Goal: Task Accomplishment & Management: Manage account settings

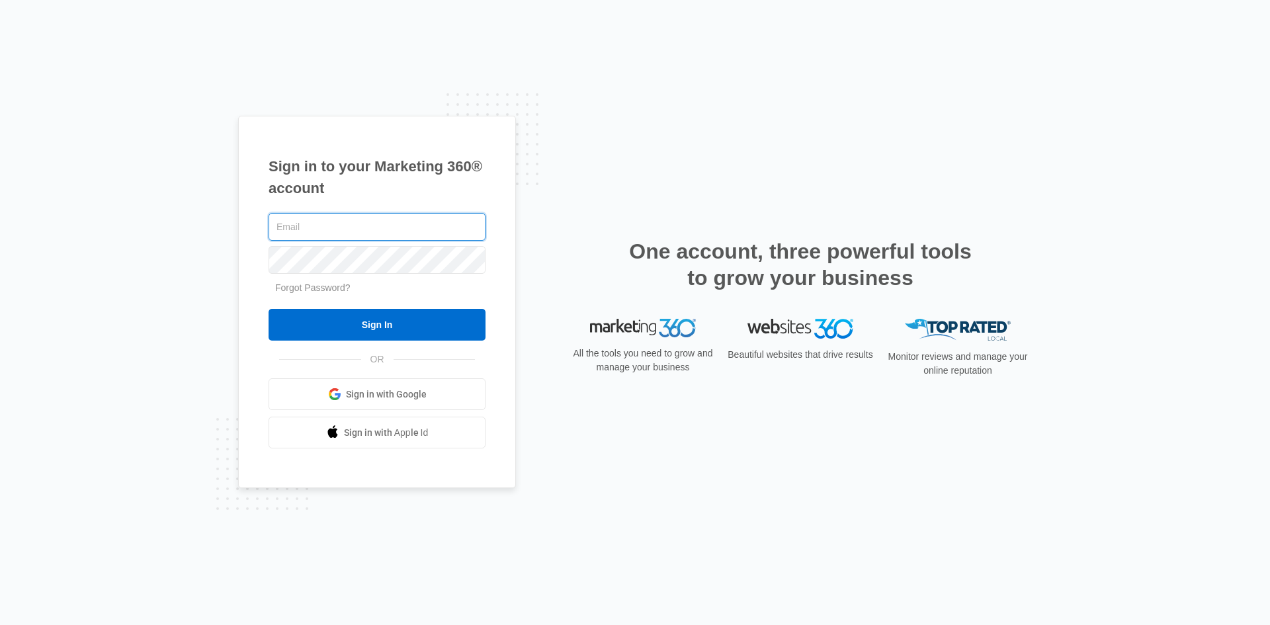
paste input "michaelramossite@gmail.com"
type input "michaelramossite@gmail.com"
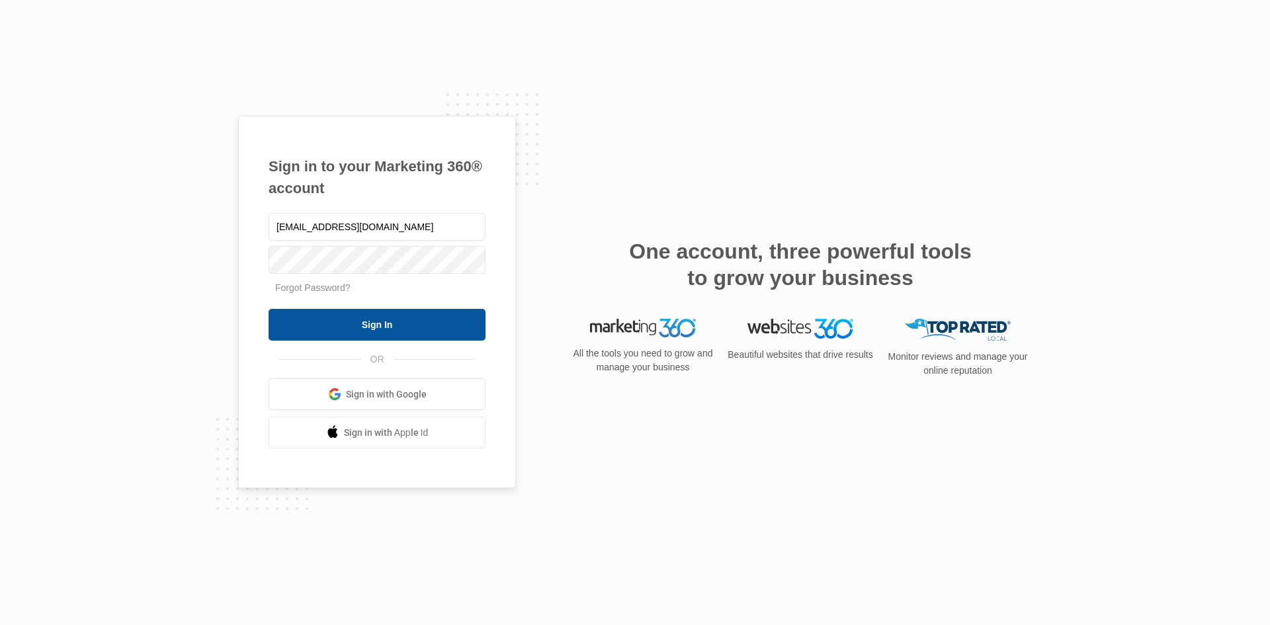
click at [411, 321] on input "Sign In" at bounding box center [377, 325] width 217 height 32
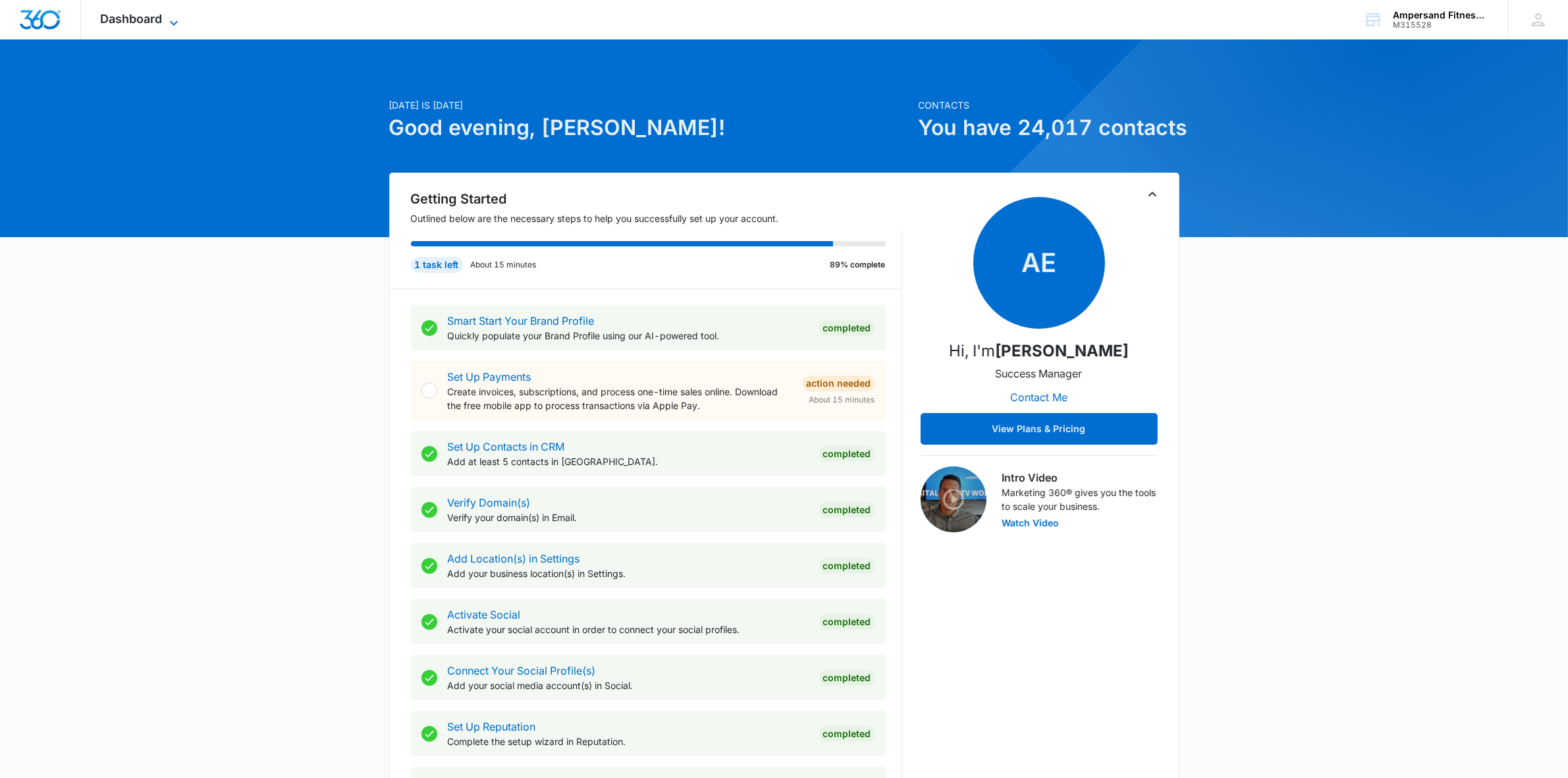
click at [148, 17] on span "Dashboard" at bounding box center [131, 19] width 62 height 14
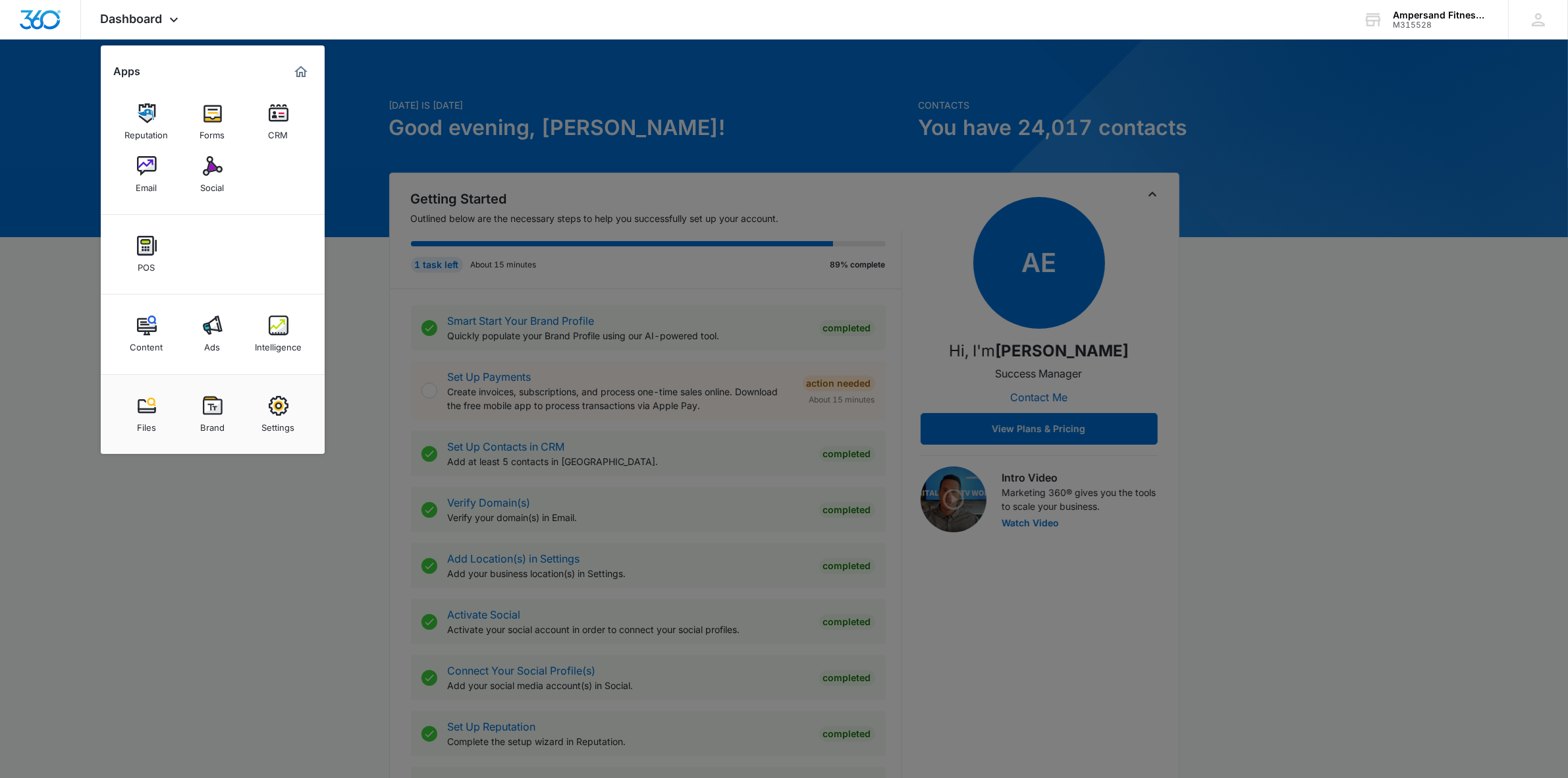
click at [902, 133] on div at bounding box center [784, 389] width 1568 height 778
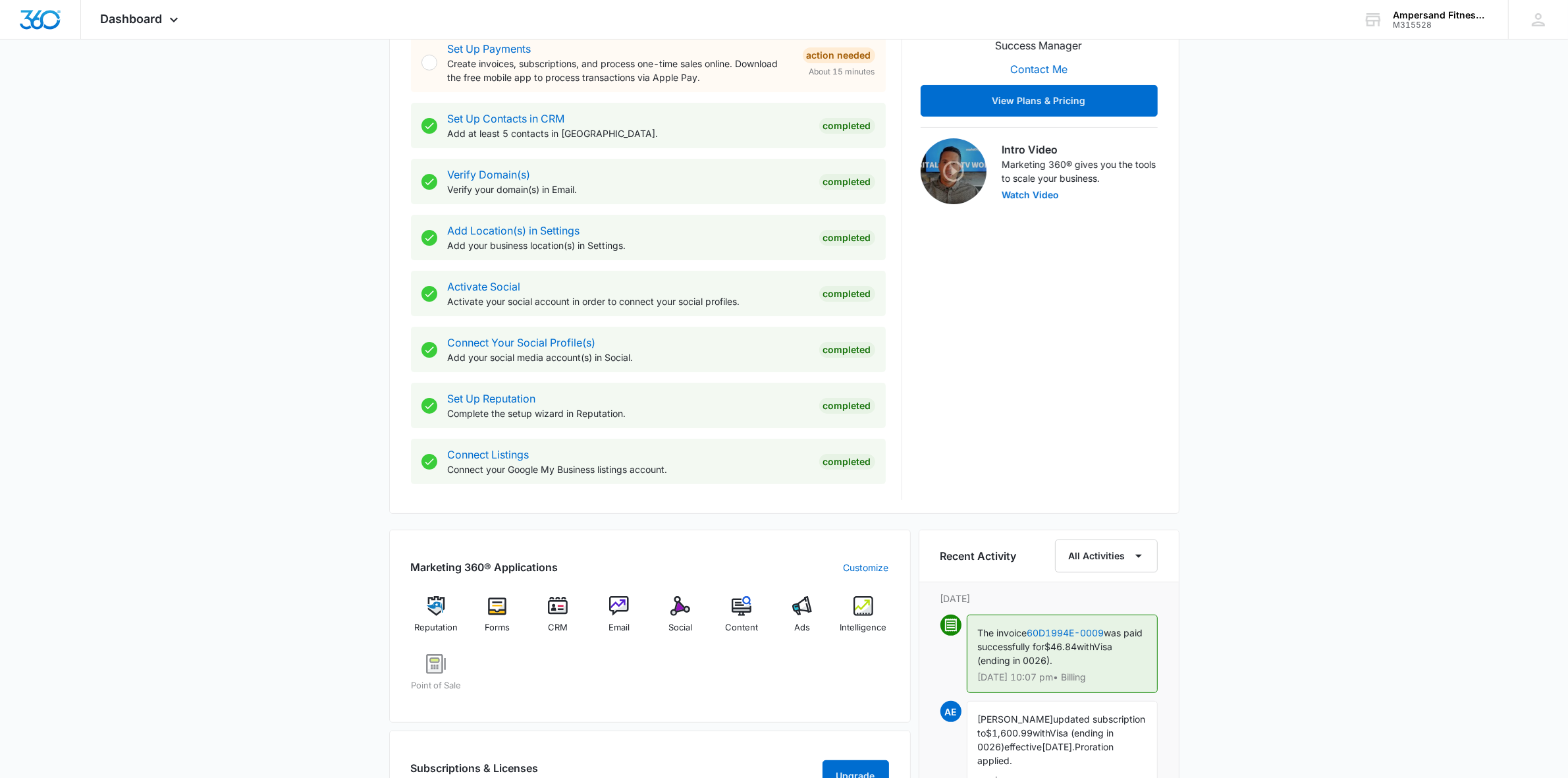
scroll to position [494, 0]
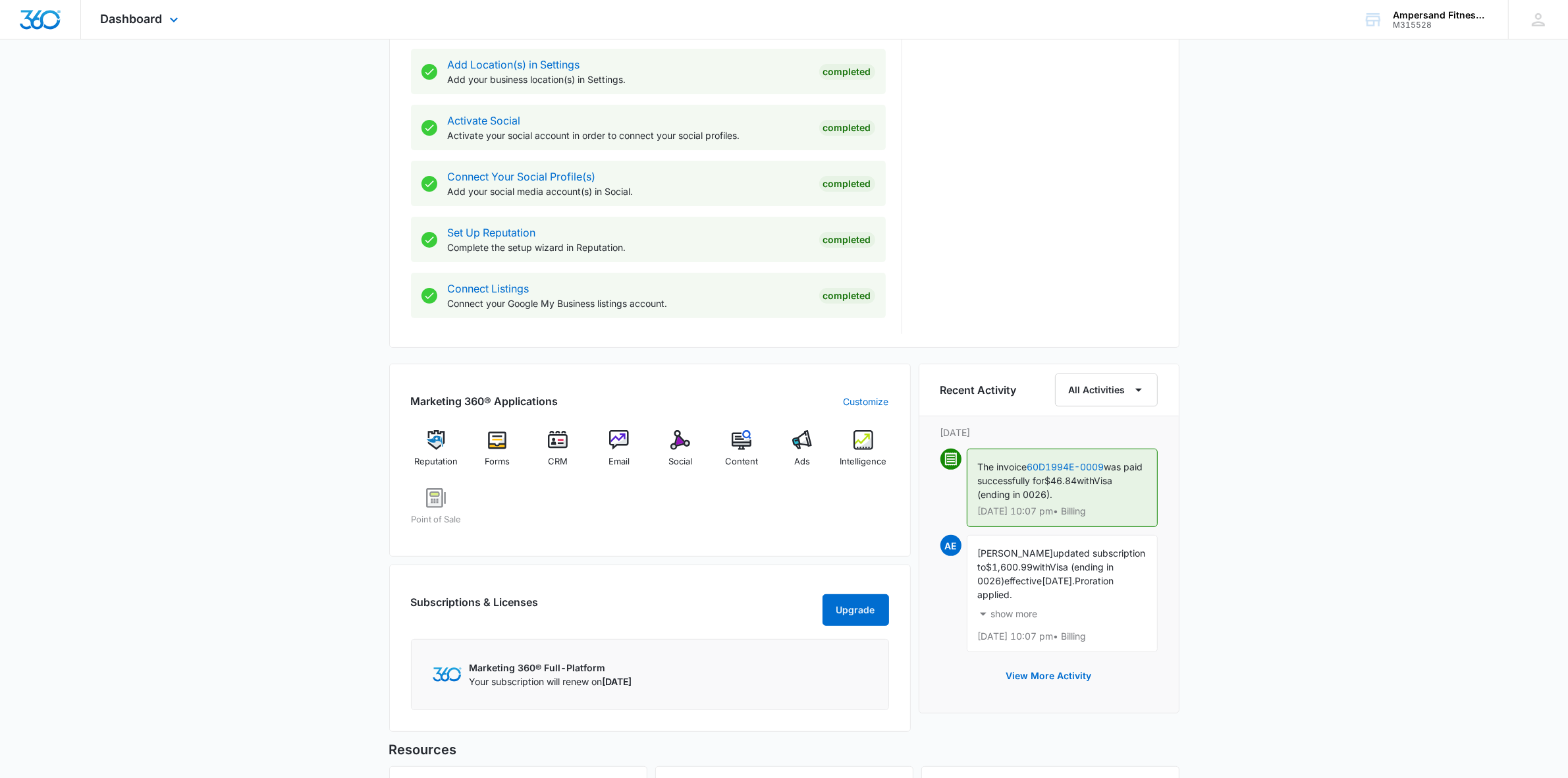
click at [164, 7] on div "Dashboard Apps Reputation Forms CRM Email Social POS Content Ads Intelligence F…" at bounding box center [140, 19] width 120 height 39
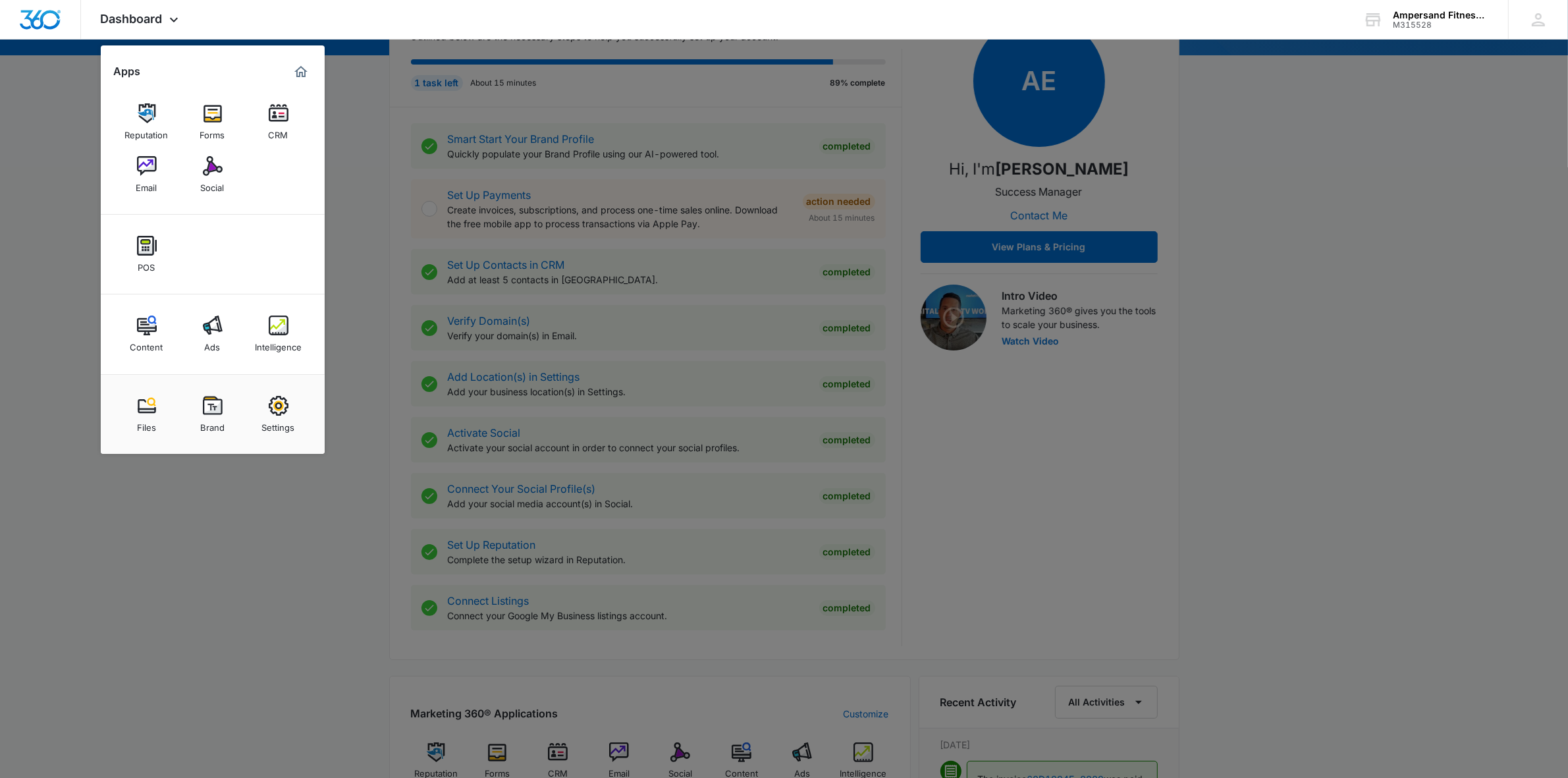
scroll to position [0, 0]
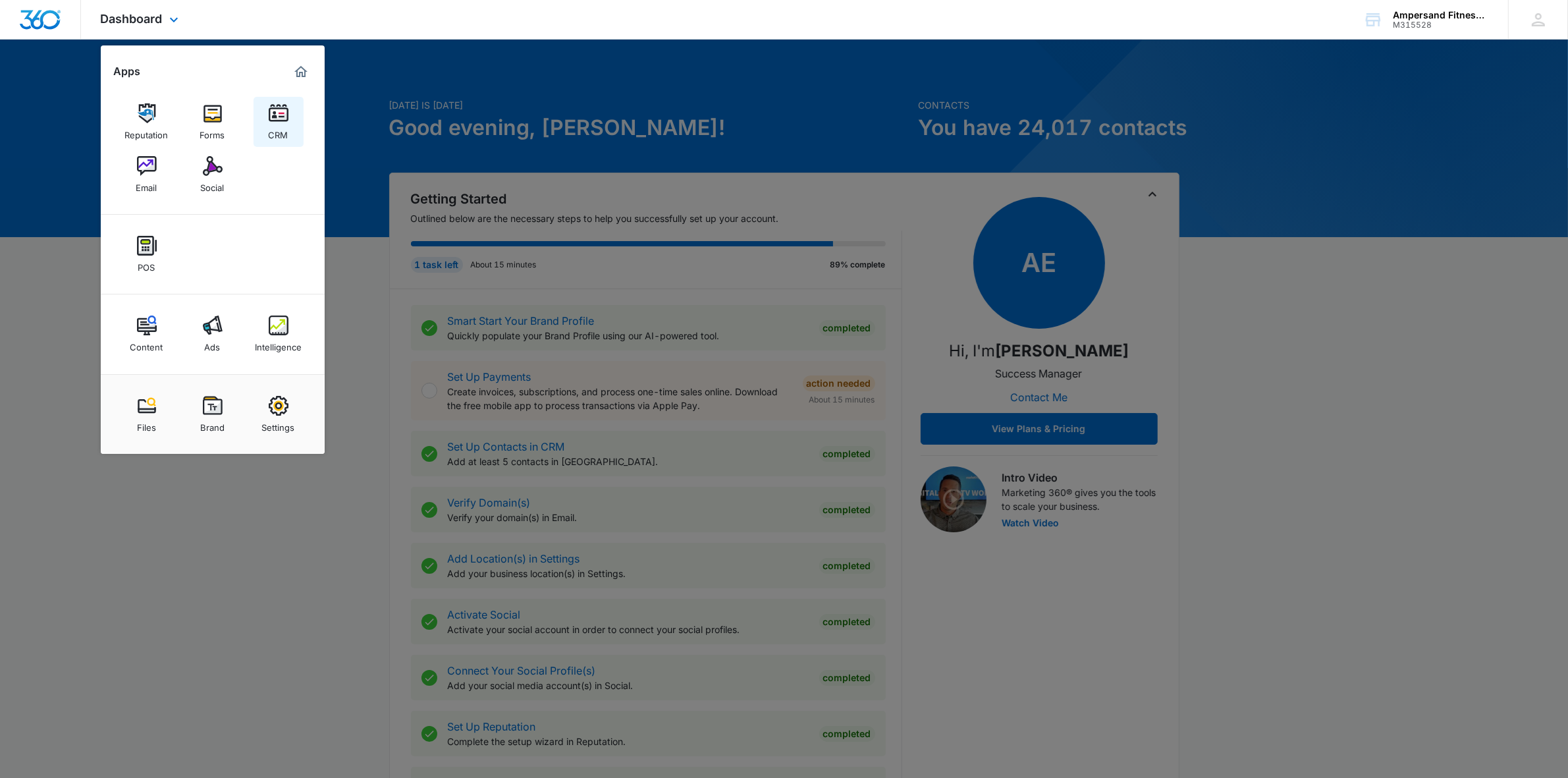
click at [257, 120] on link "CRM" at bounding box center [279, 122] width 50 height 50
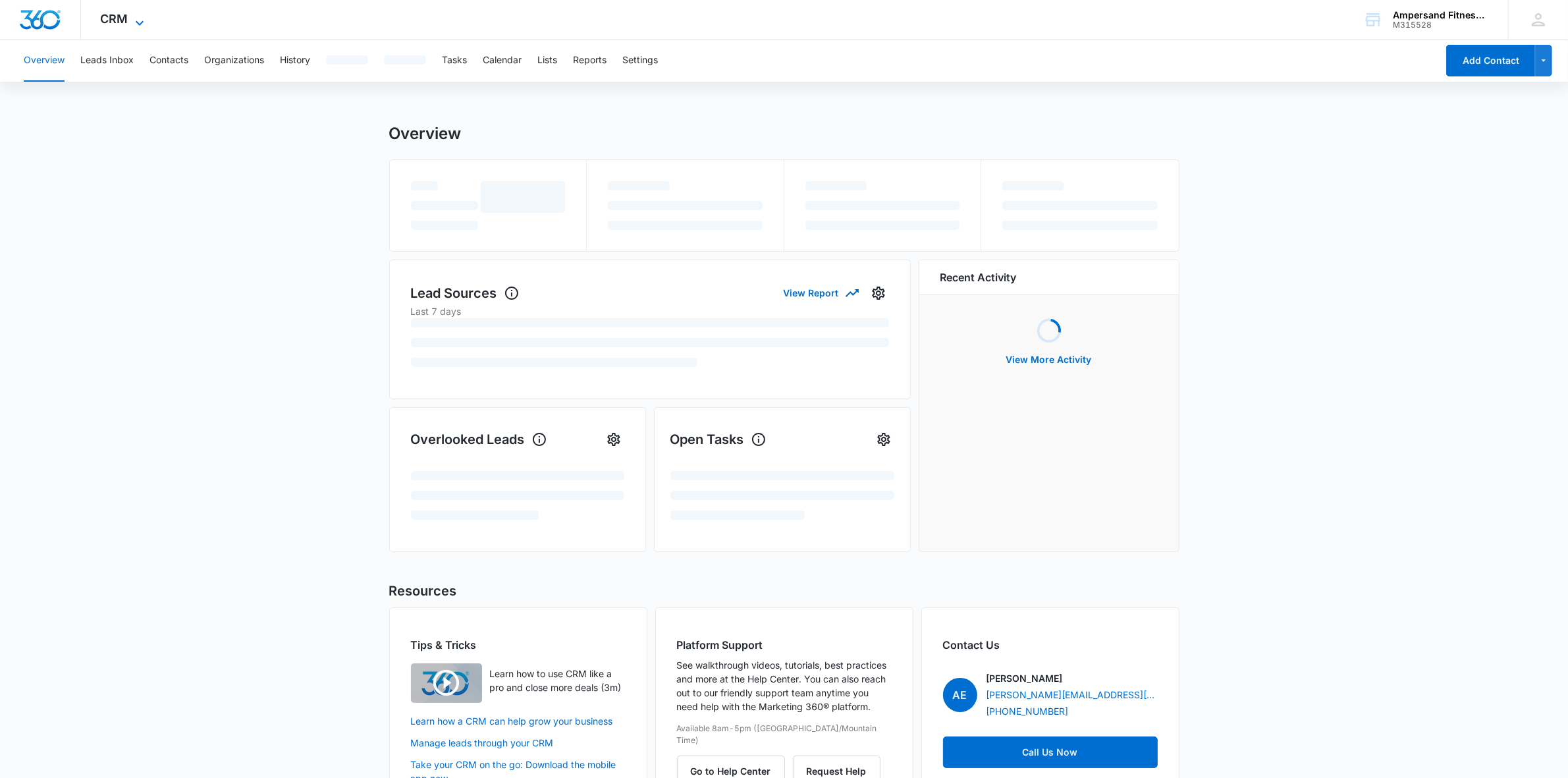
click at [135, 27] on icon at bounding box center [139, 23] width 16 height 16
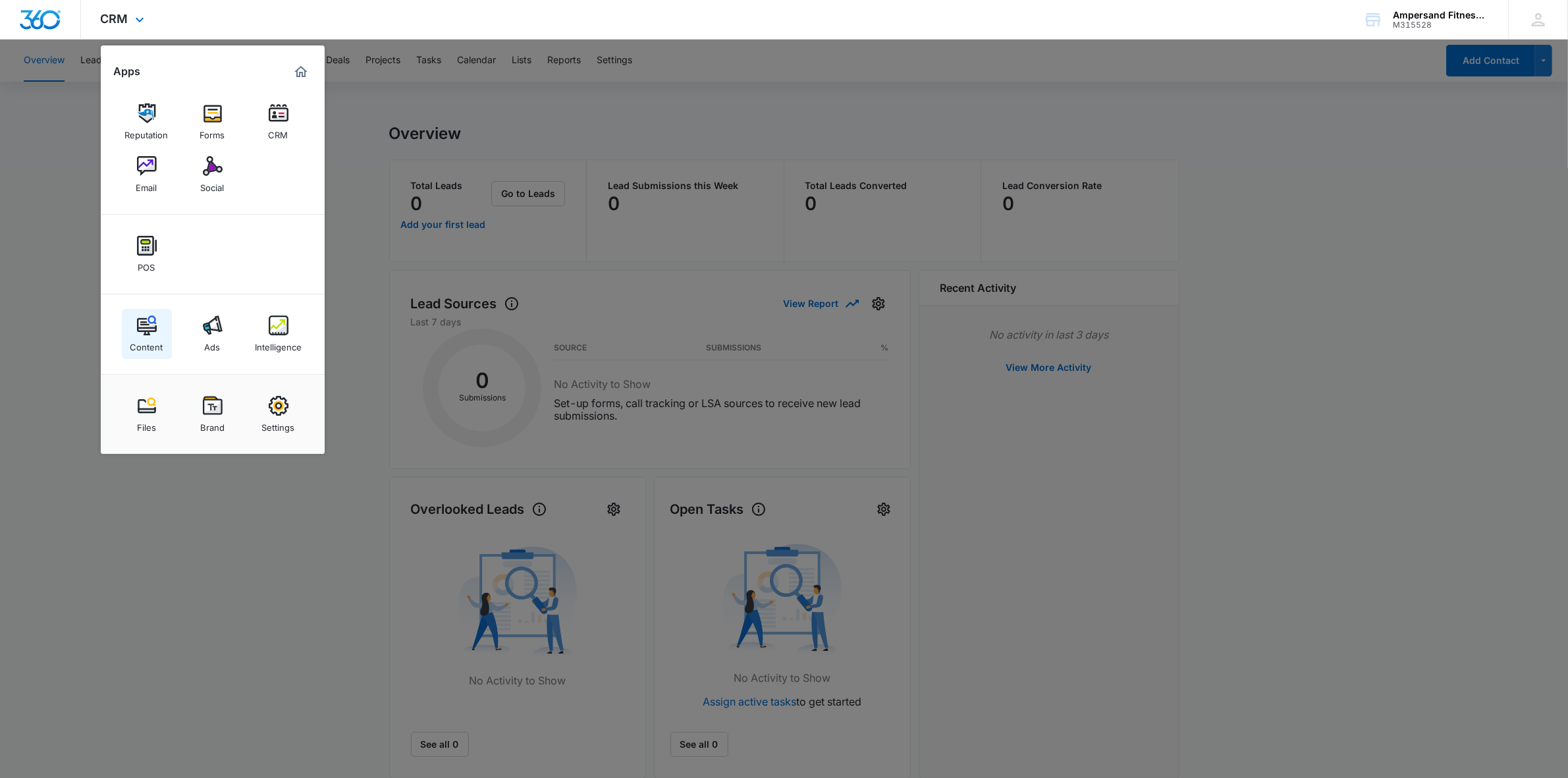
click at [156, 322] on link "Content" at bounding box center [146, 334] width 50 height 50
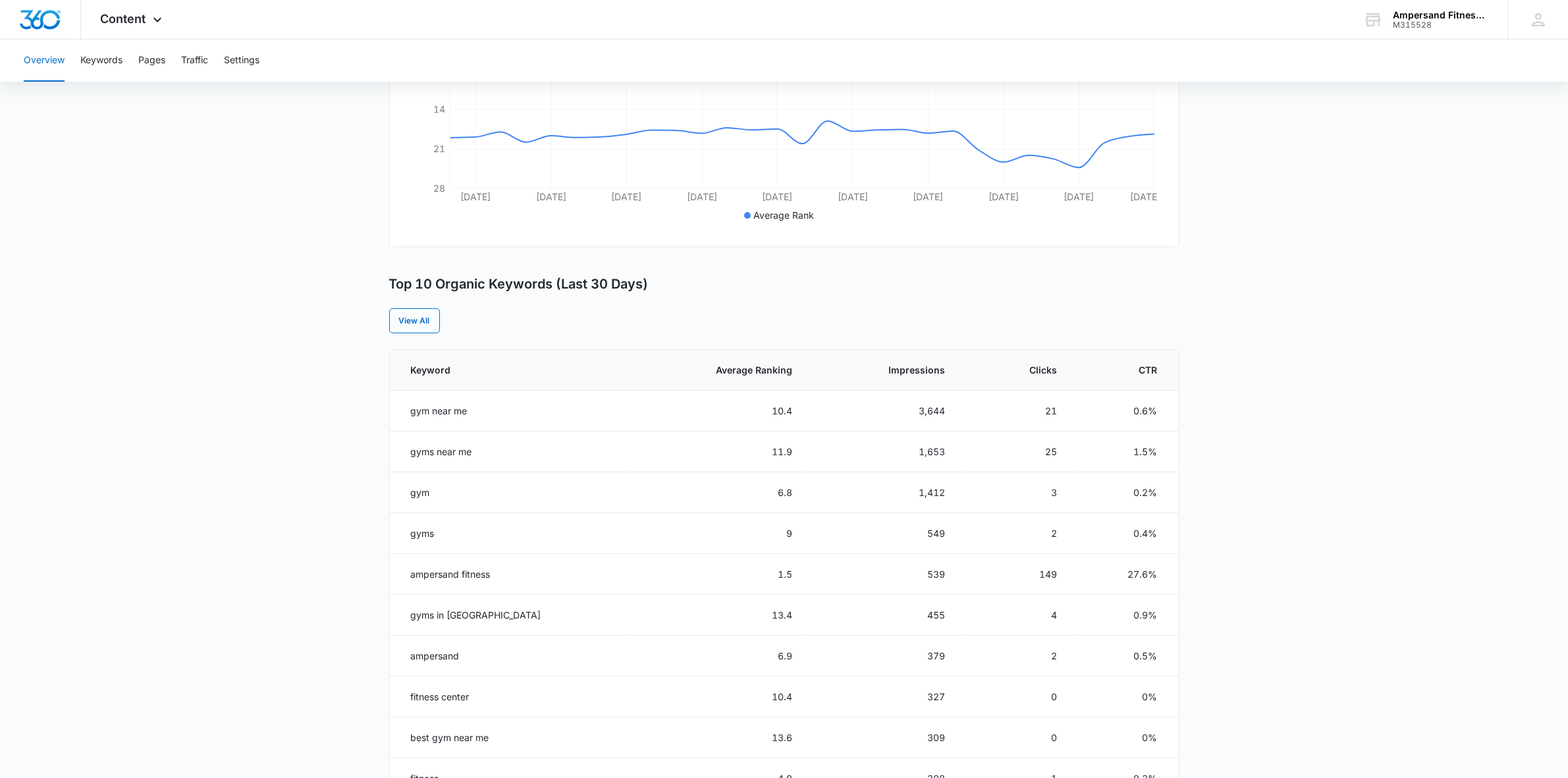
scroll to position [212, 0]
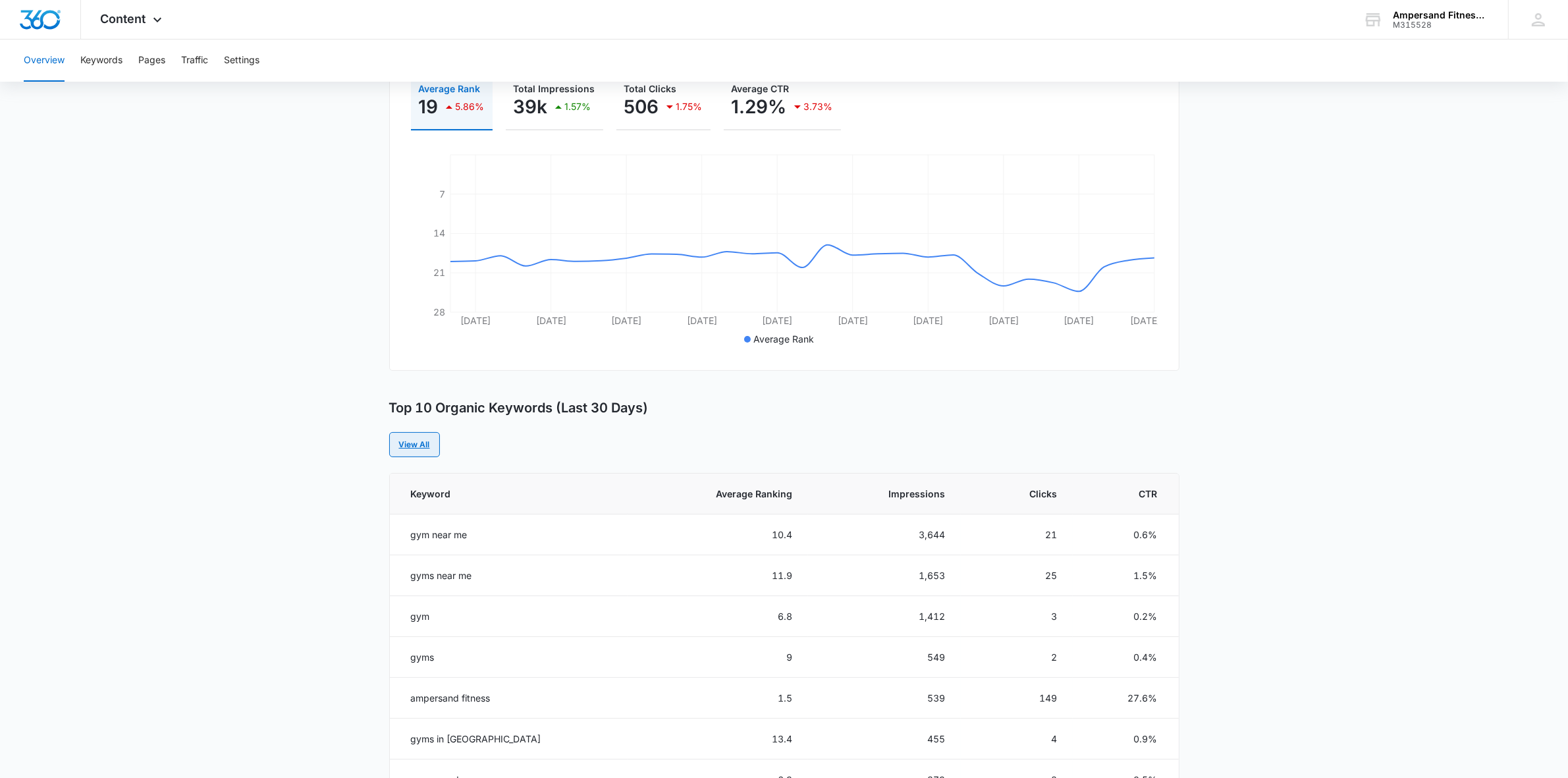
click at [426, 450] on link "View All" at bounding box center [414, 444] width 51 height 25
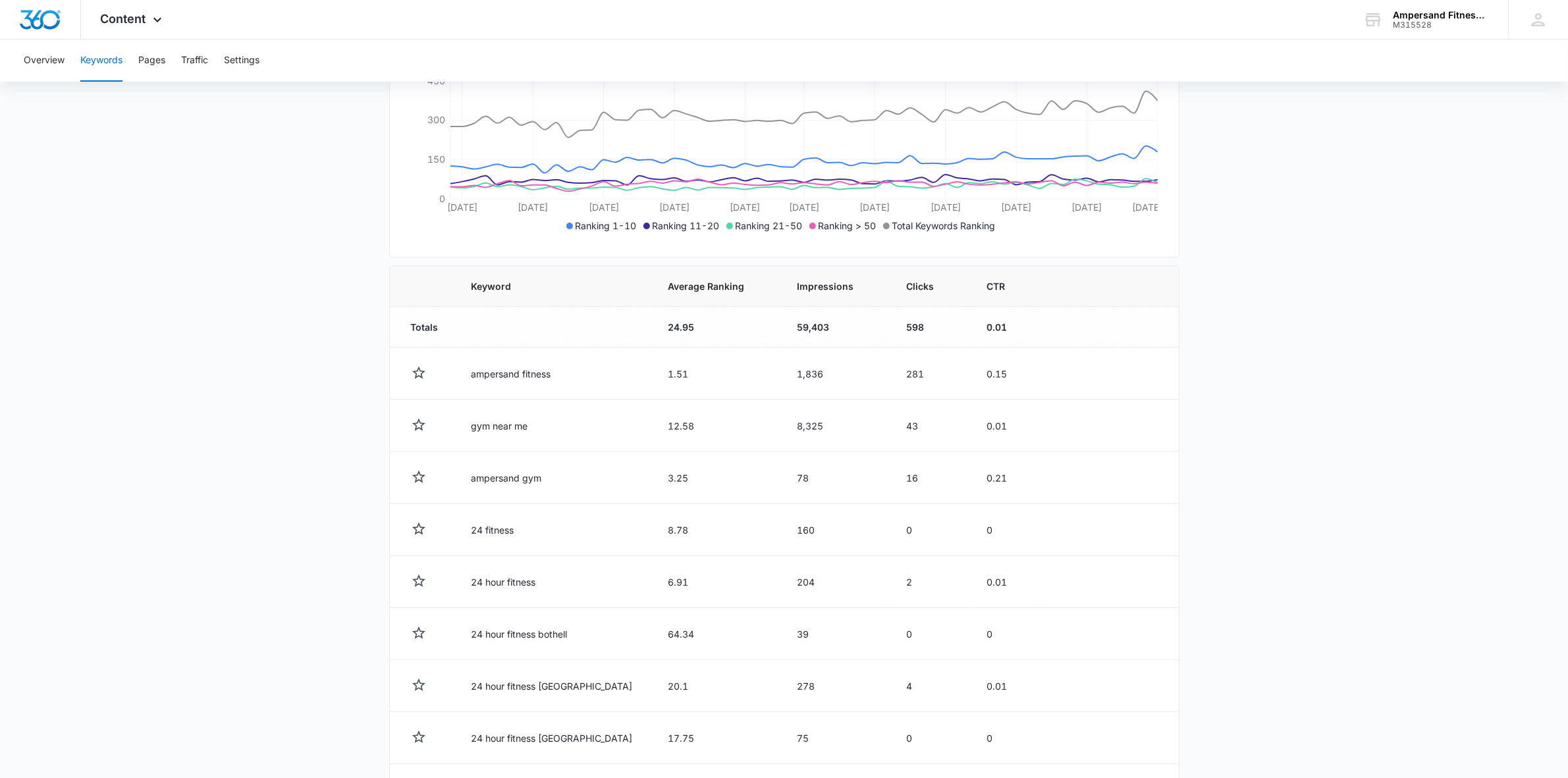
scroll to position [442, 0]
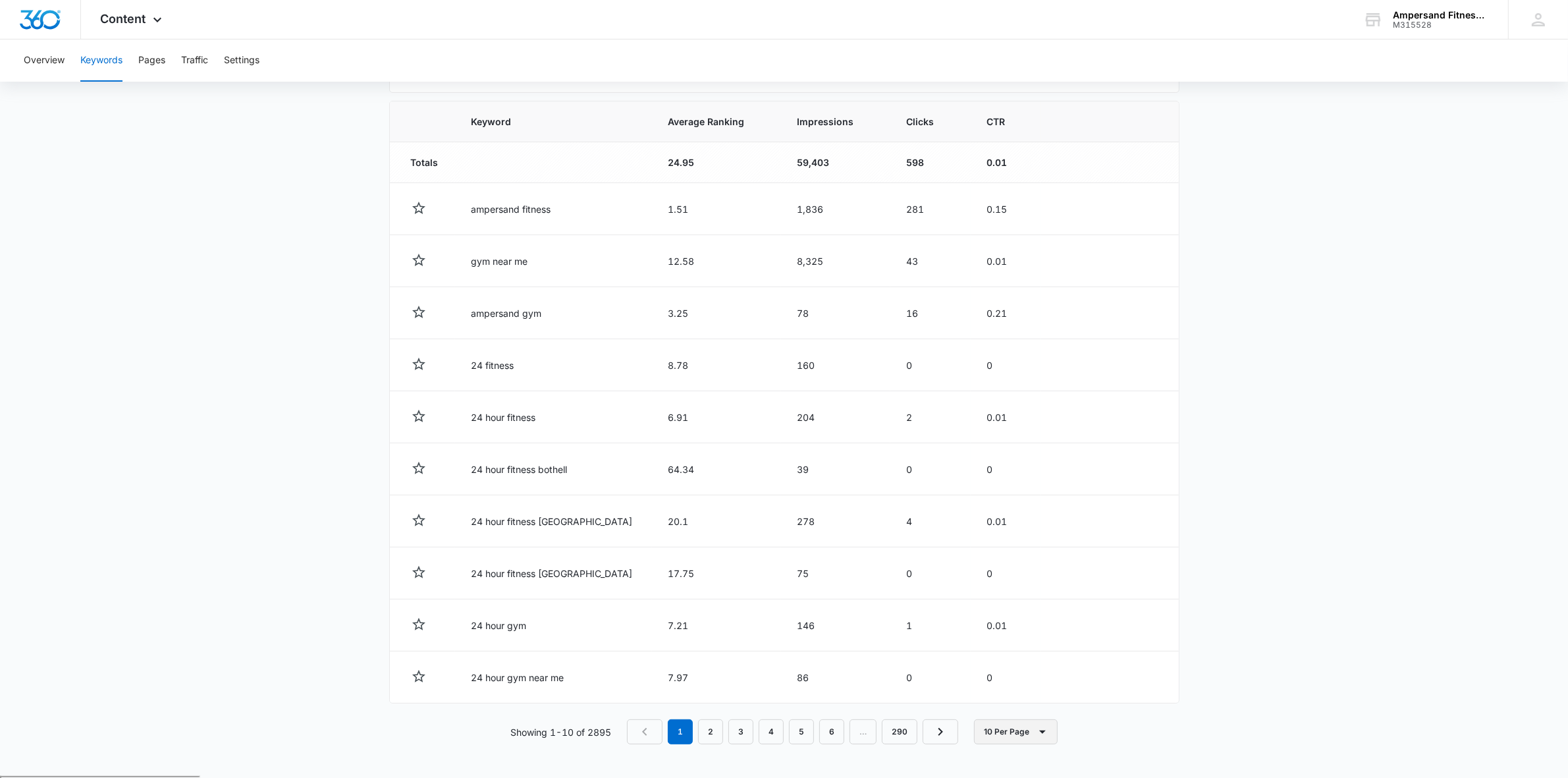
click at [1012, 744] on button "10 Per Page" at bounding box center [1015, 731] width 84 height 25
click at [1015, 695] on div "100 Per Page" at bounding box center [1020, 695] width 58 height 9
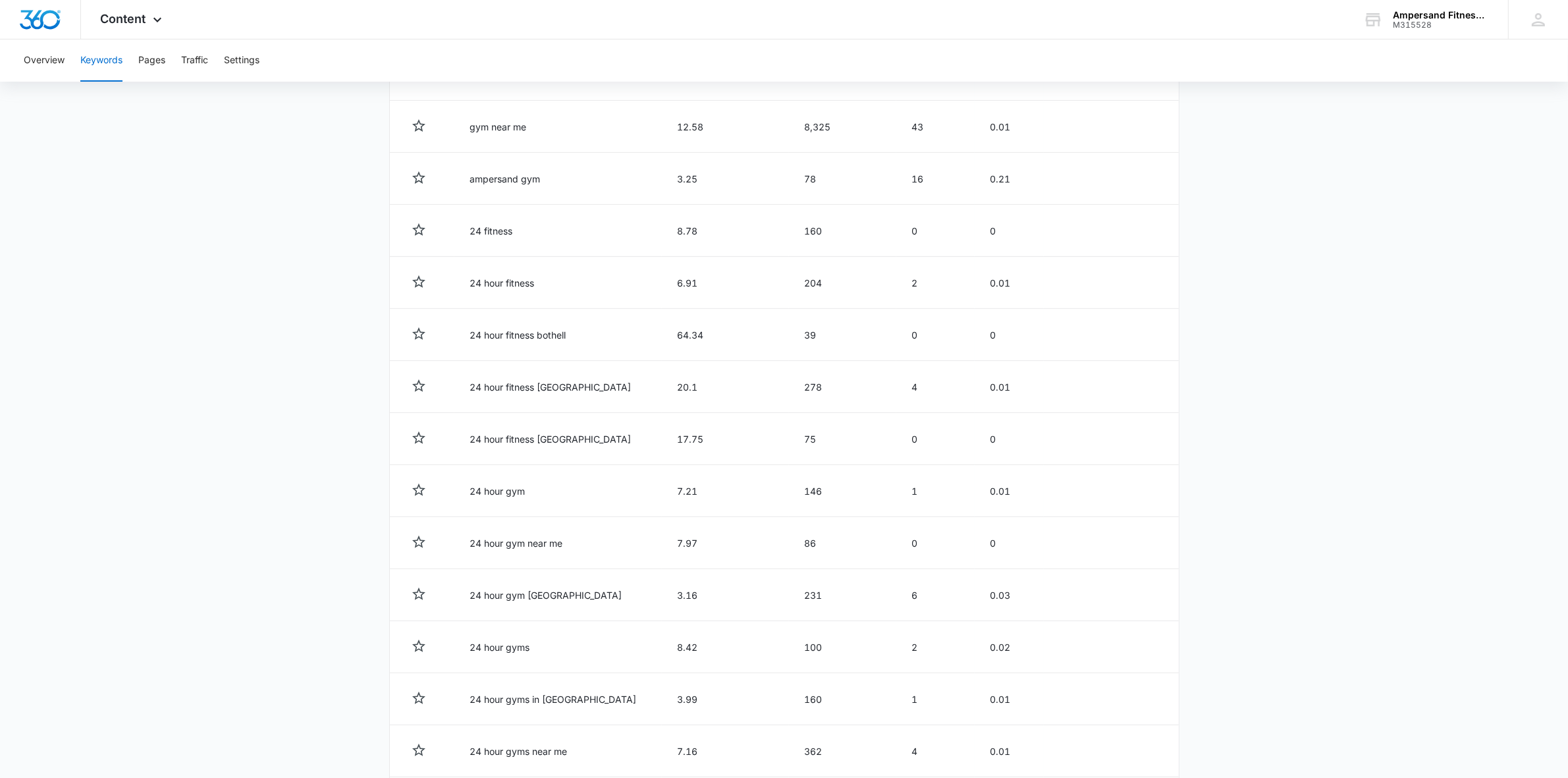
scroll to position [330, 0]
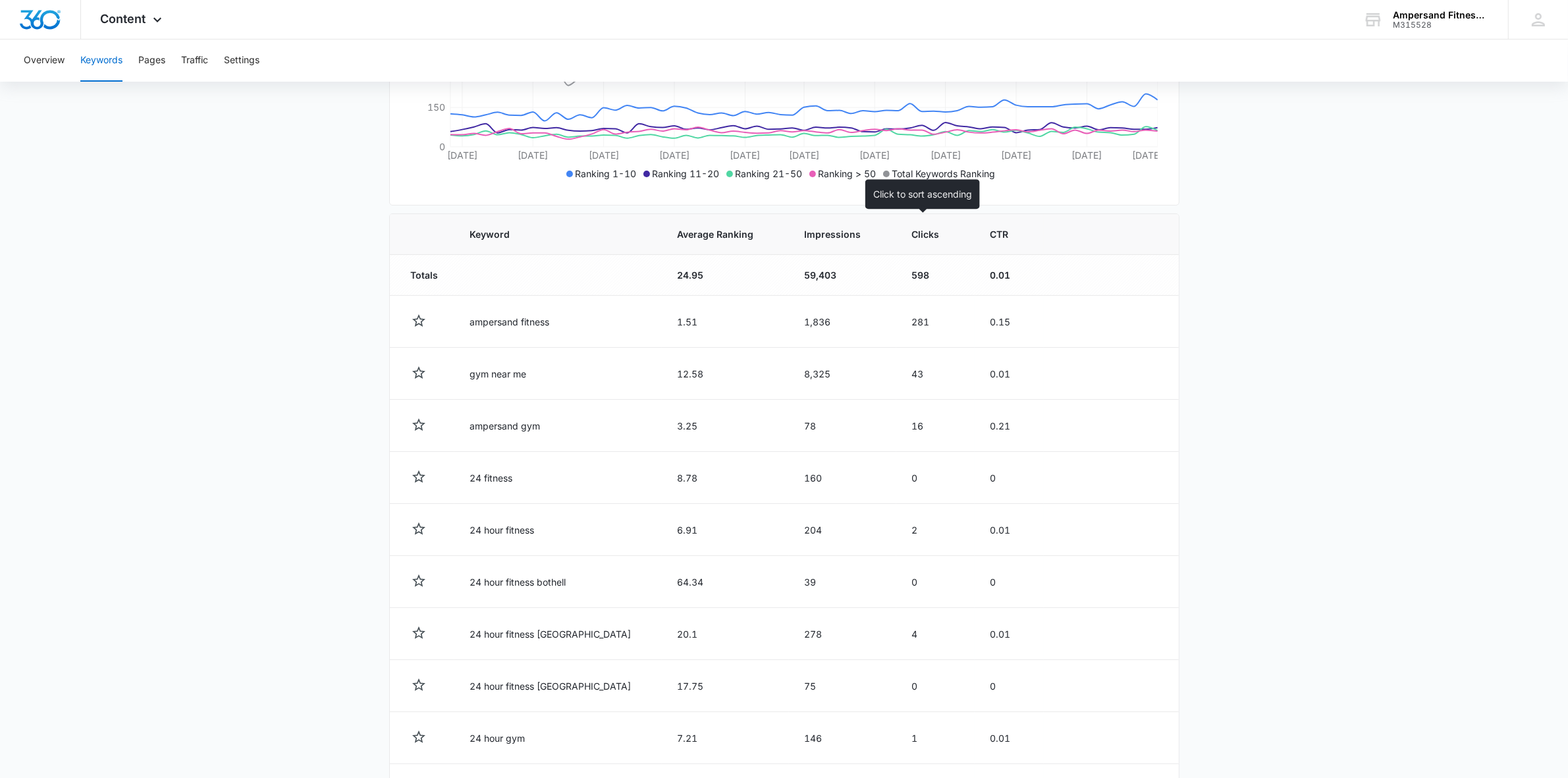
click at [920, 238] on span "Clicks" at bounding box center [926, 234] width 28 height 14
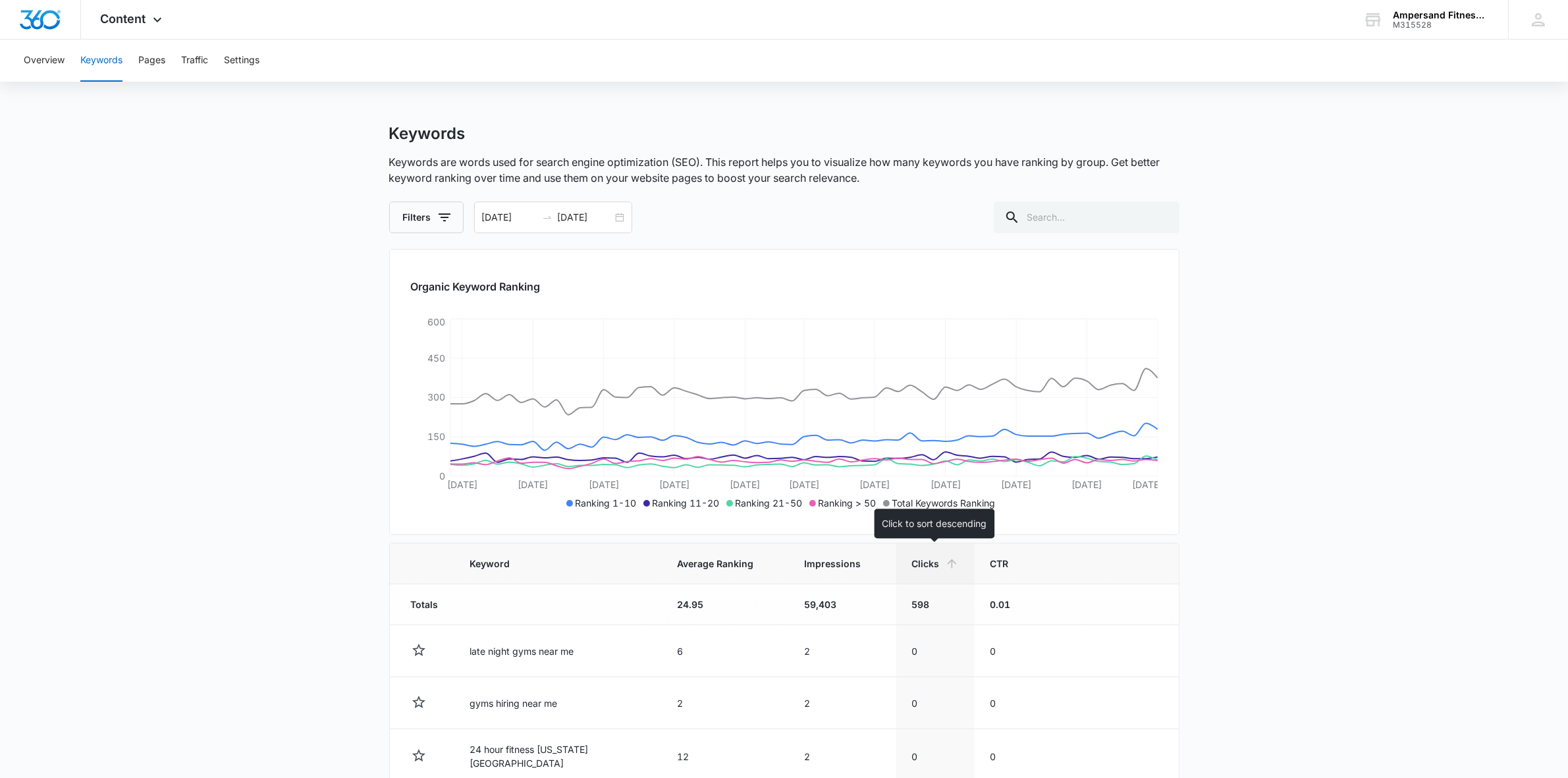
click at [946, 557] on icon at bounding box center [952, 564] width 14 height 14
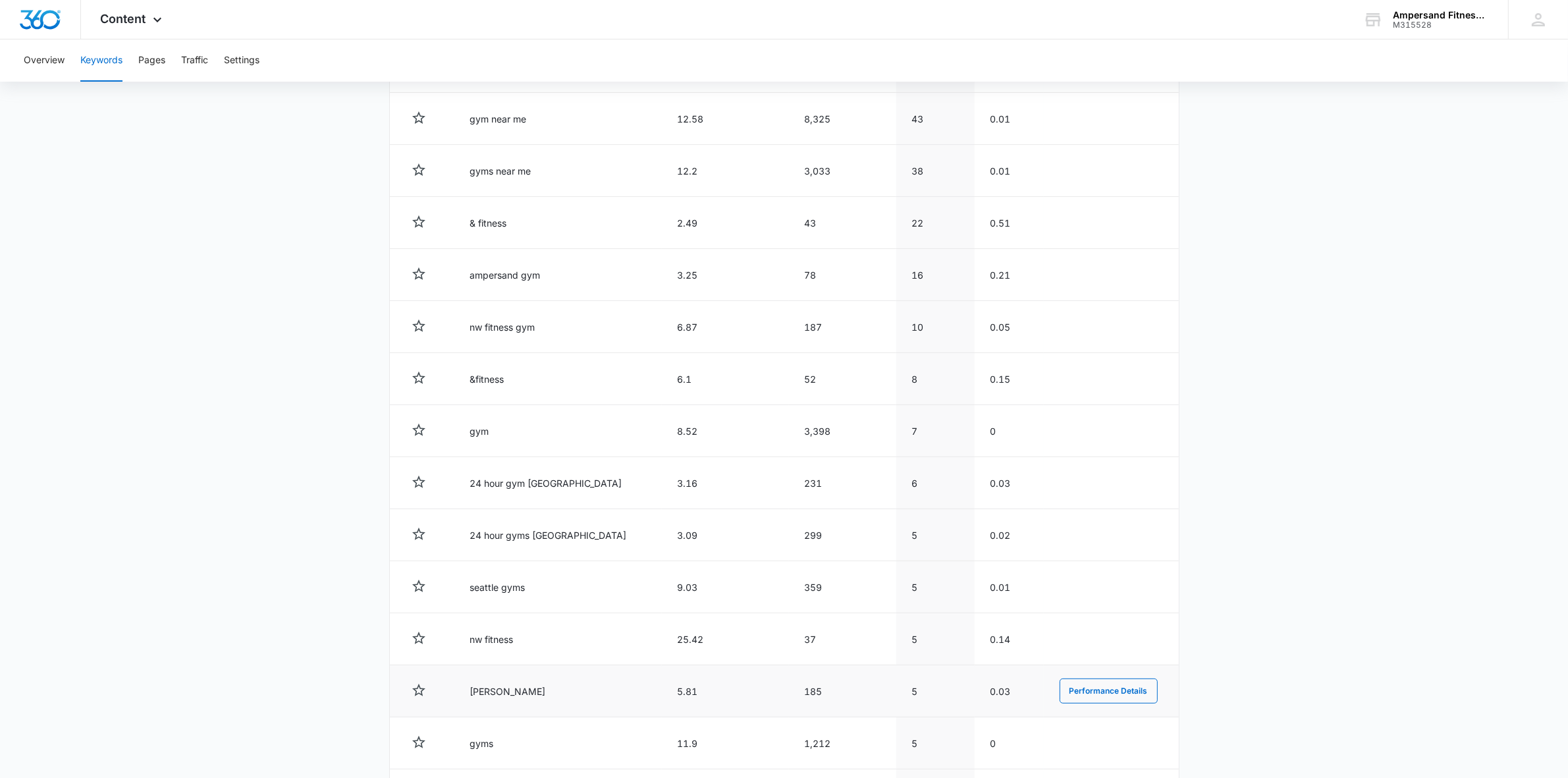
scroll to position [330, 0]
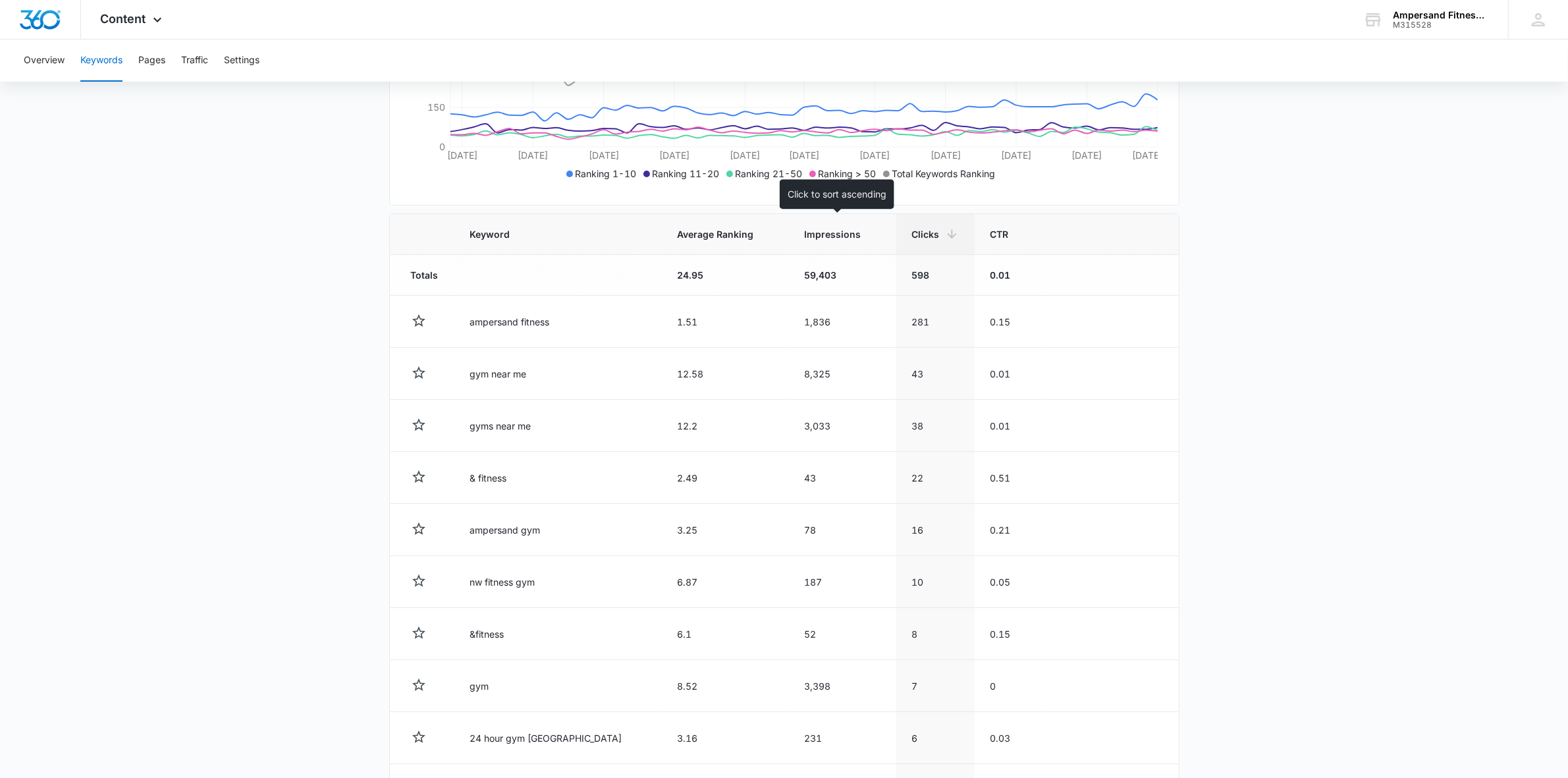
click at [818, 235] on span "Impressions" at bounding box center [832, 234] width 57 height 14
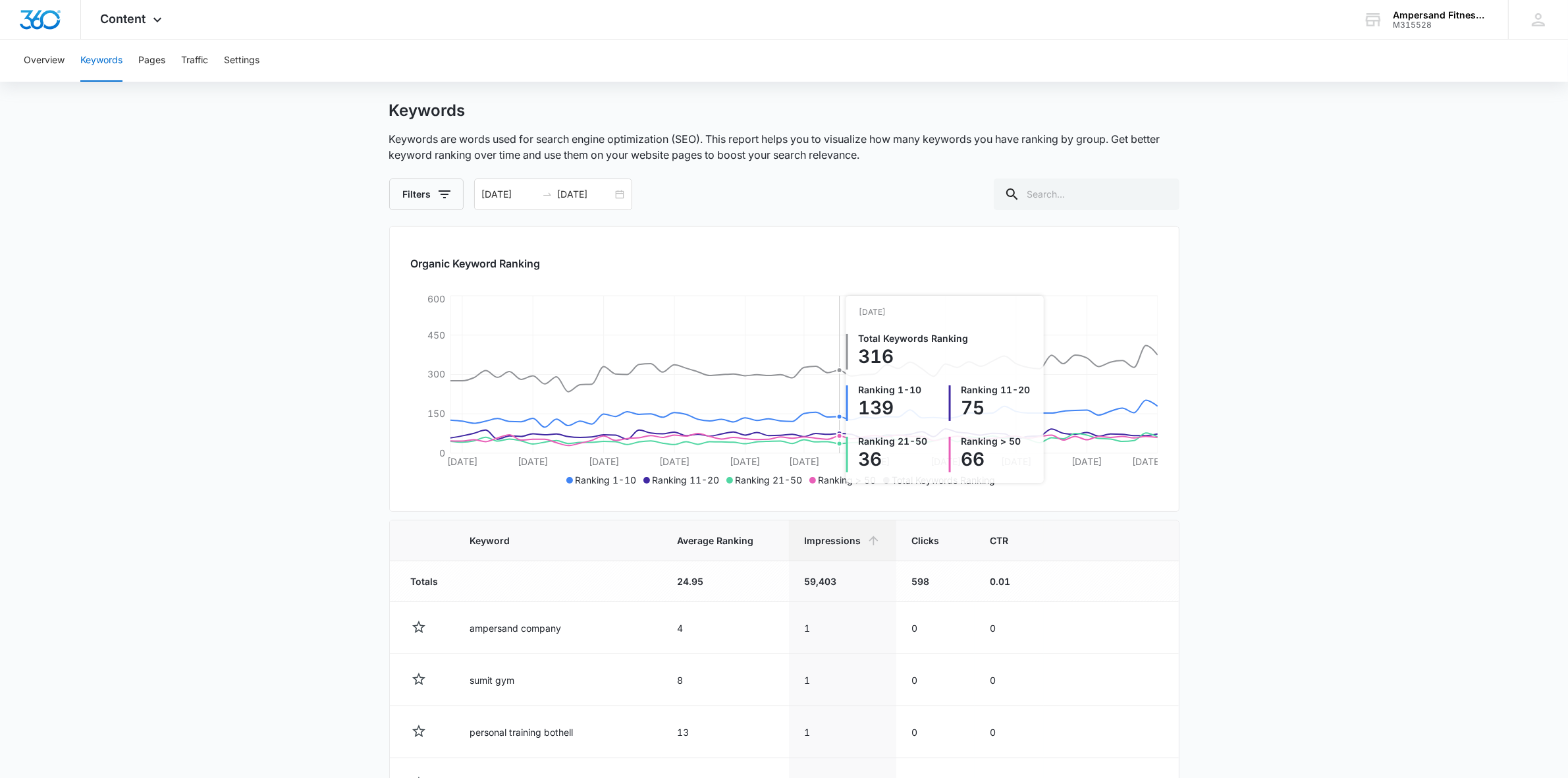
scroll to position [247, 0]
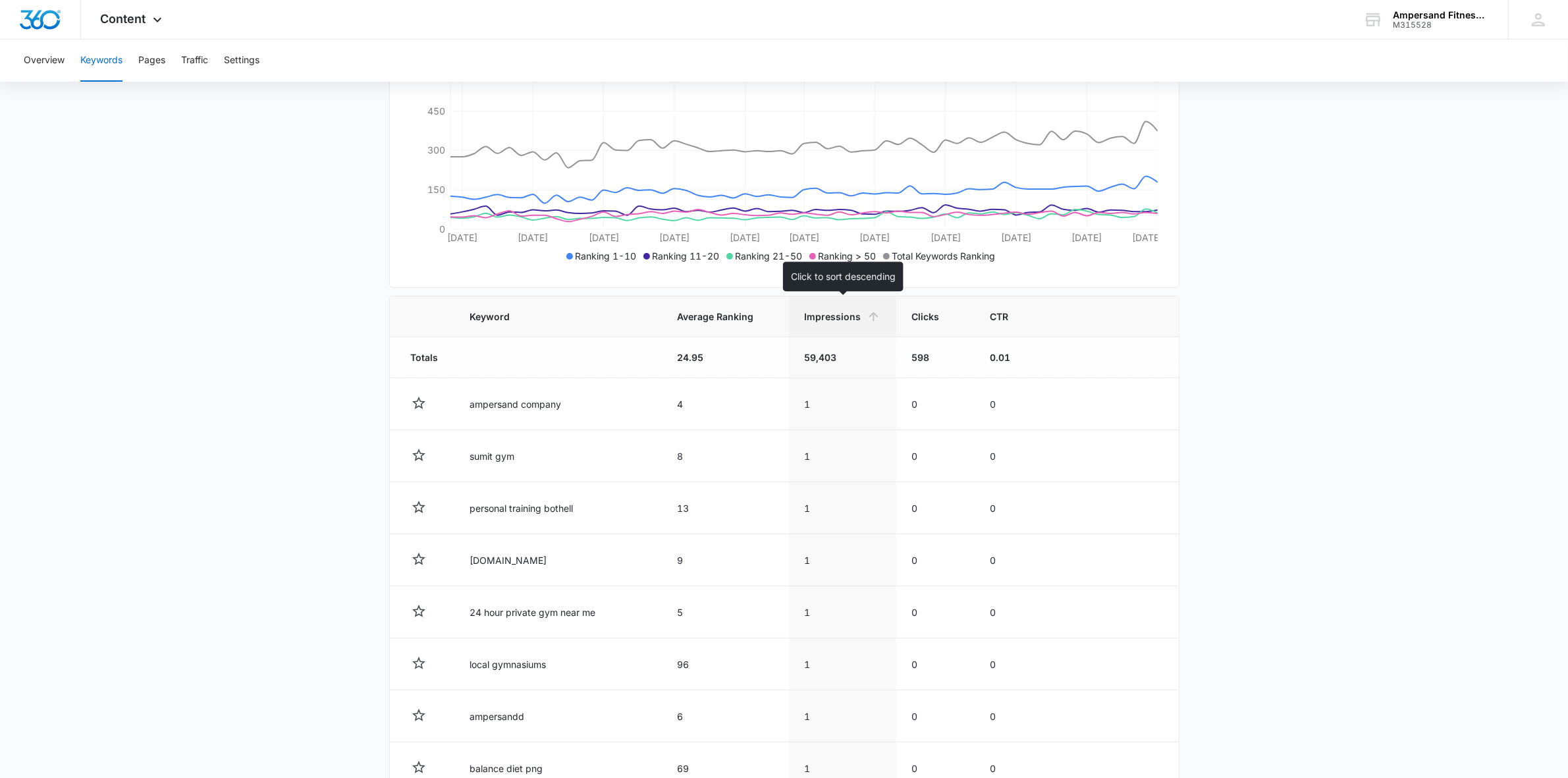
click at [828, 323] on span "Impressions" at bounding box center [832, 317] width 57 height 14
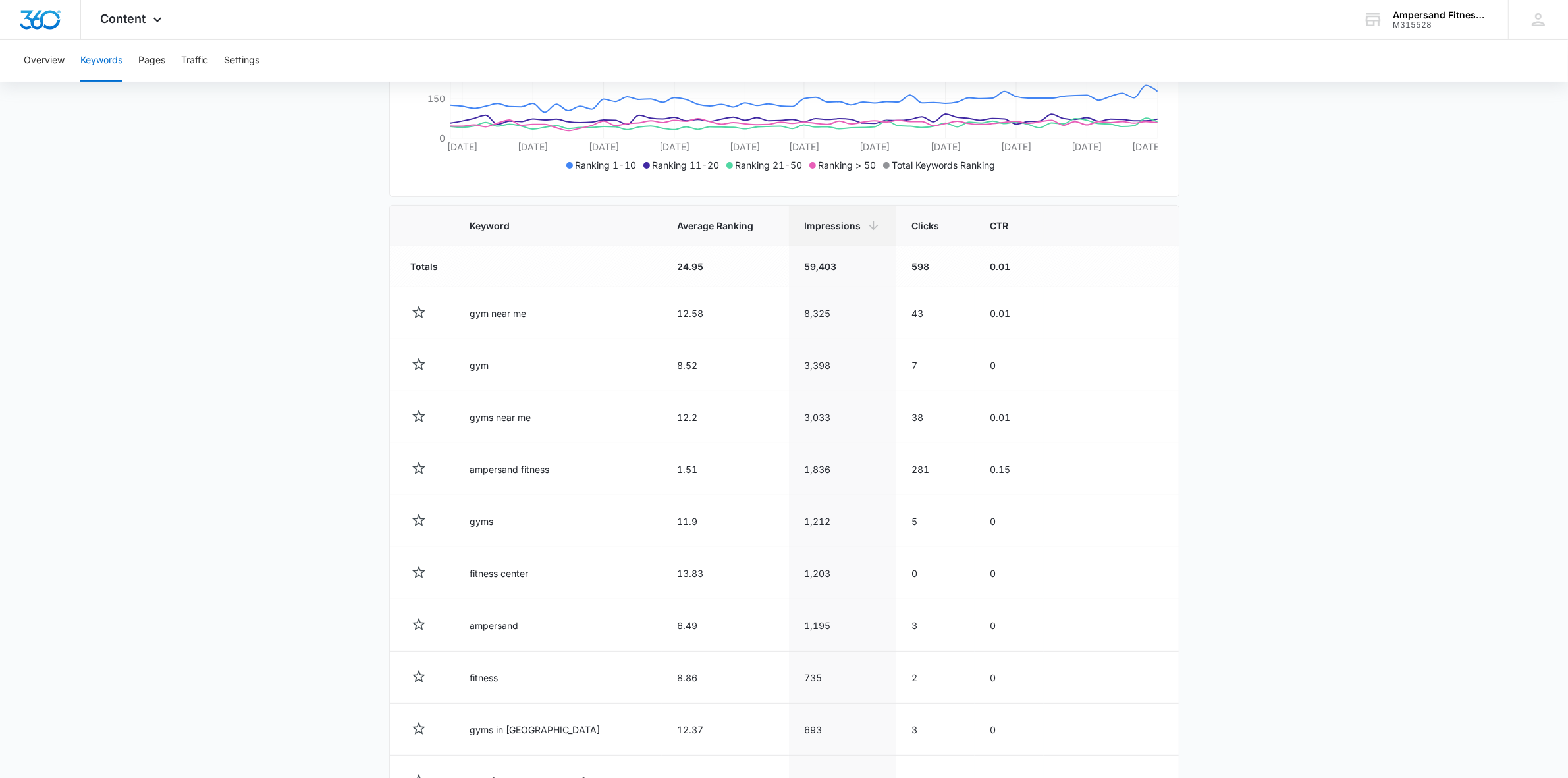
scroll to position [330, 0]
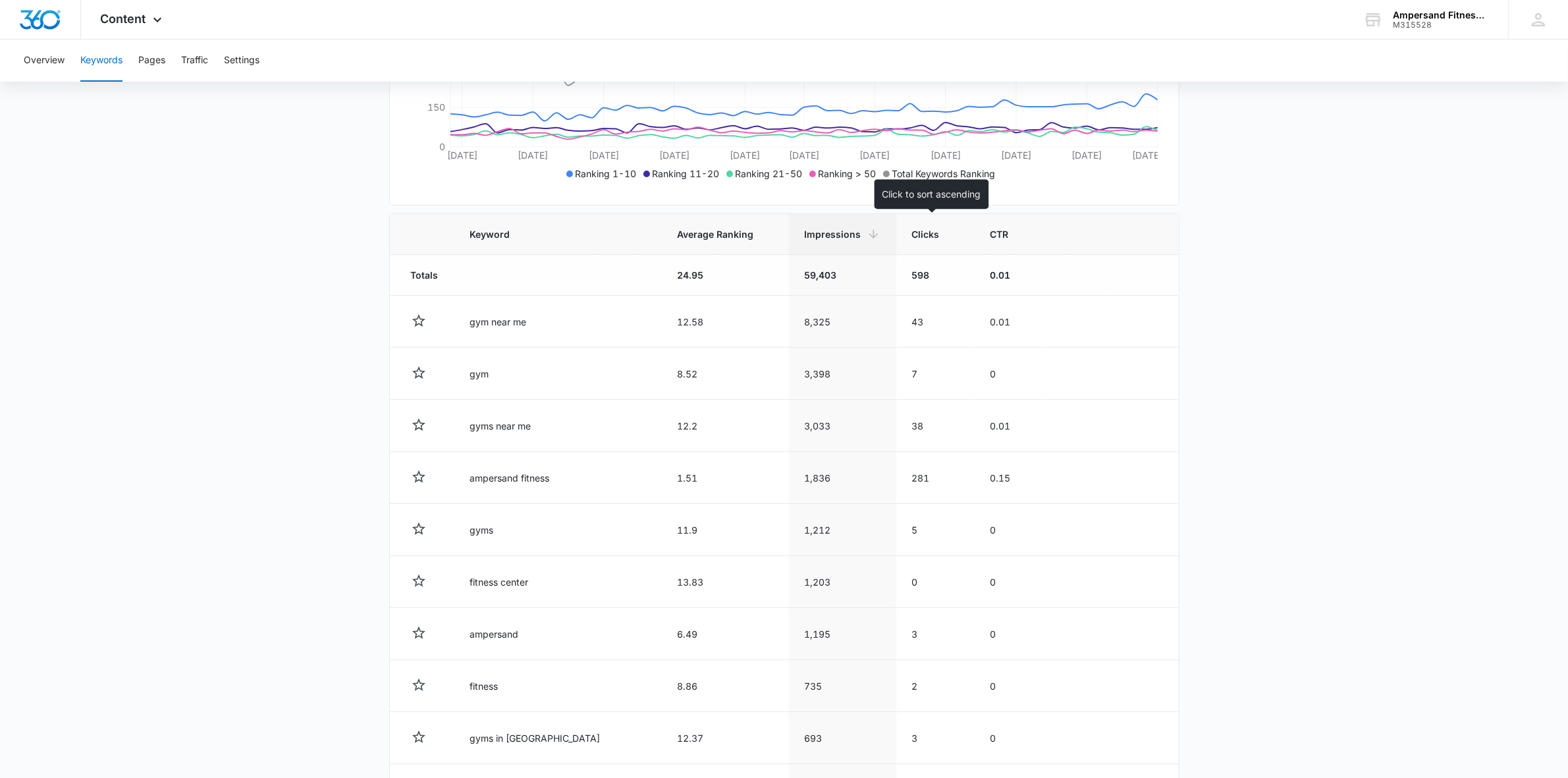
click at [922, 251] on th "Clicks" at bounding box center [935, 234] width 79 height 41
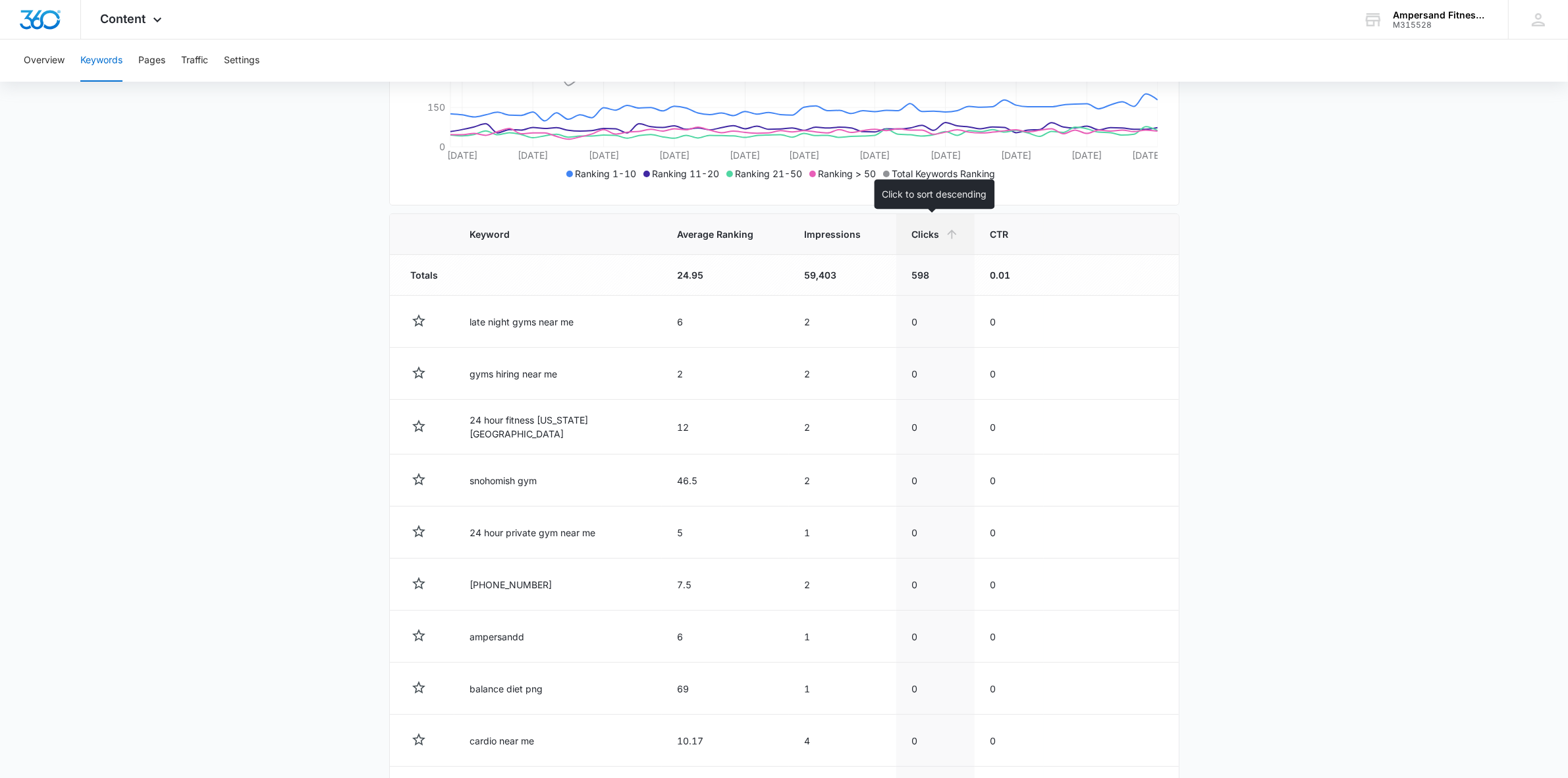
click at [922, 251] on th "Clicks" at bounding box center [935, 234] width 79 height 41
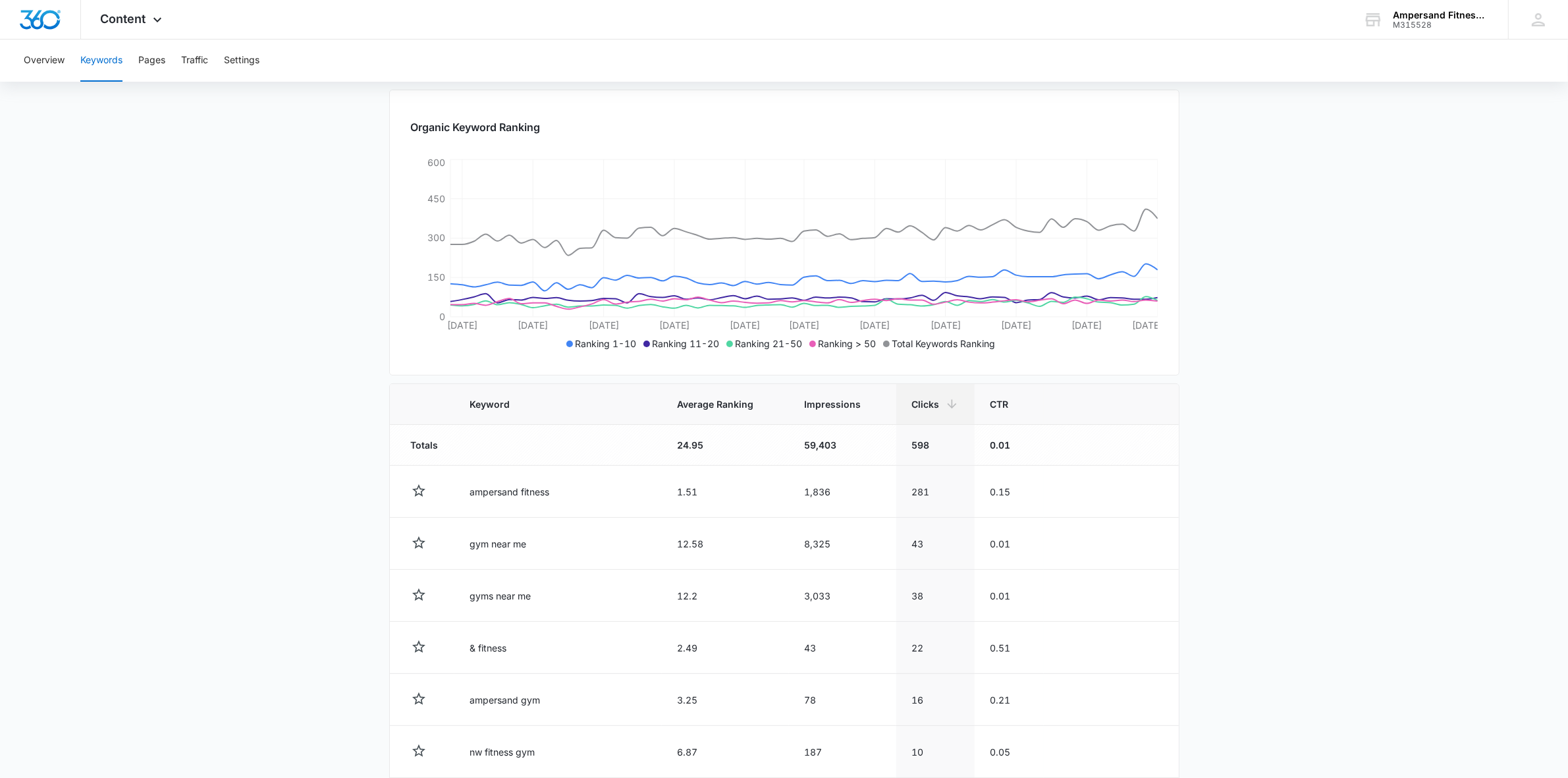
scroll to position [0, 0]
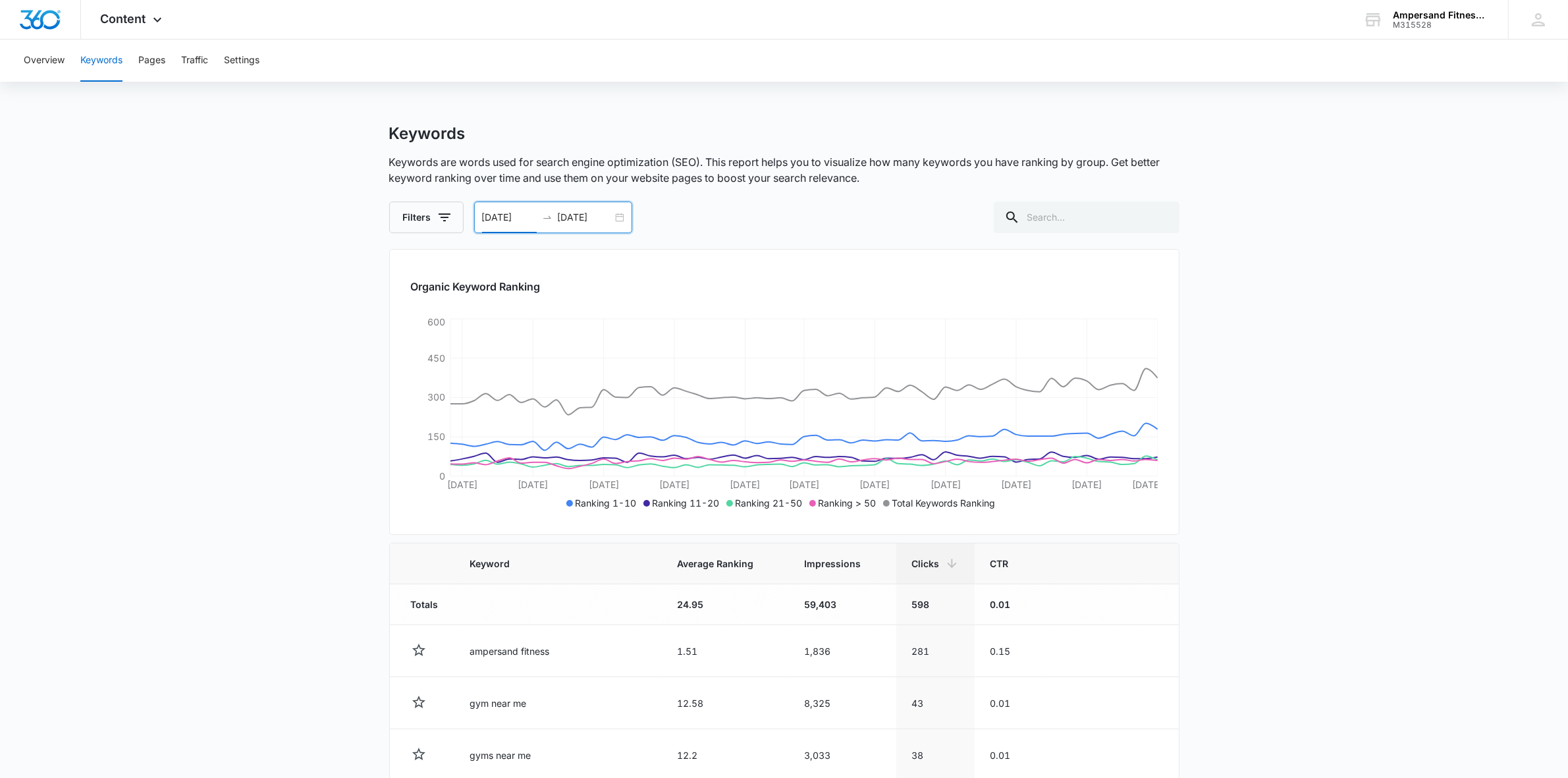
click at [498, 218] on input "[DATE]" at bounding box center [509, 217] width 55 height 15
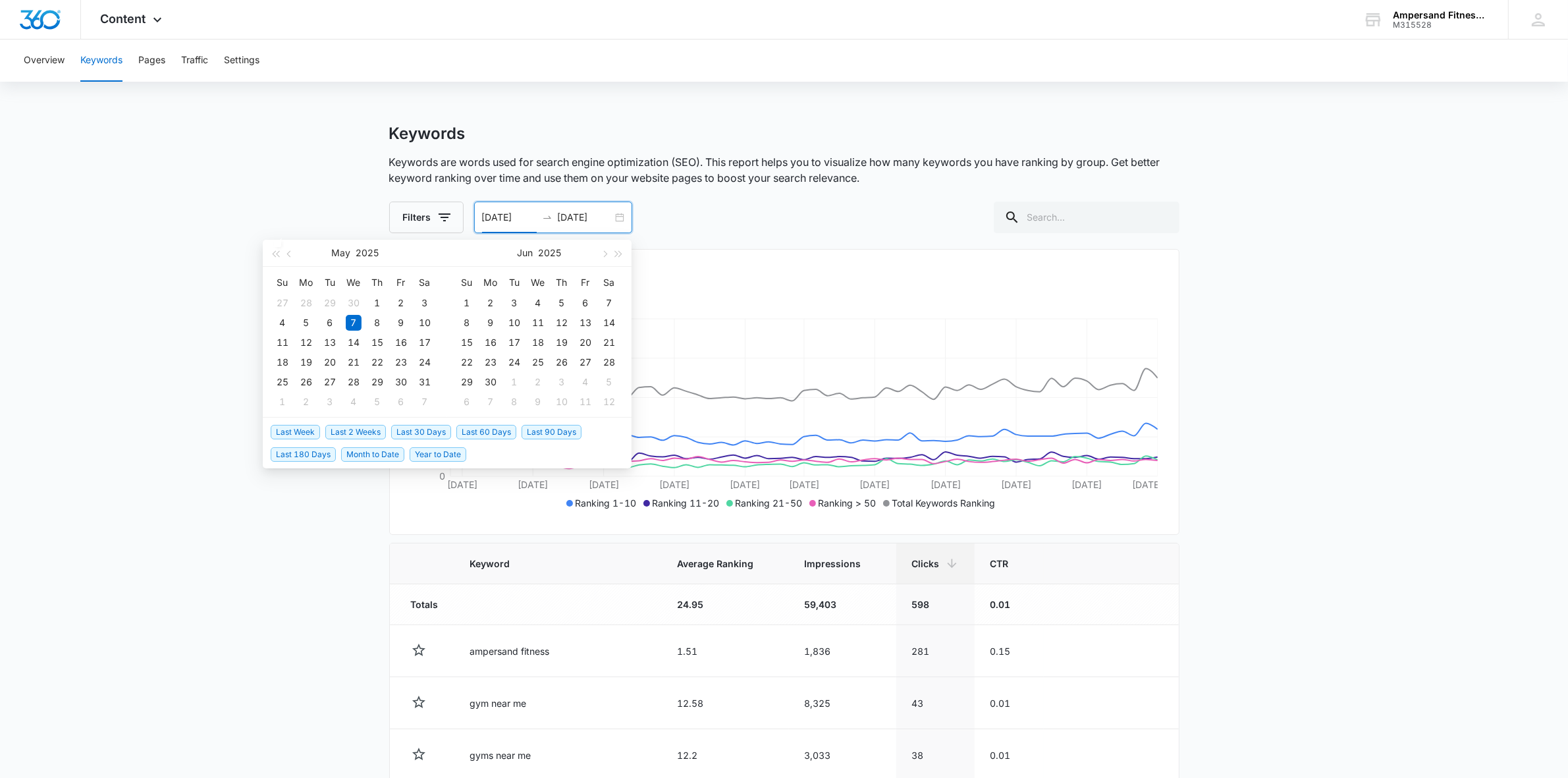
click at [415, 432] on span "Last 30 Days" at bounding box center [421, 432] width 60 height 15
type input "08/04/2025"
type input "09/03/2025"
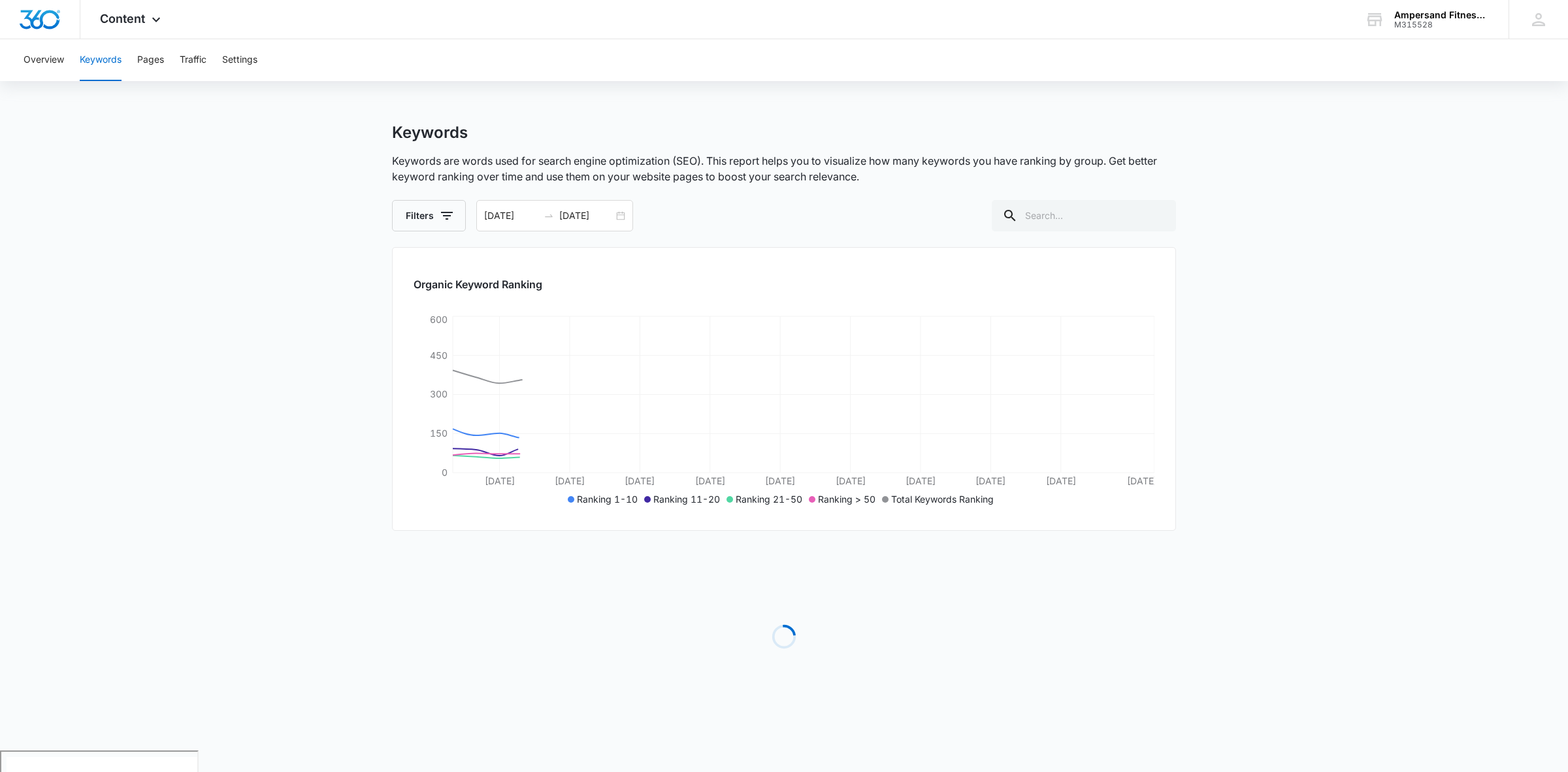
click at [235, 550] on main "Keywords Keywords are words used for search engine optimization (SEO). This rep…" at bounding box center [784, 436] width 1568 height 628
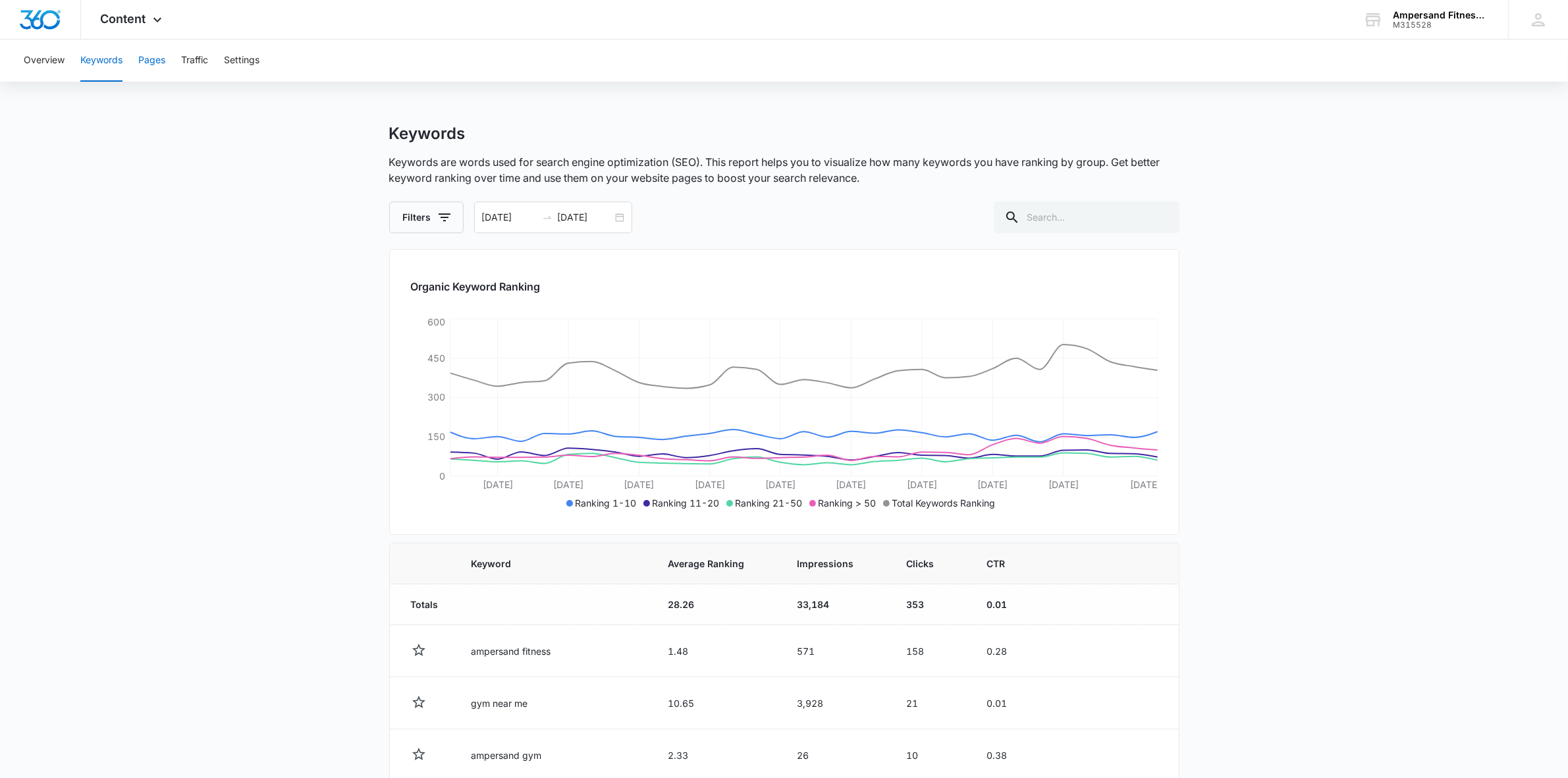
click at [151, 60] on button "Pages" at bounding box center [151, 61] width 27 height 42
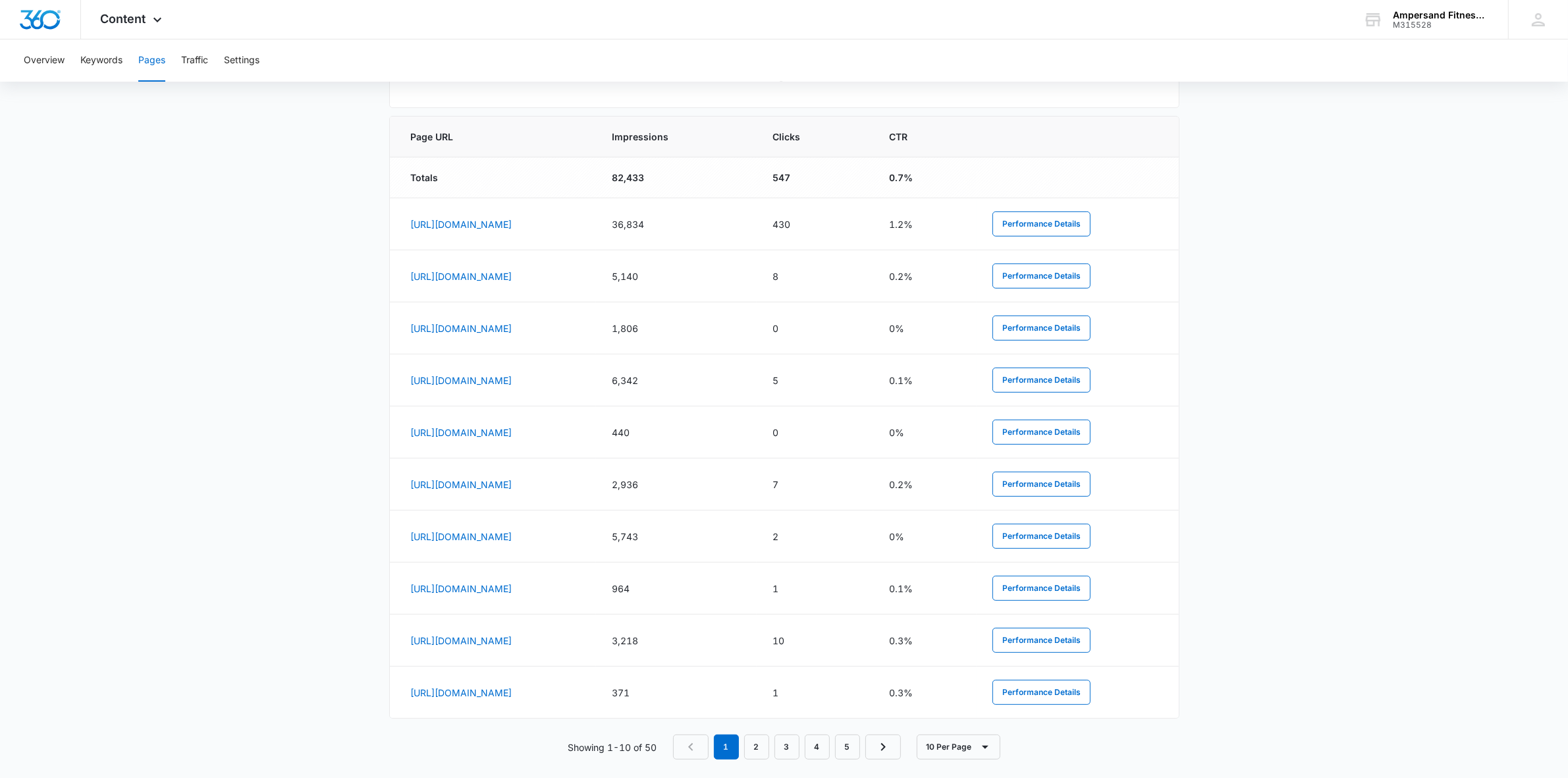
scroll to position [537, 0]
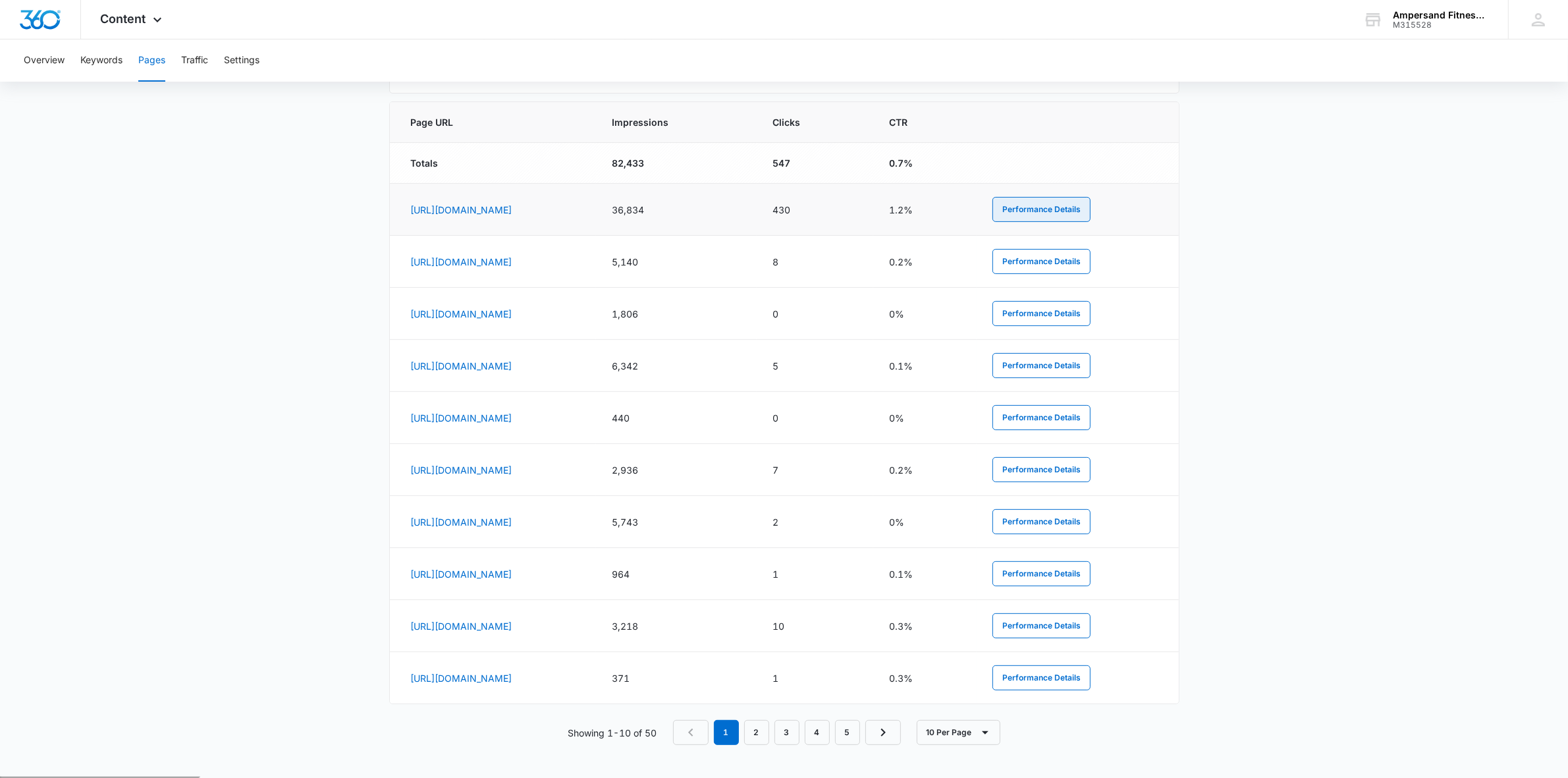
click at [1083, 211] on button "Performance Details" at bounding box center [1041, 209] width 99 height 25
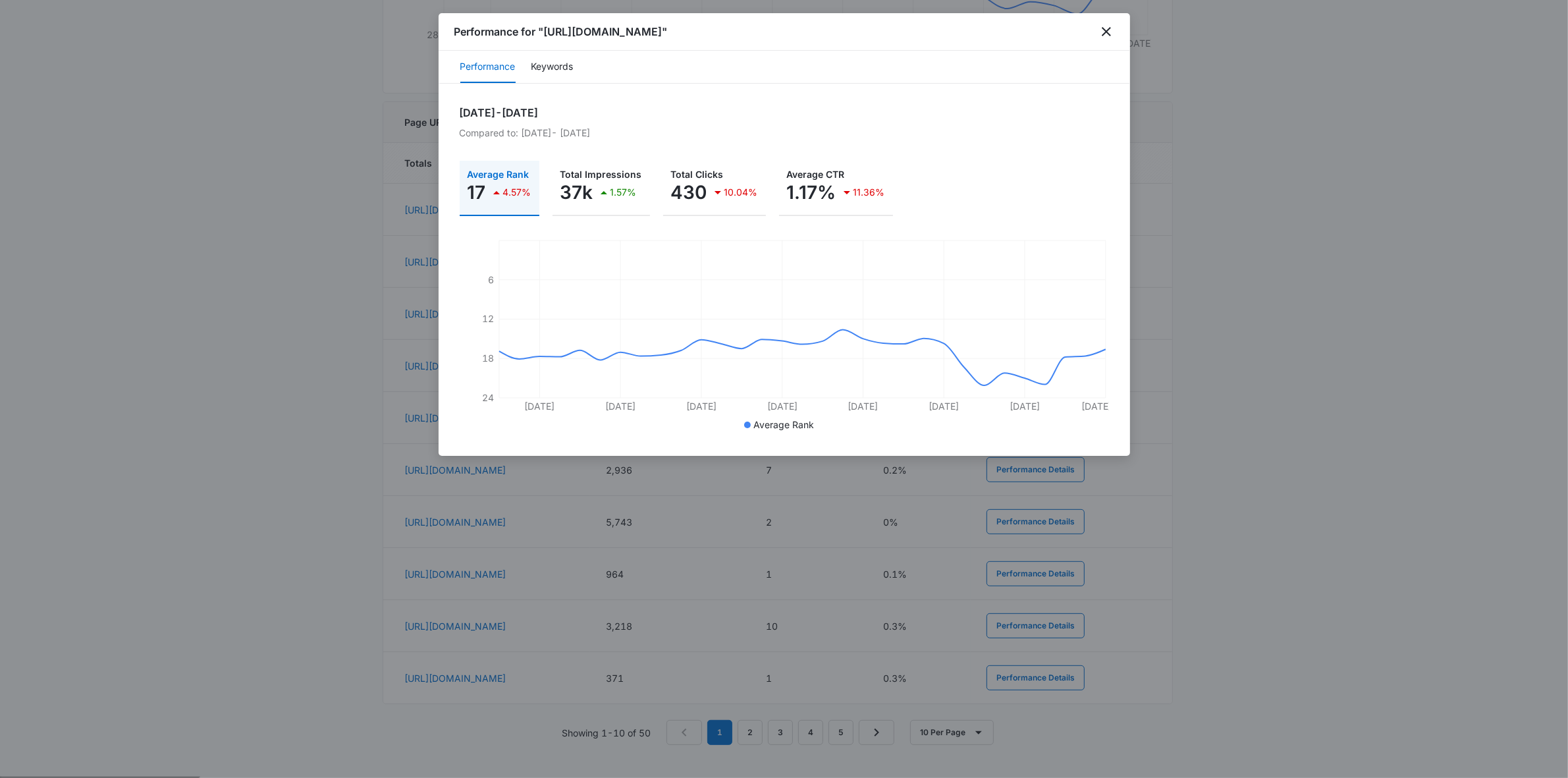
click at [577, 67] on div "Performance Keywords" at bounding box center [784, 67] width 691 height 33
click at [564, 60] on button "Keywords" at bounding box center [553, 68] width 42 height 32
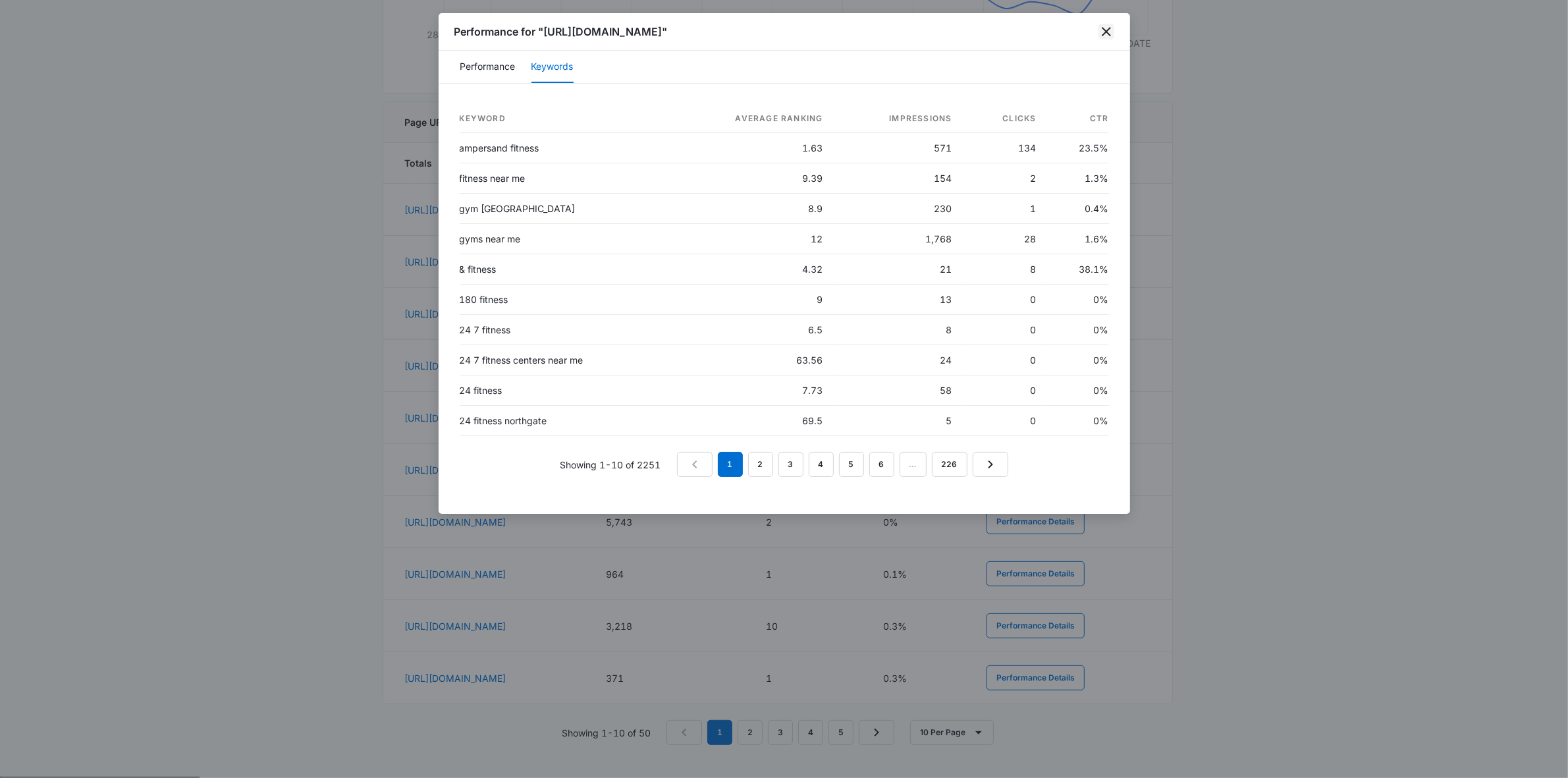
click at [1109, 34] on icon "close" at bounding box center [1106, 32] width 16 height 16
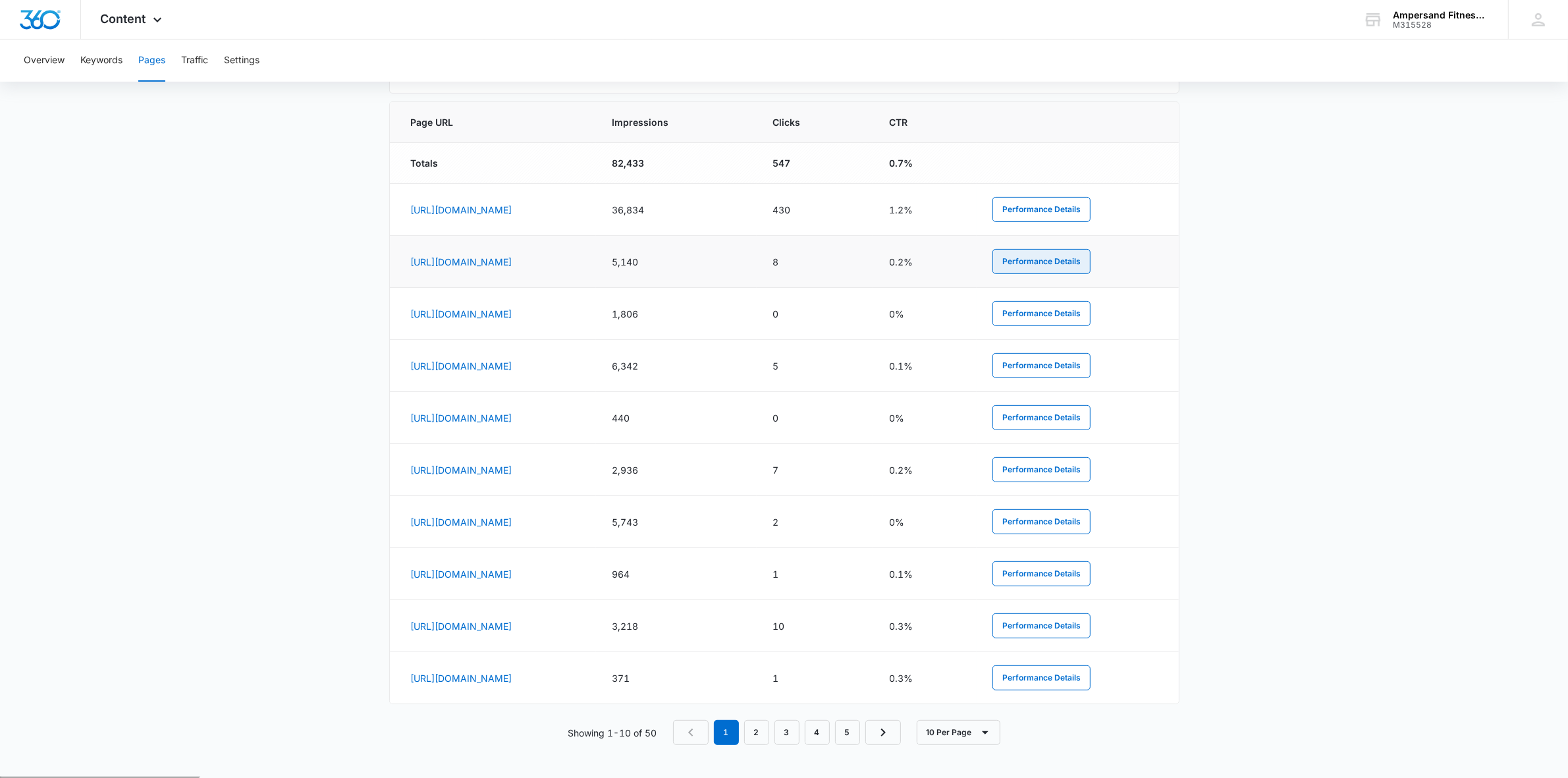
click at [1090, 262] on button "Performance Details" at bounding box center [1041, 261] width 99 height 25
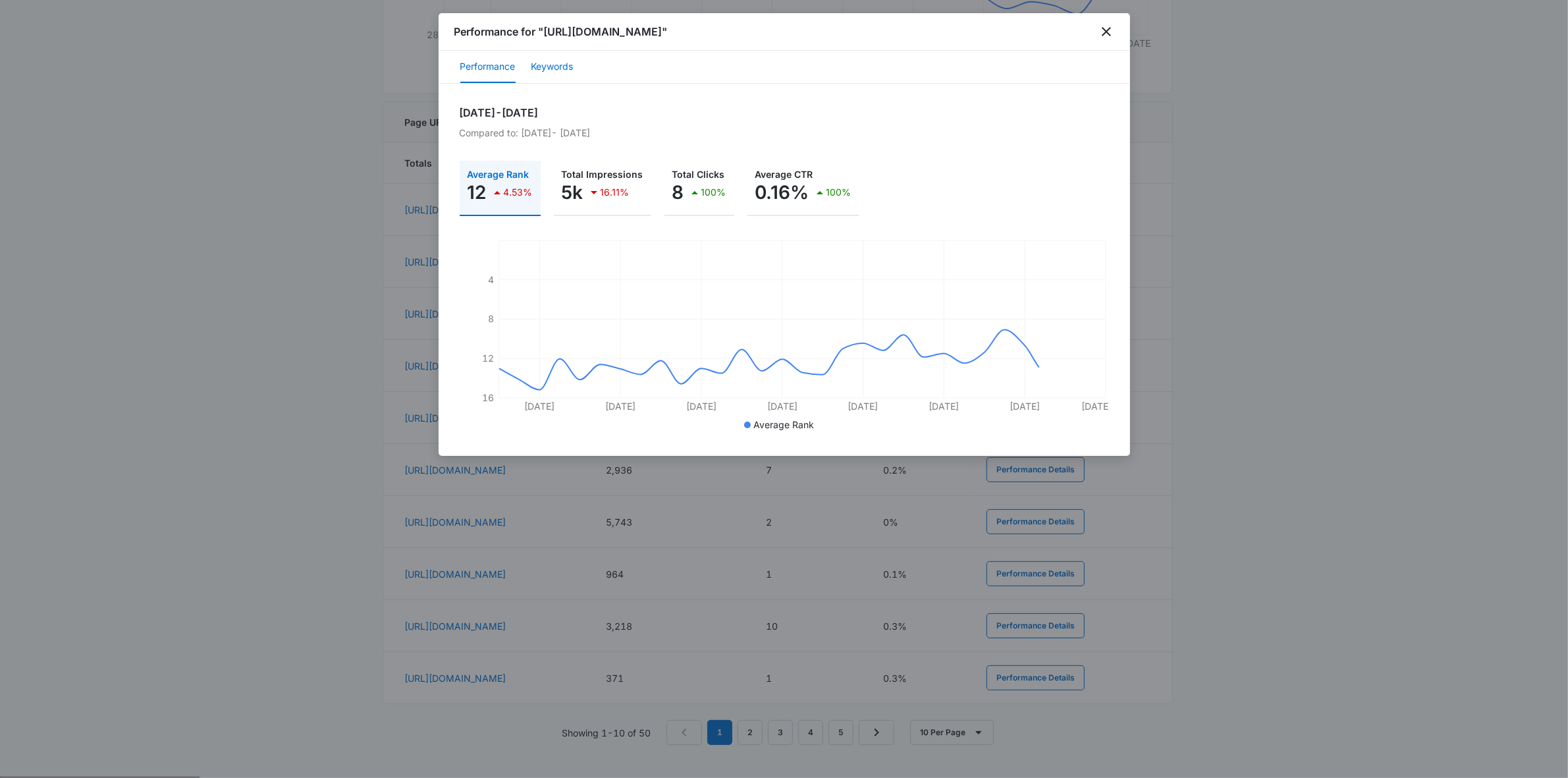
click at [557, 66] on button "Keywords" at bounding box center [553, 68] width 42 height 32
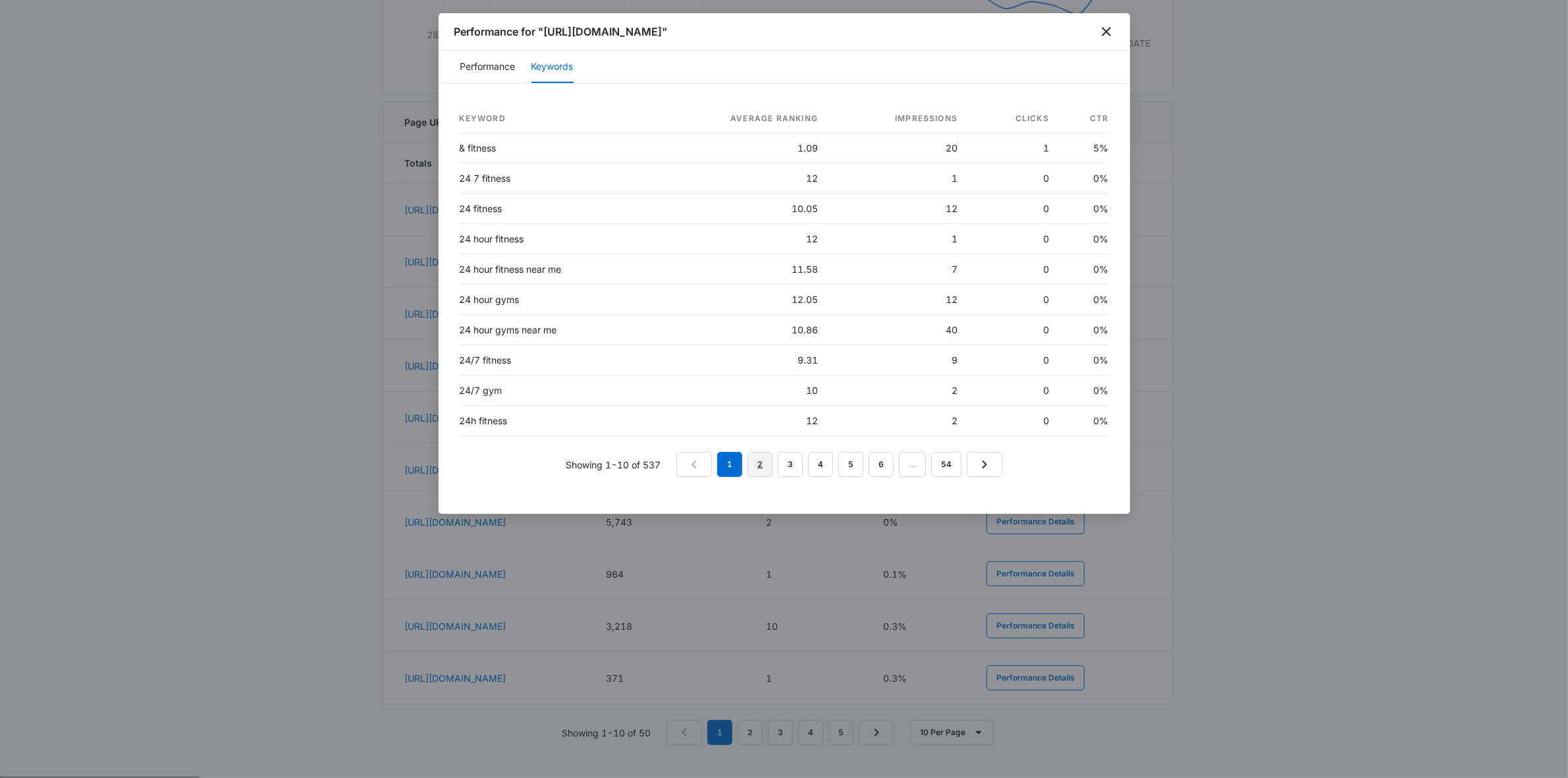
click at [765, 460] on link "2" at bounding box center [760, 464] width 25 height 25
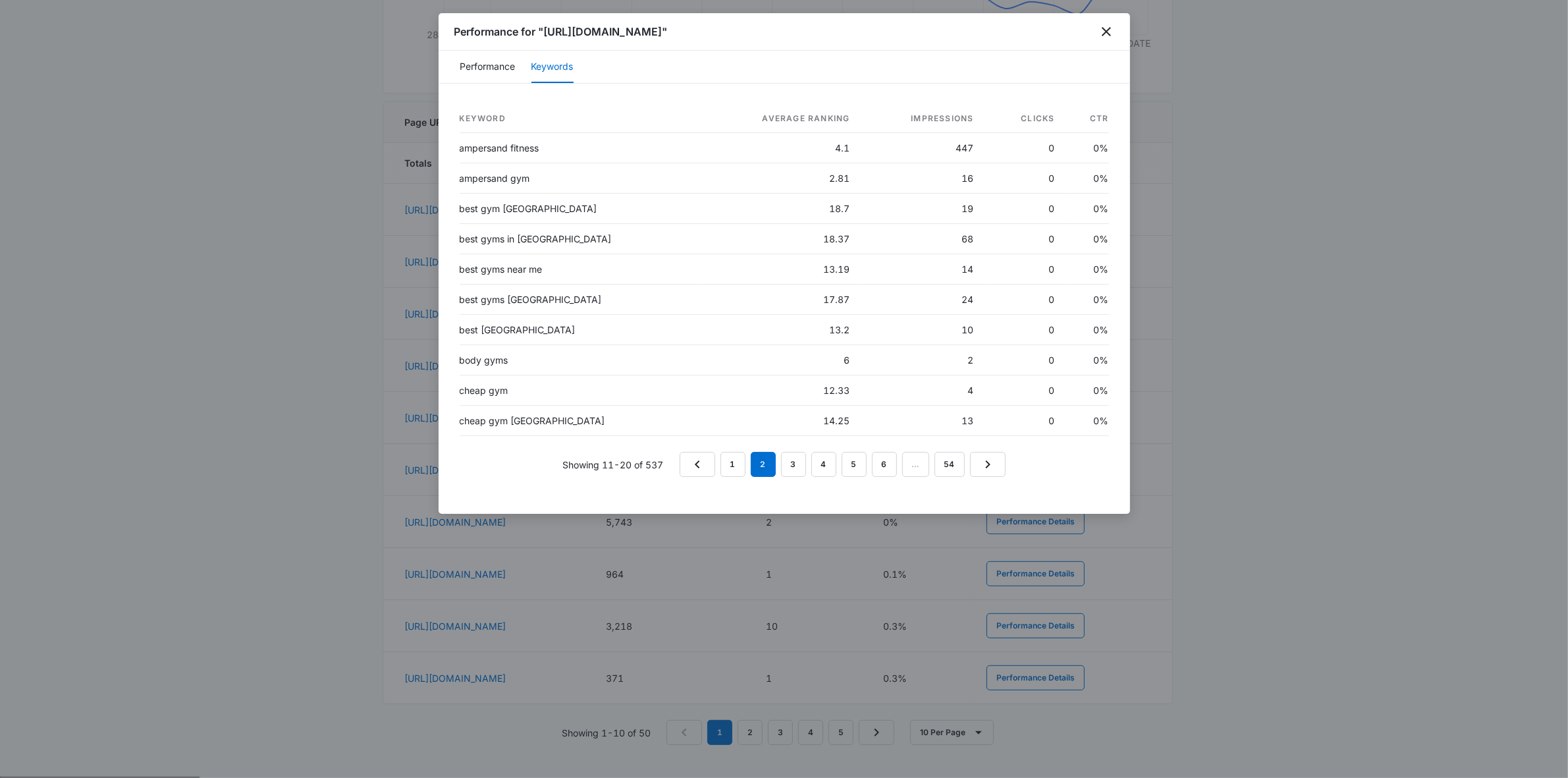
click at [1098, 17] on div "Performance for "https://www.ampersandfitnessgym.com/about-us"" at bounding box center [784, 32] width 691 height 38
drag, startPoint x: 1103, startPoint y: 26, endPoint x: 1101, endPoint y: 33, distance: 7.3
click at [1101, 33] on icon "close" at bounding box center [1106, 32] width 16 height 16
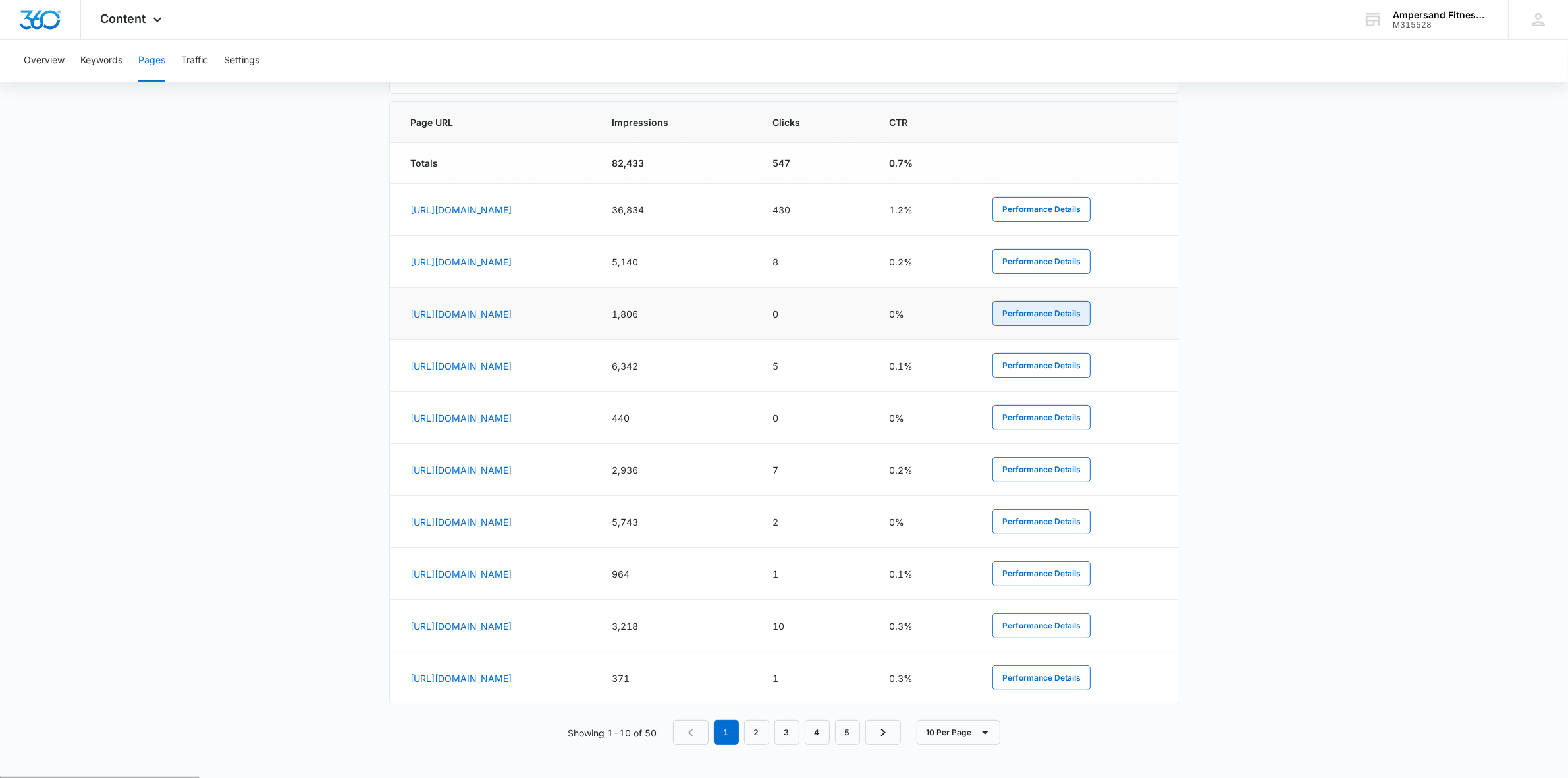
click at [1064, 314] on button "Performance Details" at bounding box center [1041, 313] width 99 height 25
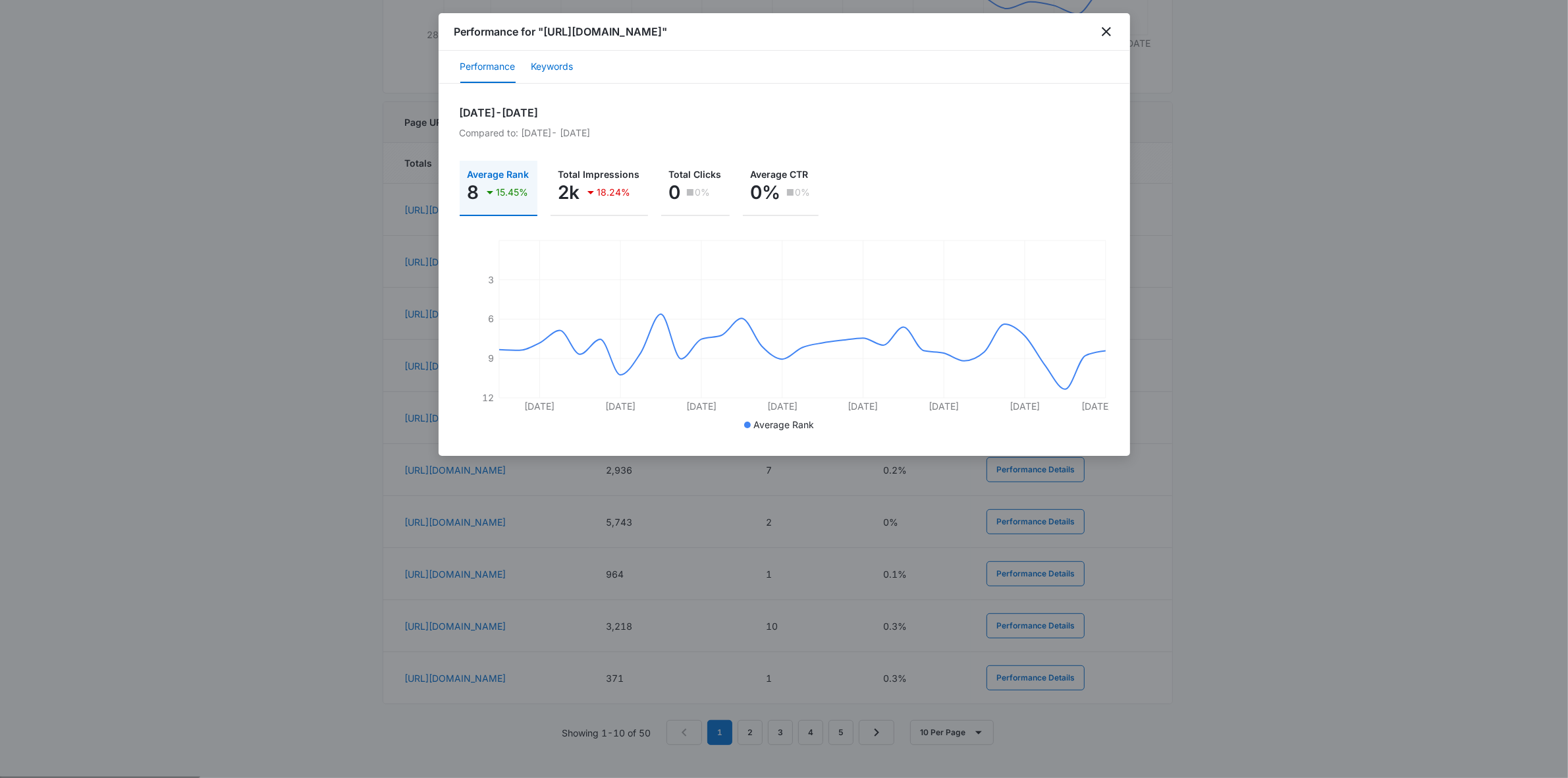
click at [554, 70] on button "Keywords" at bounding box center [553, 68] width 42 height 32
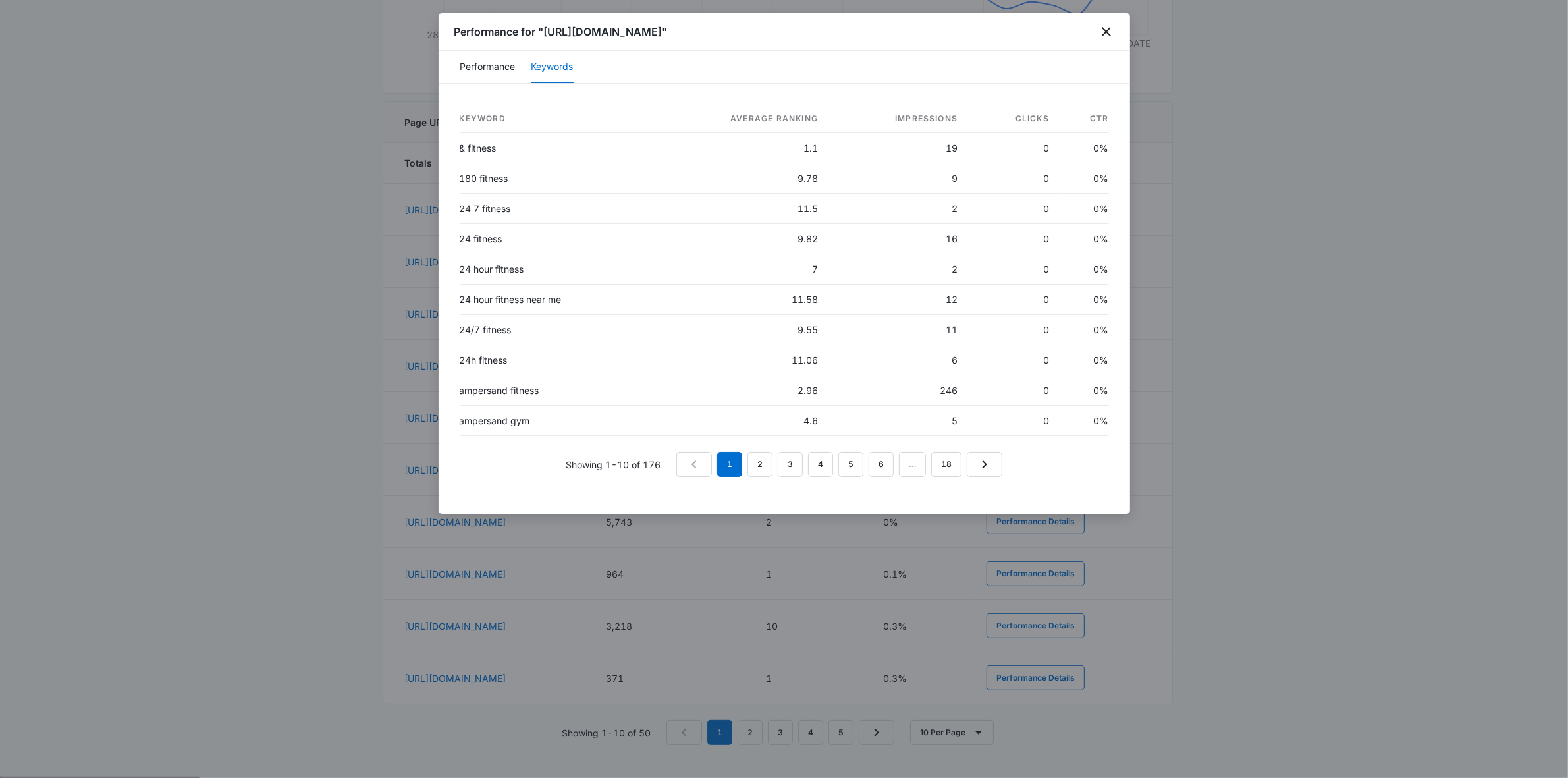
click at [1097, 27] on div "Performance for "https://www.ampersandfitnessgym.com/ampersandalliance"" at bounding box center [784, 32] width 691 height 38
click at [1101, 30] on icon "close" at bounding box center [1106, 32] width 16 height 16
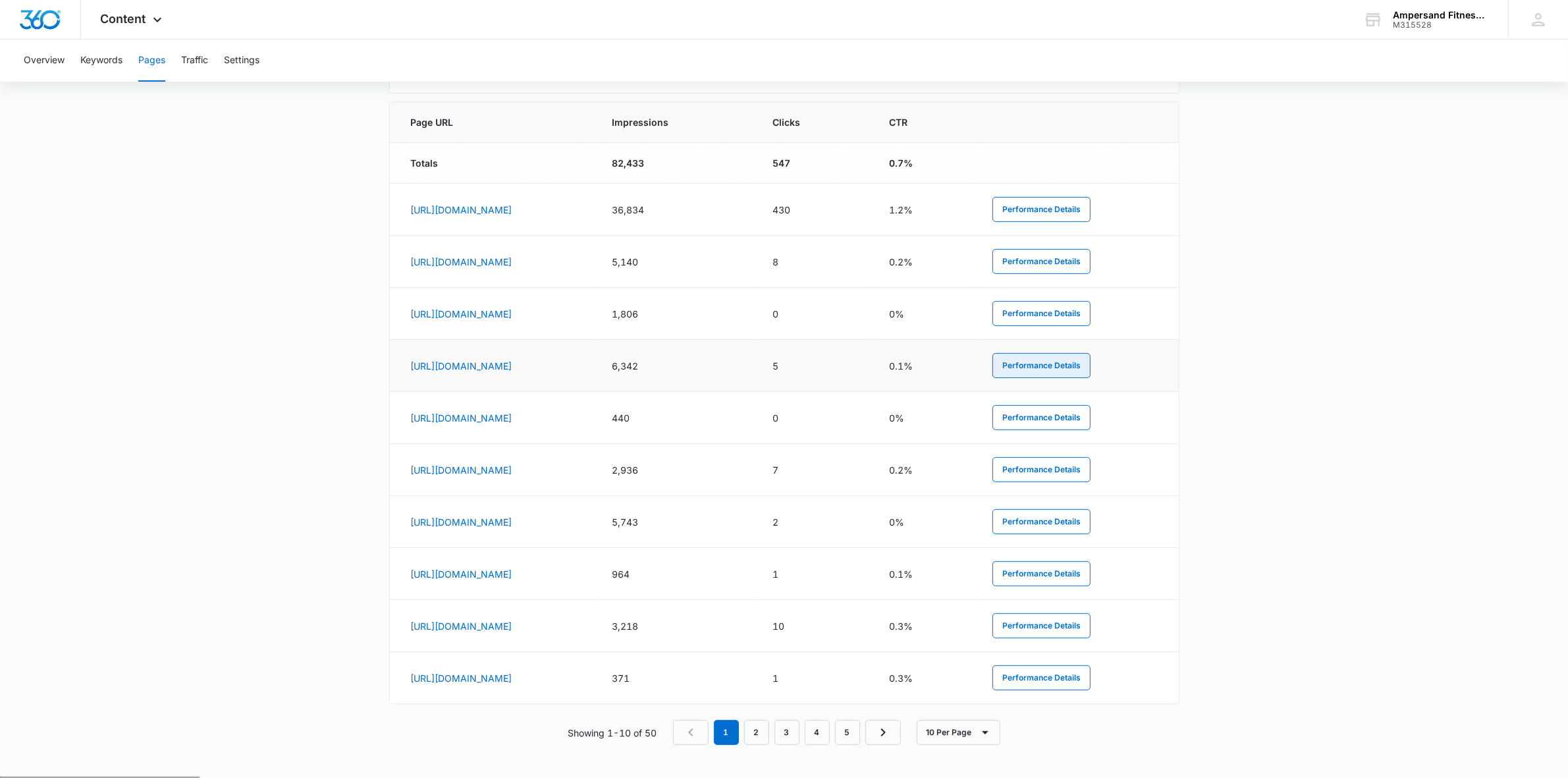
click at [1072, 365] on button "Performance Details" at bounding box center [1041, 366] width 99 height 25
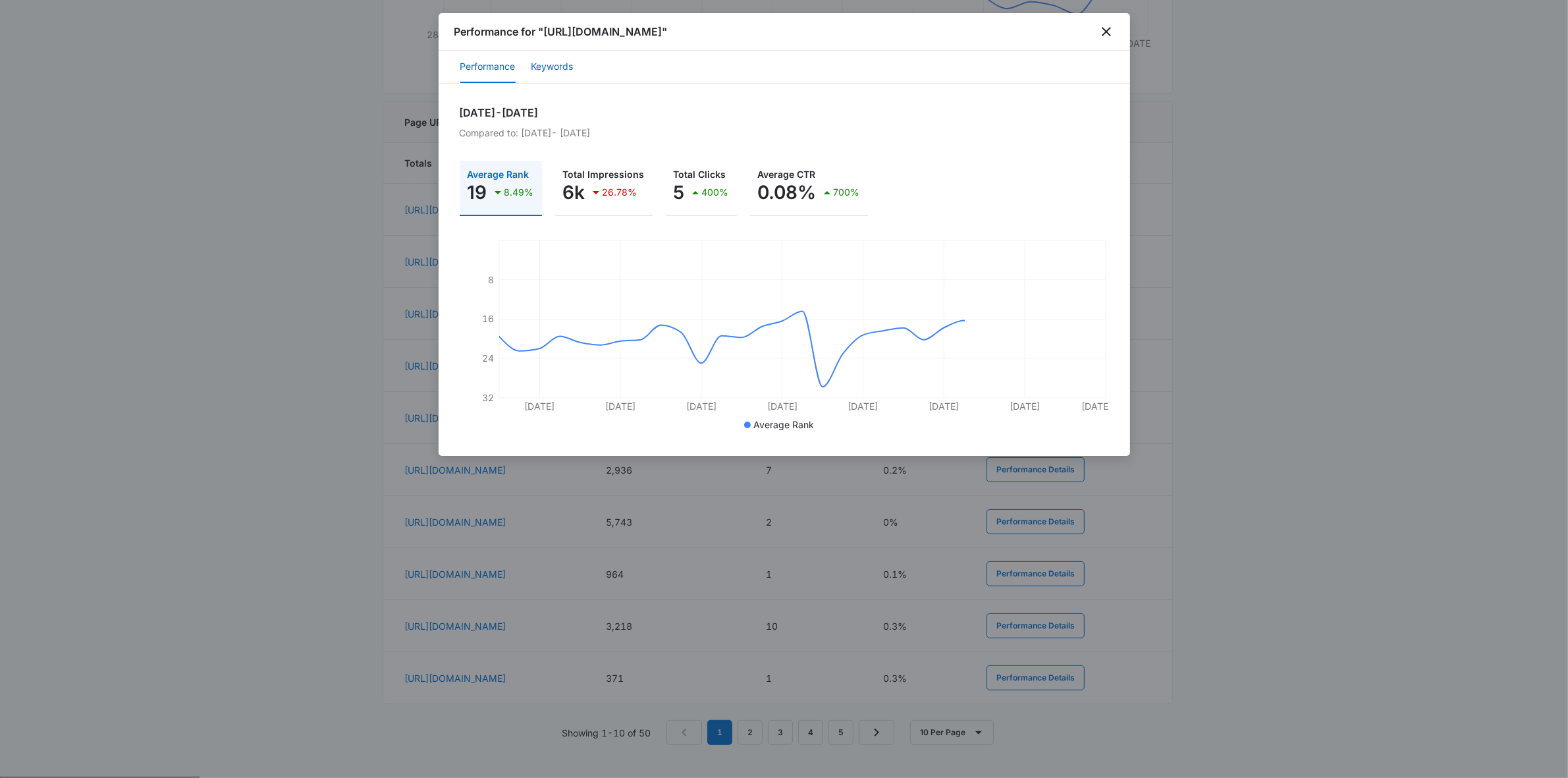
click at [571, 67] on button "Keywords" at bounding box center [553, 68] width 42 height 32
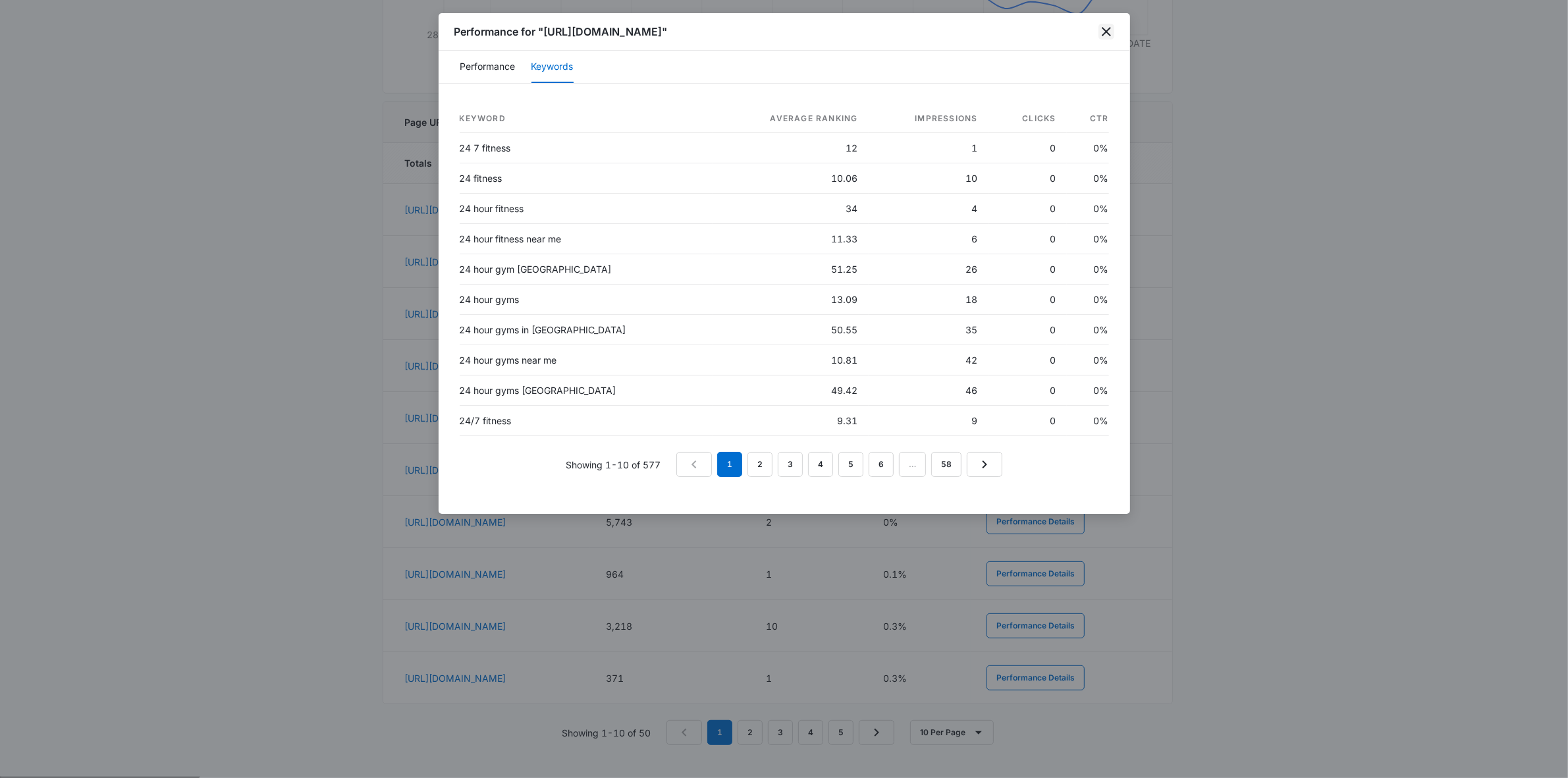
click at [1110, 38] on icon "close" at bounding box center [1106, 32] width 16 height 16
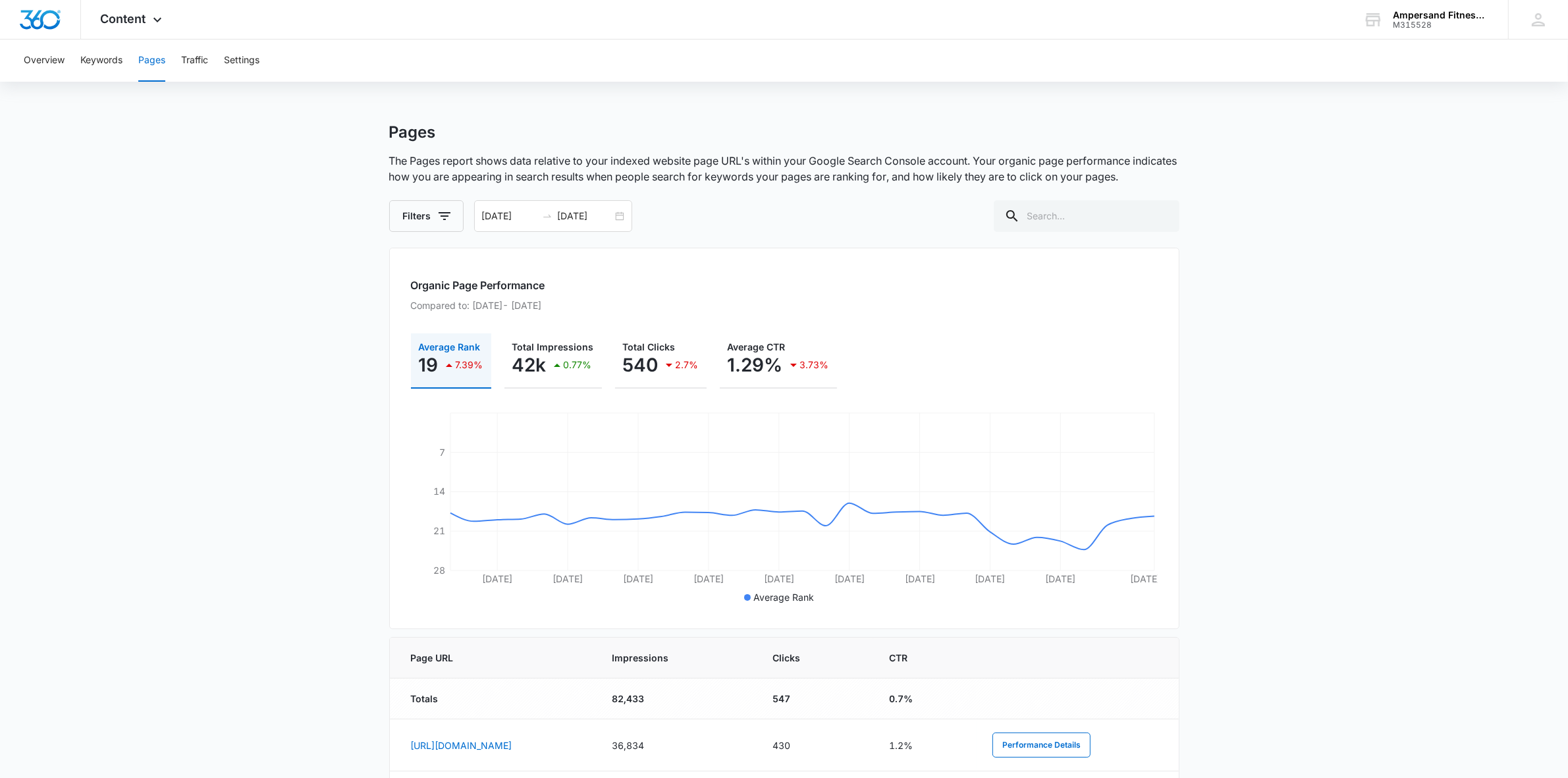
scroll to position [0, 0]
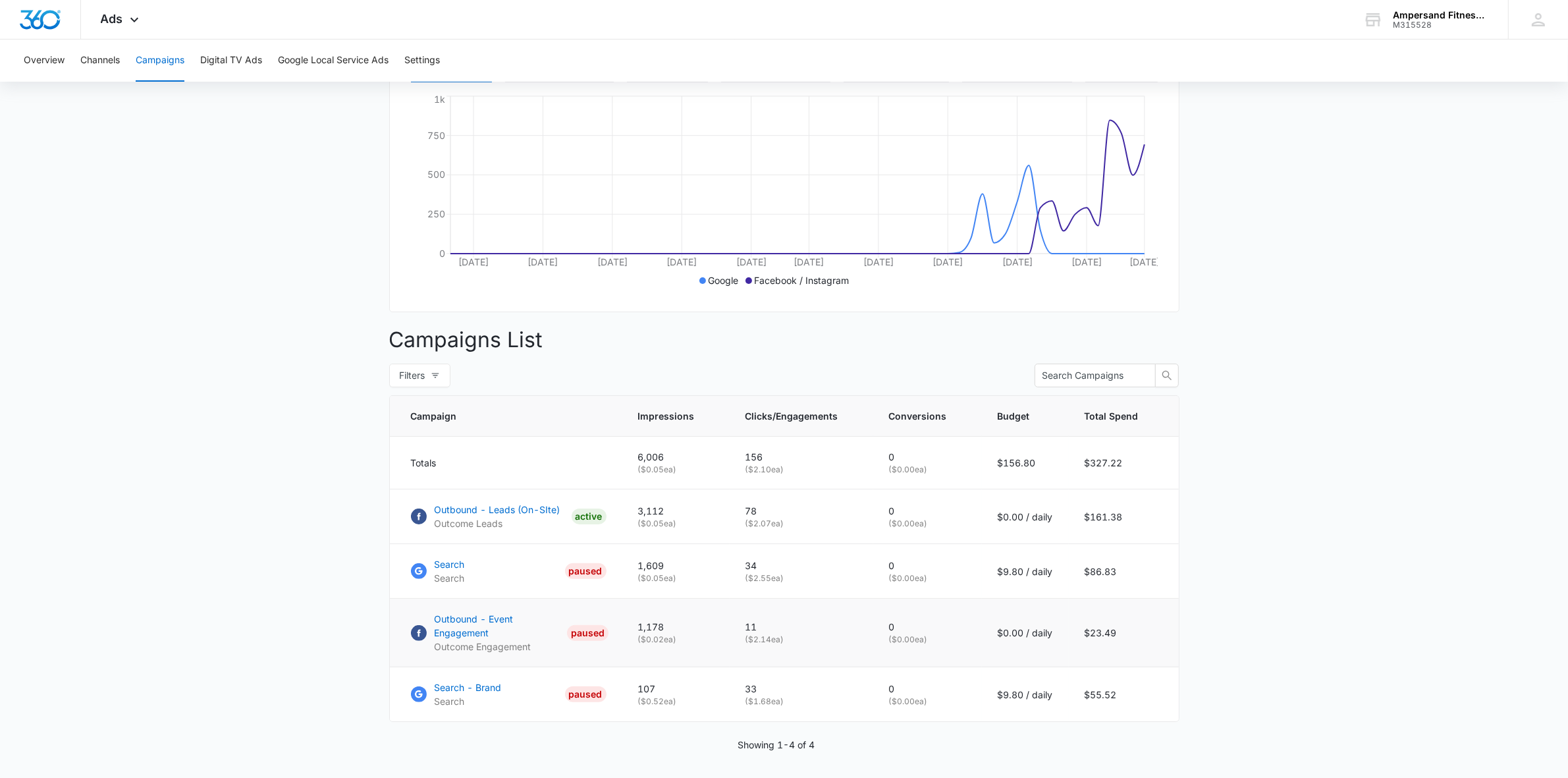
scroll to position [298, 0]
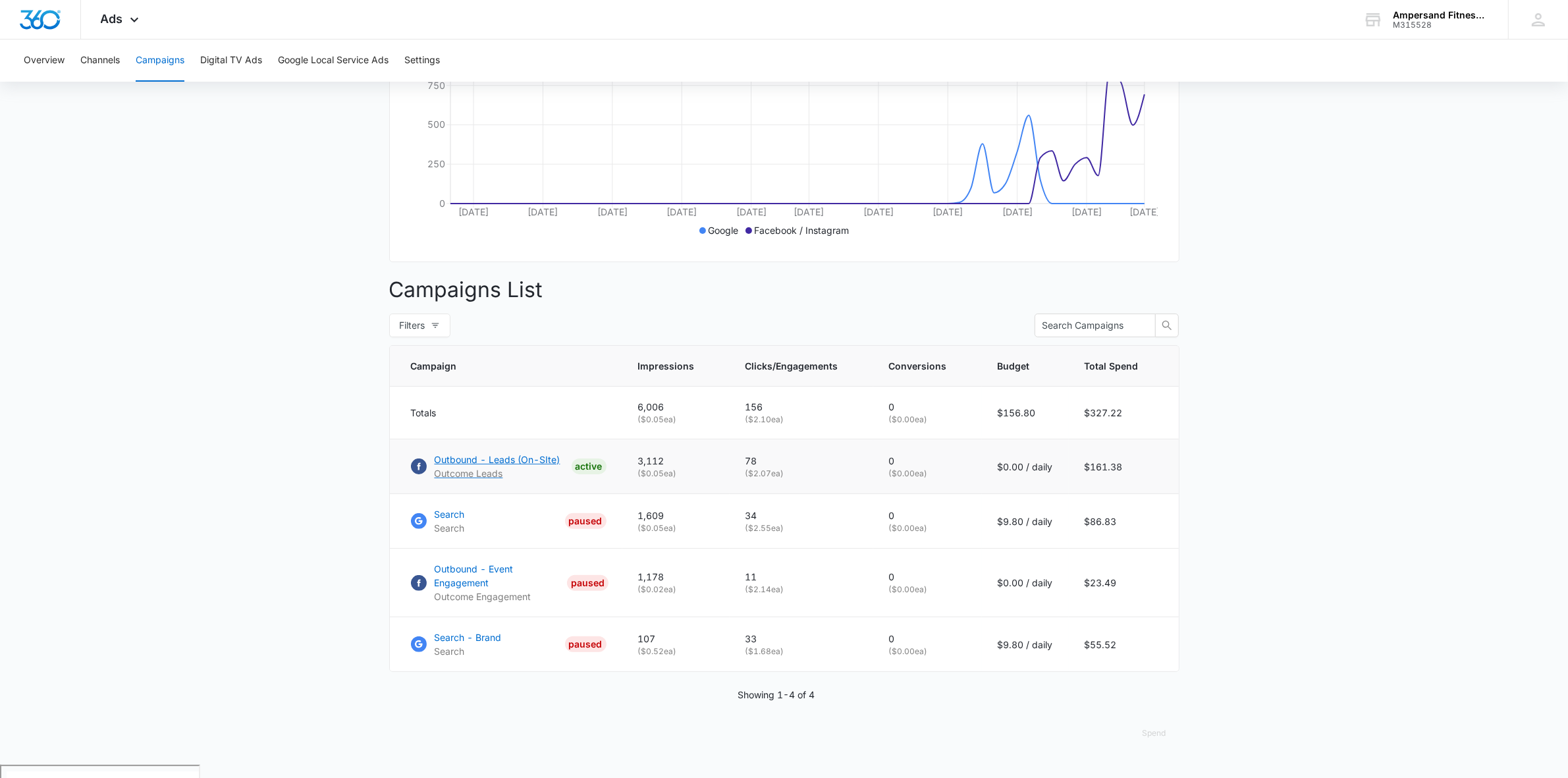
click at [503, 466] on p "Outbound - Leads (On-SIte)" at bounding box center [498, 459] width 125 height 14
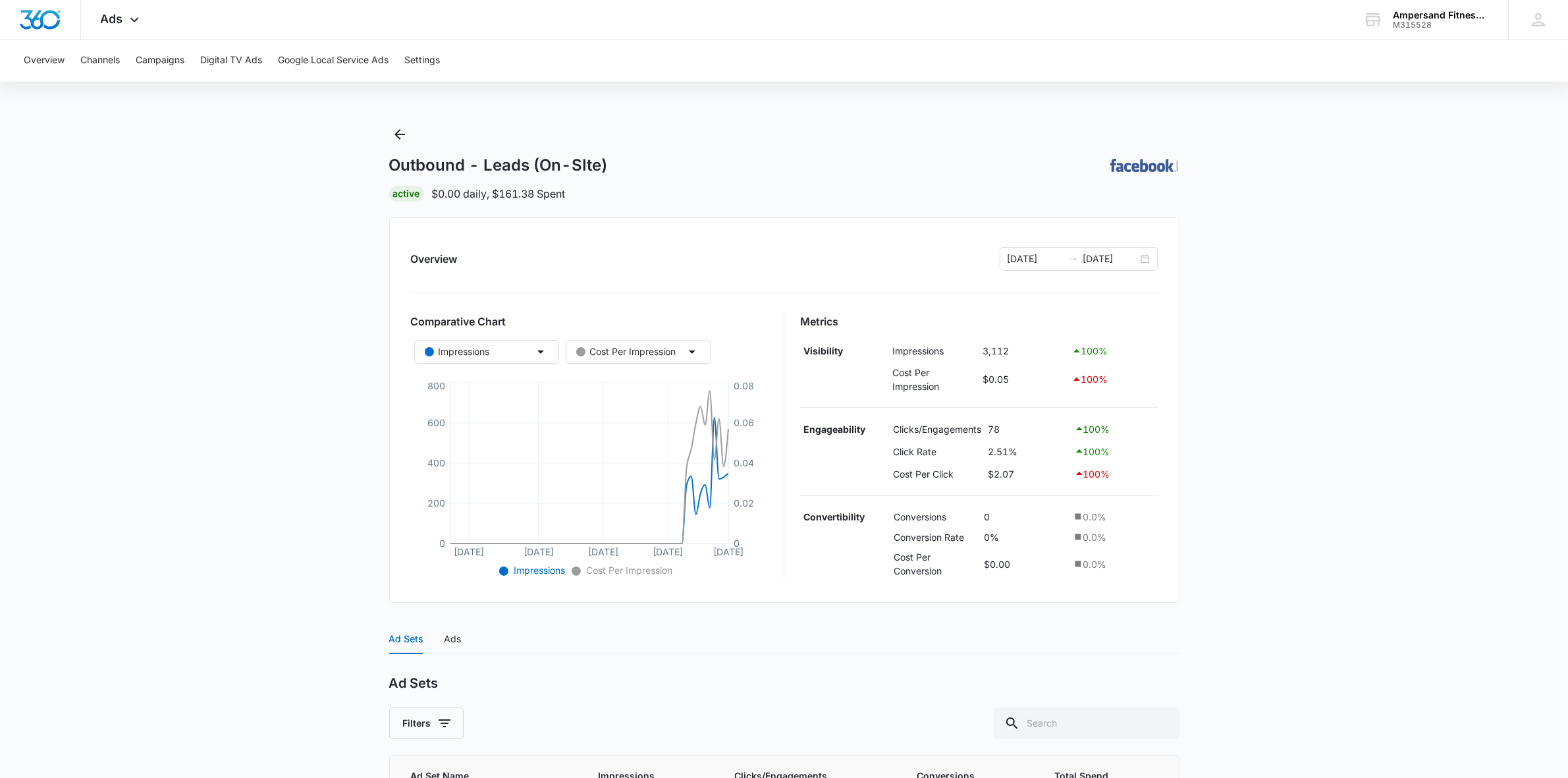
click at [1365, 321] on main "Outbound - Leads (On-SIte) | Active $0.00 daily , $161.38 Spent Overview 05/07/…" at bounding box center [784, 518] width 1568 height 789
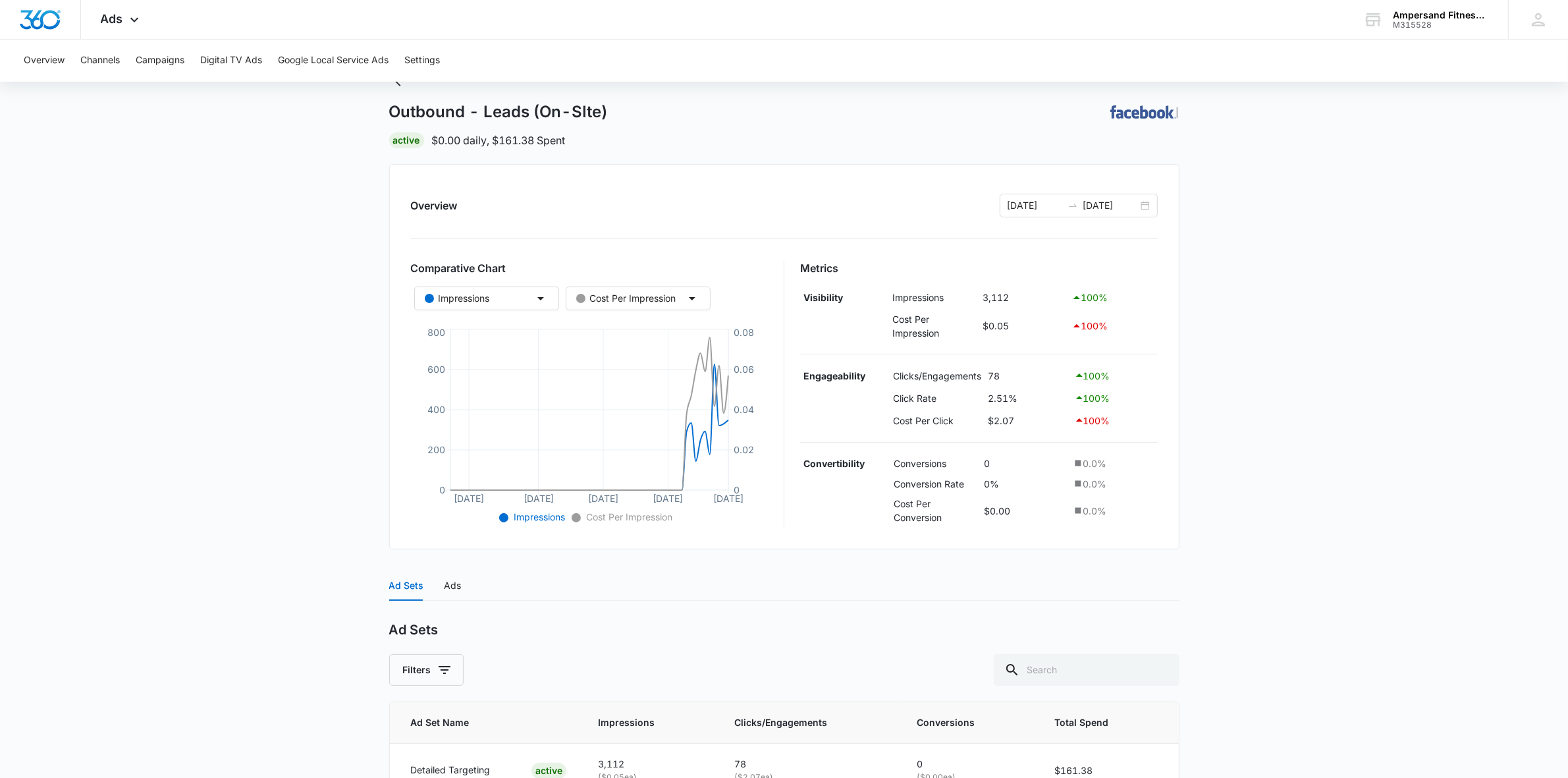
scroll to position [135, 0]
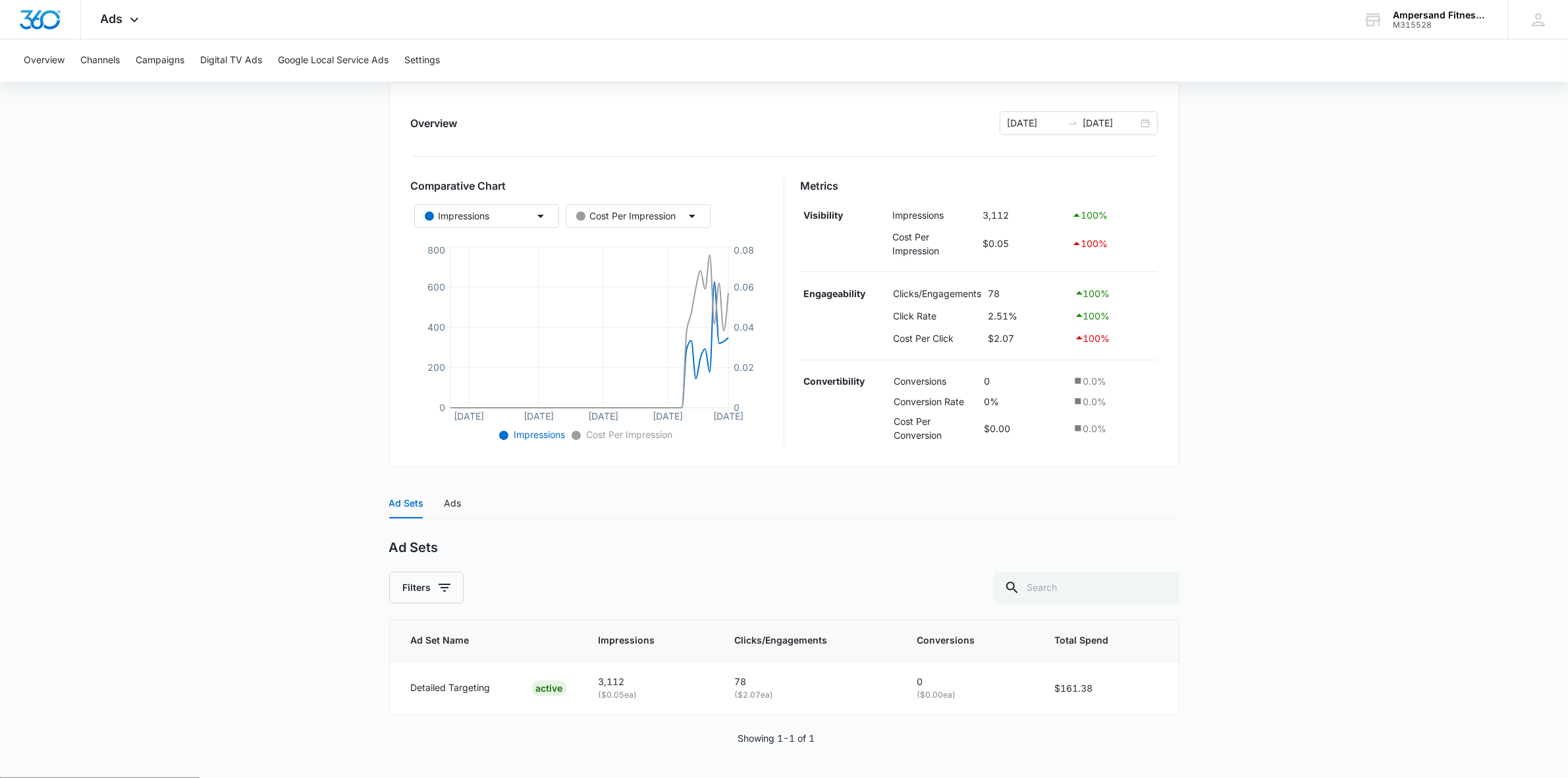
click at [1232, 441] on main "Outbound - Leads (On-SIte) | Active $0.00 daily , $161.38 Spent Overview 05/07/…" at bounding box center [784, 383] width 1568 height 789
click at [444, 502] on div "Ads" at bounding box center [452, 503] width 17 height 15
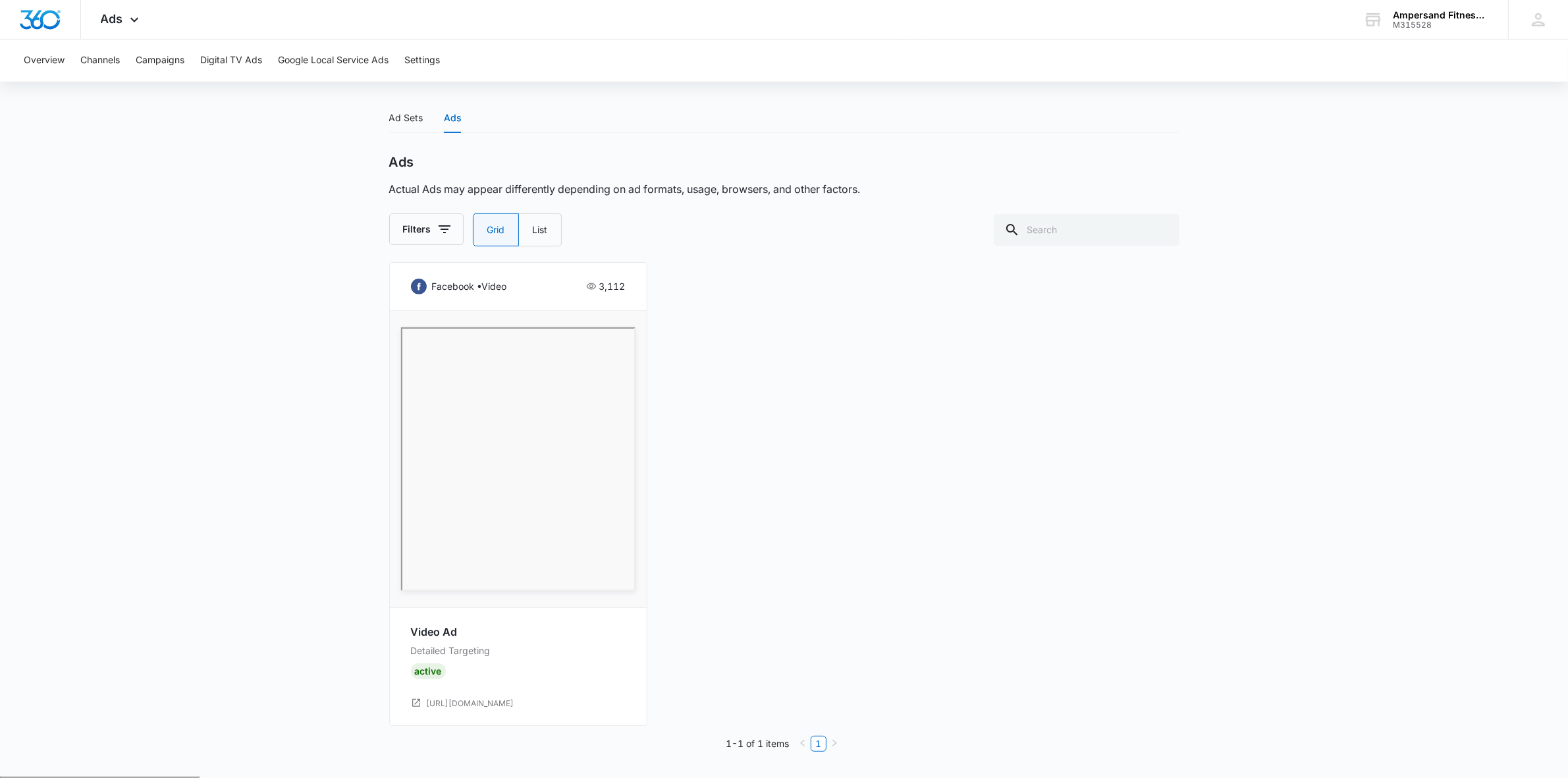
scroll to position [522, 0]
click at [396, 113] on div "Ad Sets" at bounding box center [406, 117] width 34 height 15
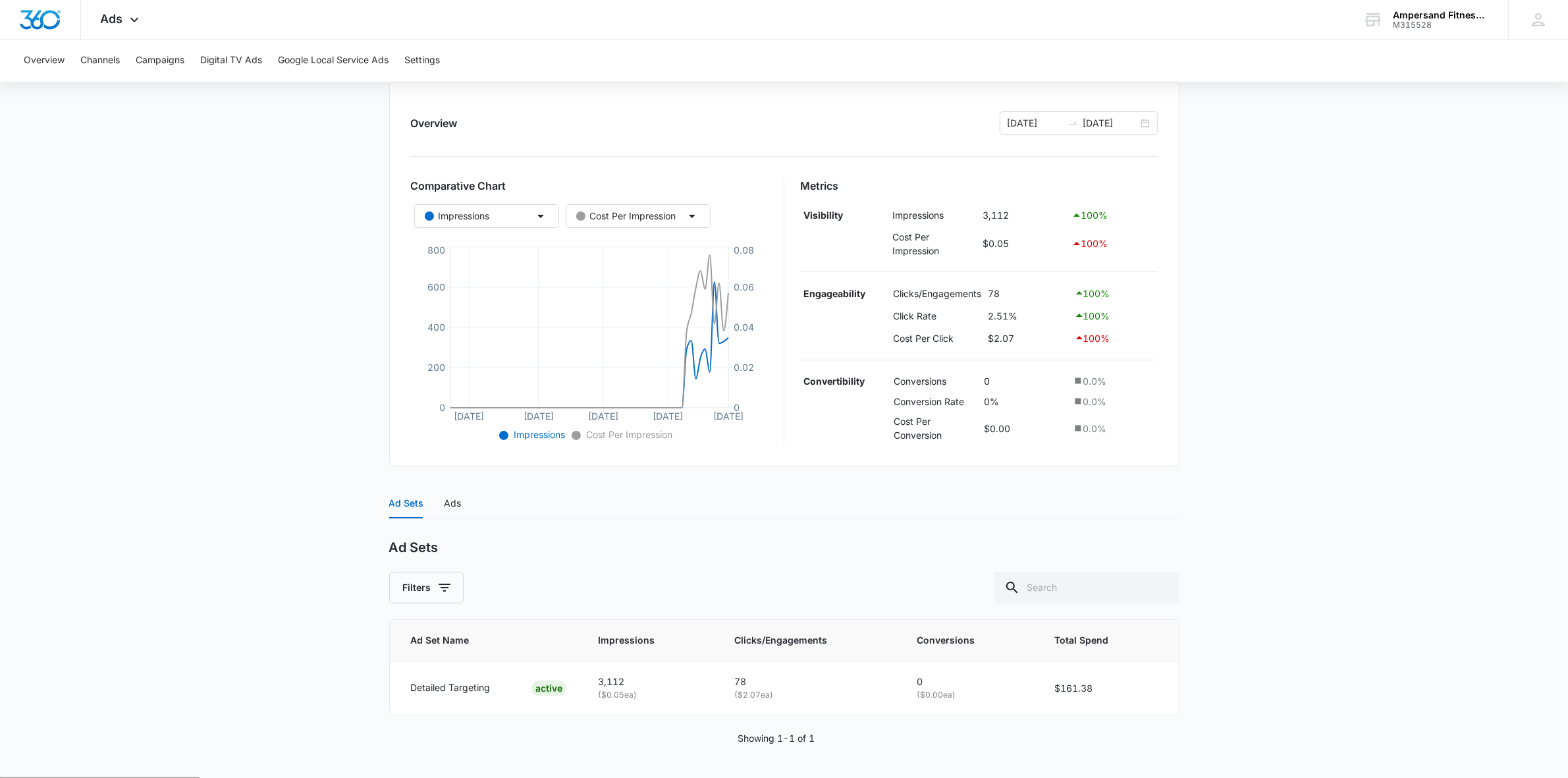
scroll to position [0, 0]
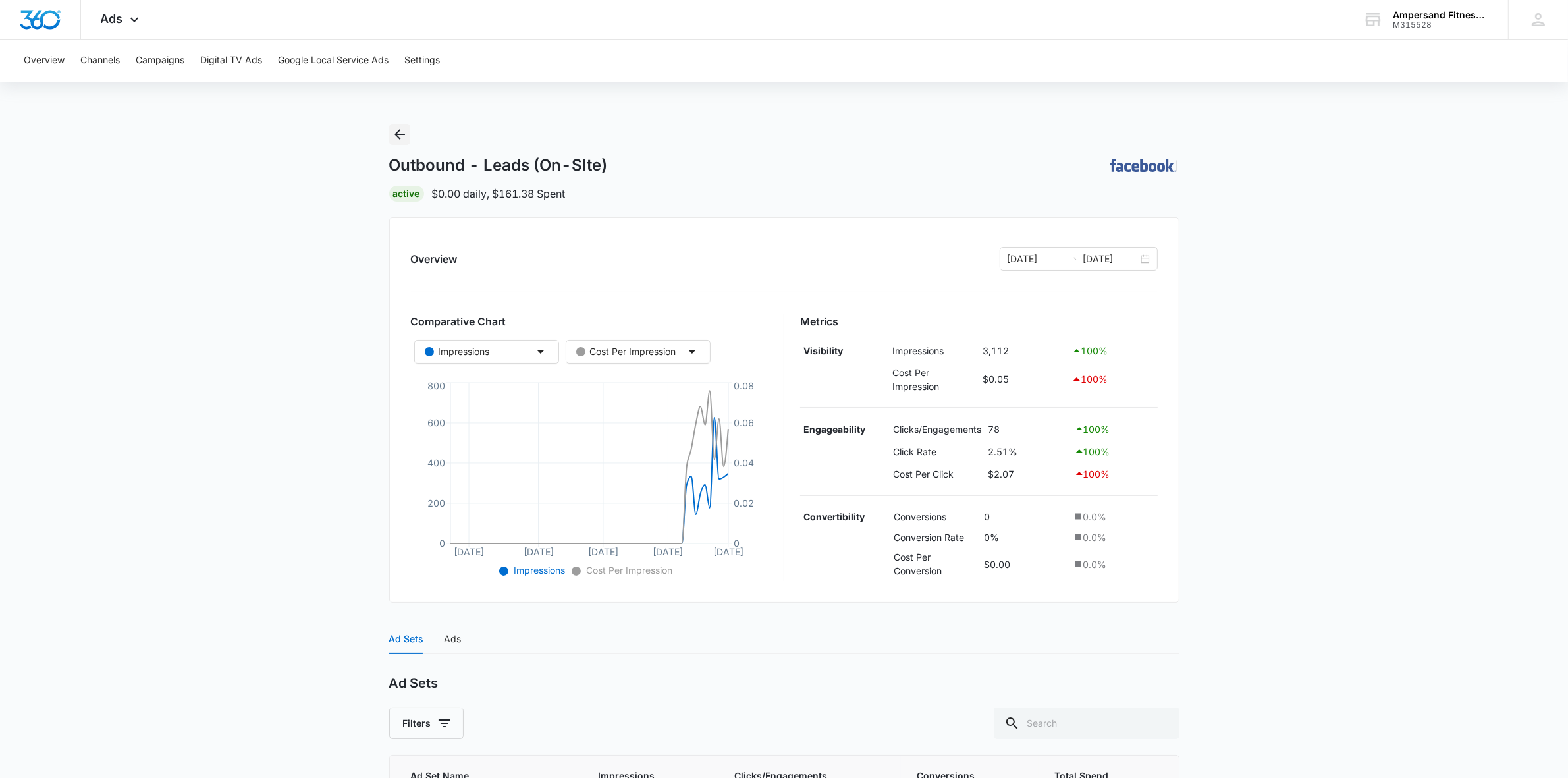
click at [406, 136] on icon "Back" at bounding box center [400, 134] width 16 height 16
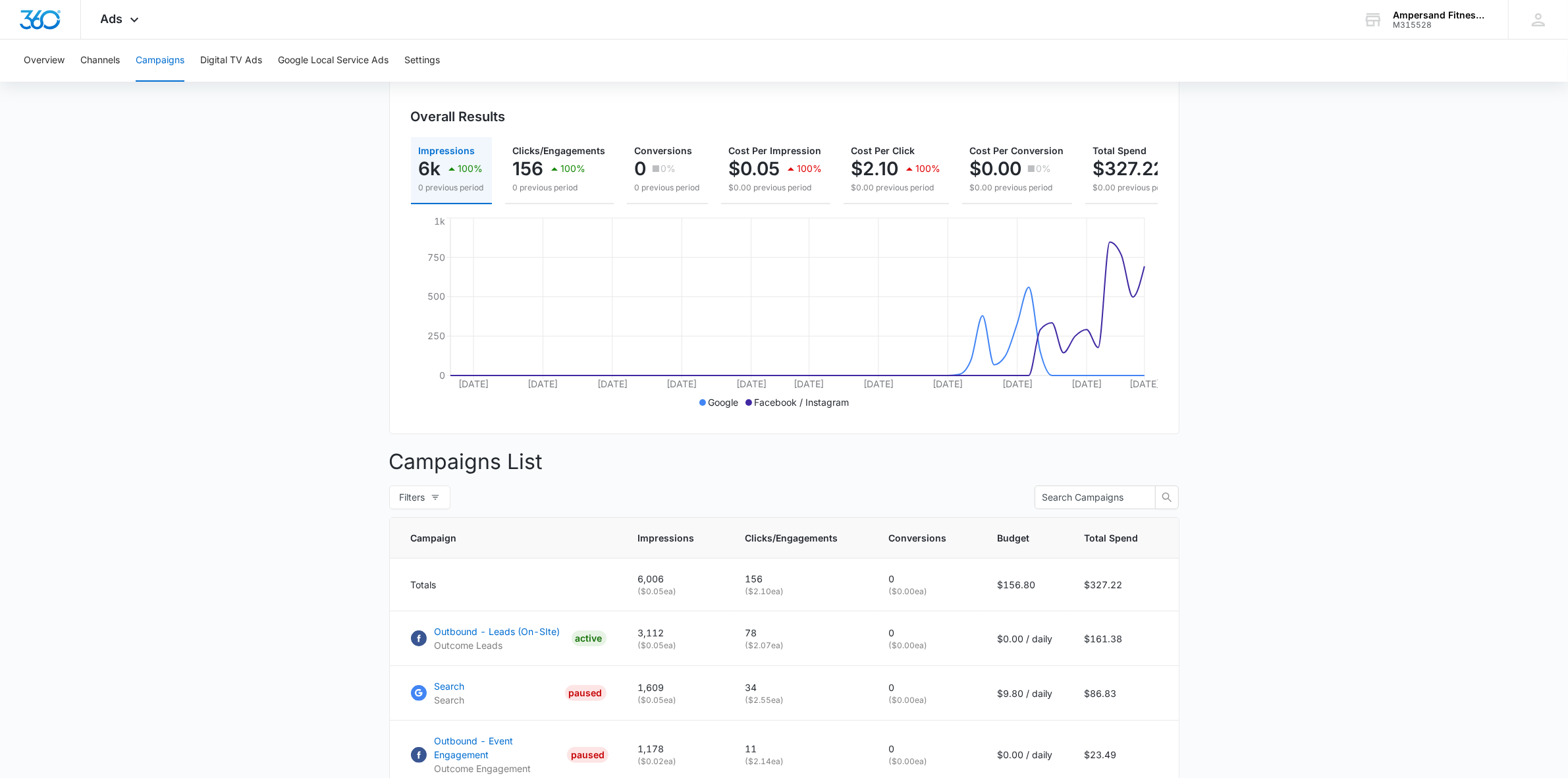
scroll to position [298, 0]
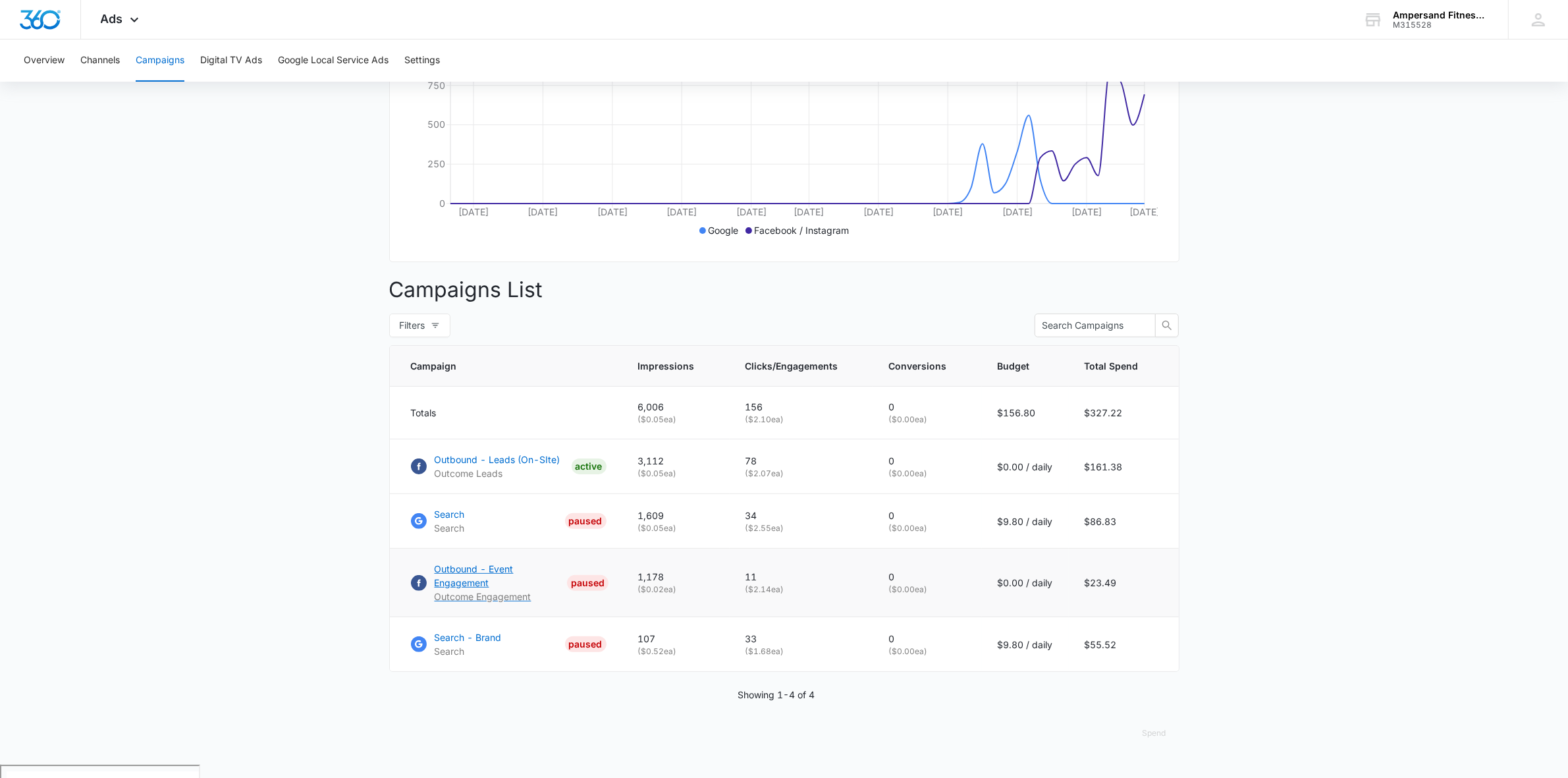
click at [476, 583] on p "Outbound - Event Engagement" at bounding box center [499, 576] width 127 height 28
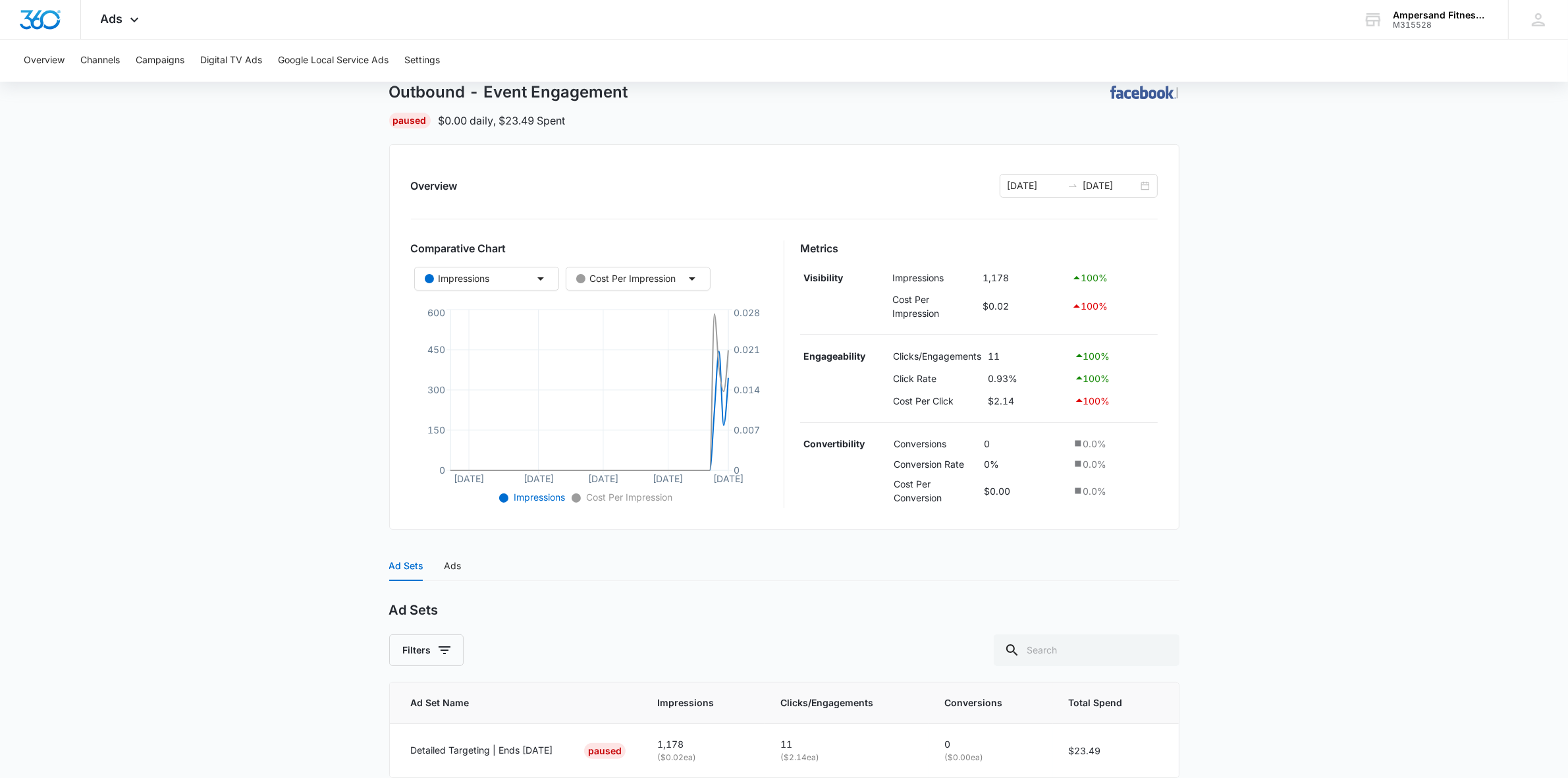
scroll to position [135, 0]
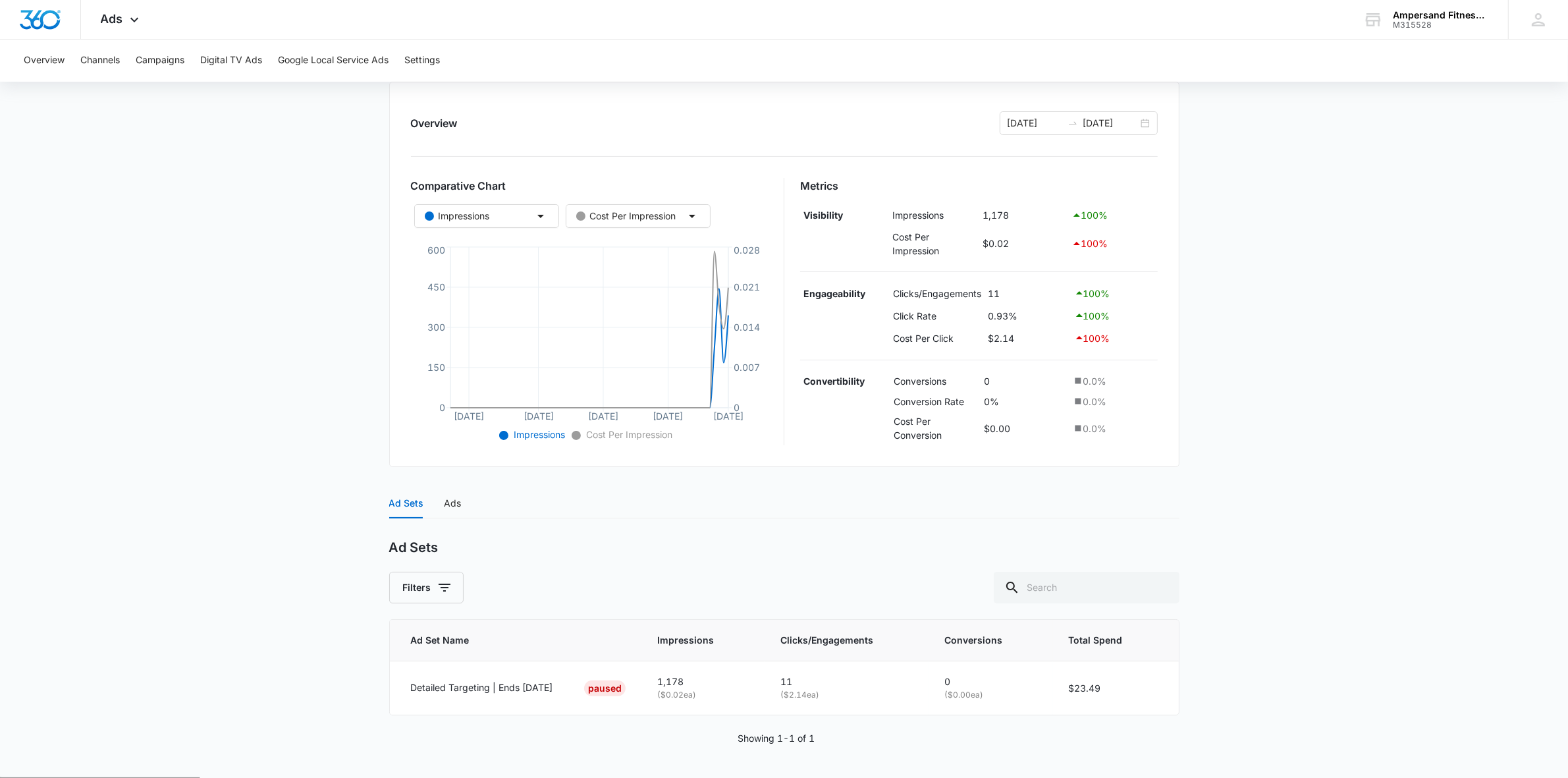
click at [633, 591] on div "Filters" at bounding box center [784, 588] width 790 height 32
click at [446, 492] on div "Ads" at bounding box center [452, 503] width 17 height 30
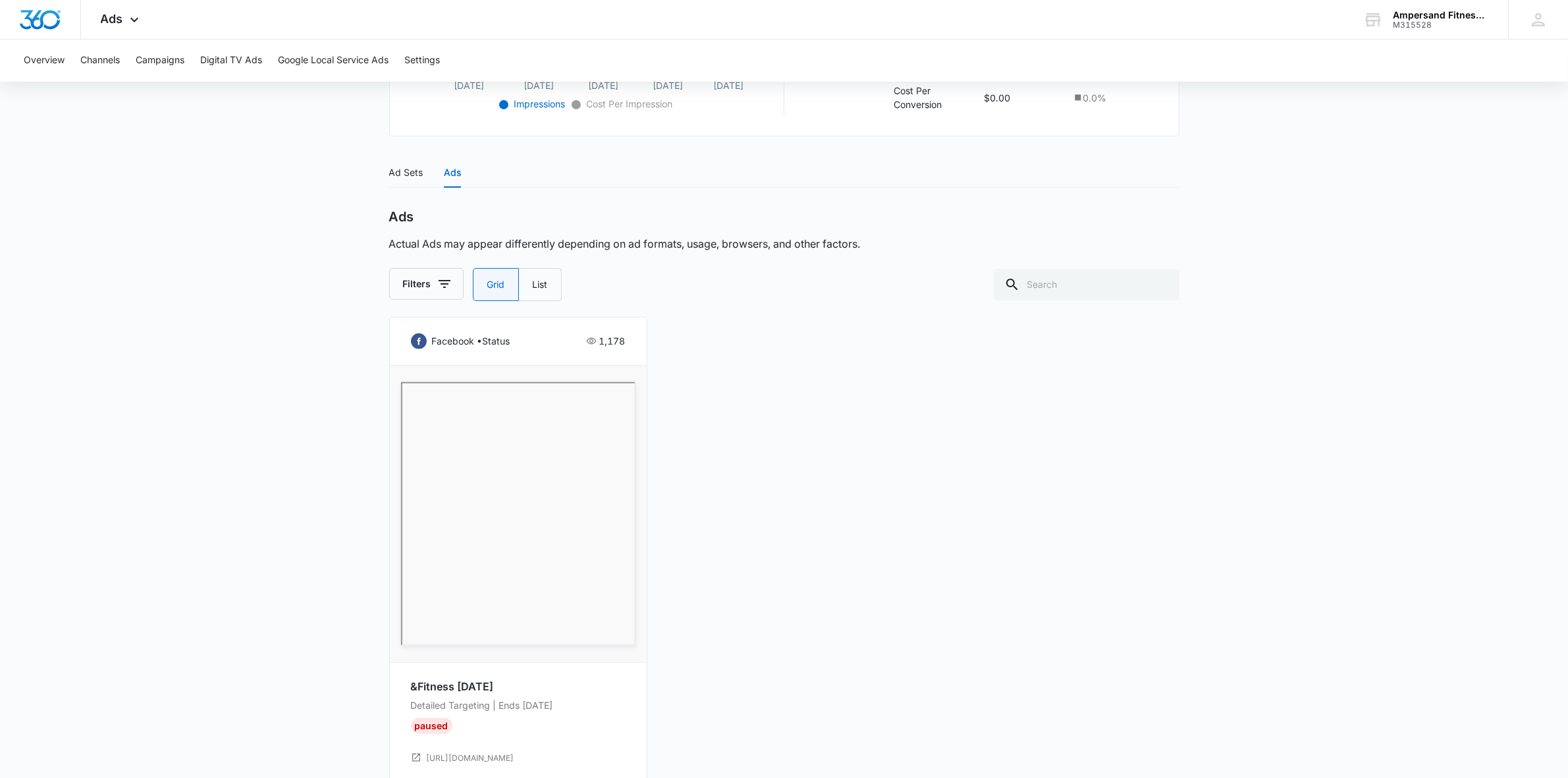
scroll to position [522, 0]
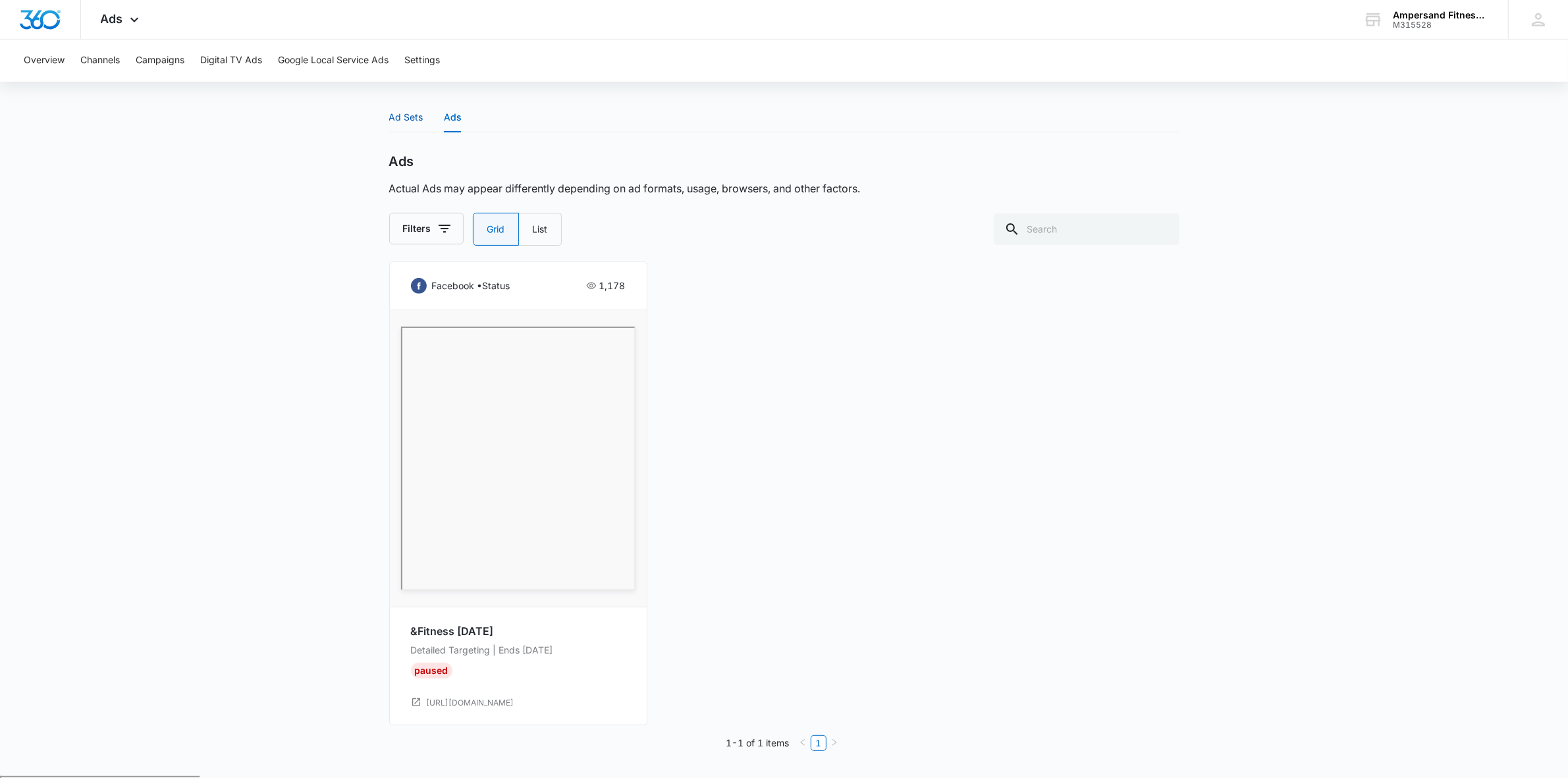
click at [418, 122] on div "Ad Sets" at bounding box center [406, 117] width 34 height 15
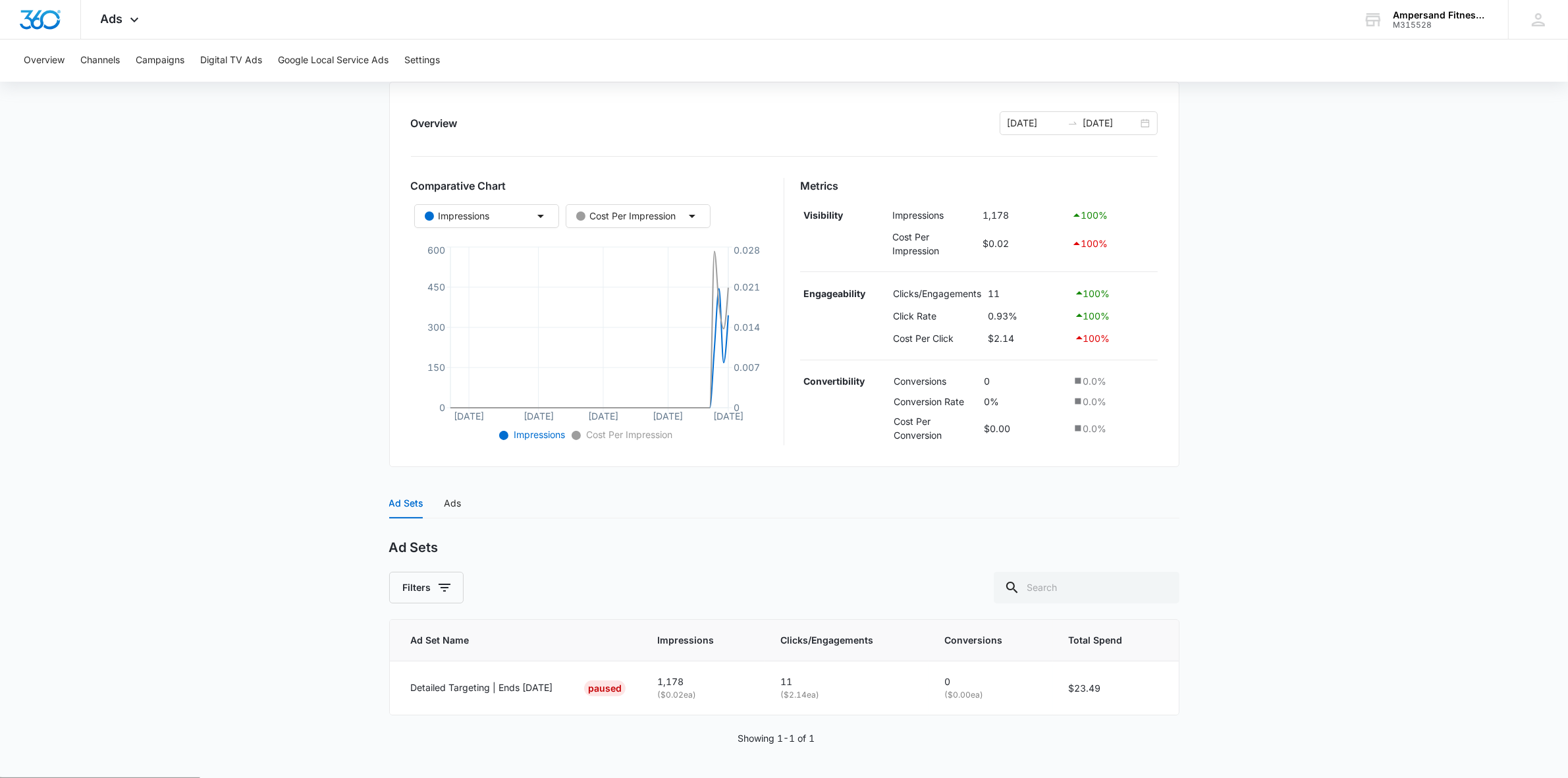
scroll to position [0, 0]
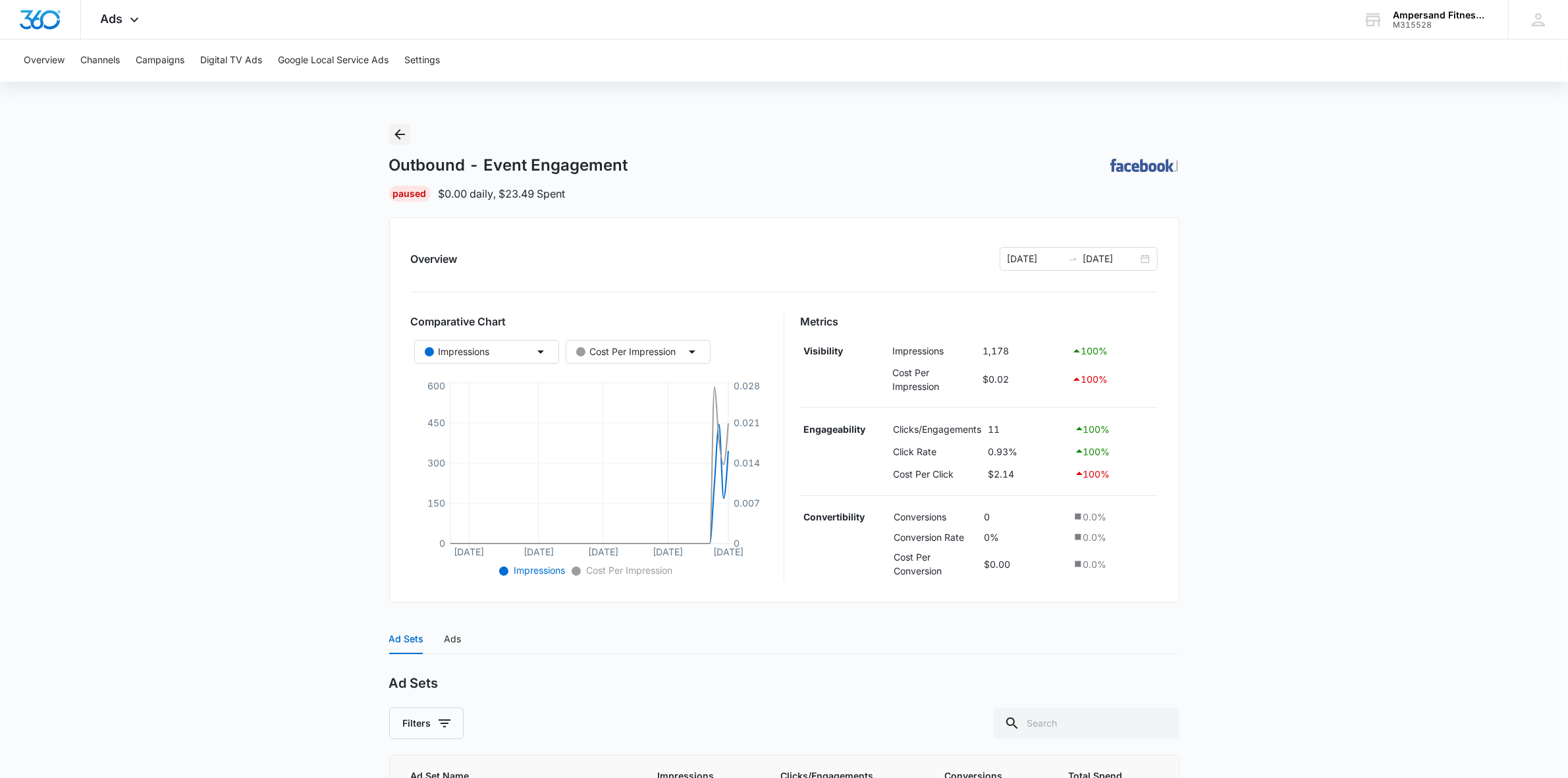
click at [407, 124] on button "Back" at bounding box center [399, 133] width 21 height 21
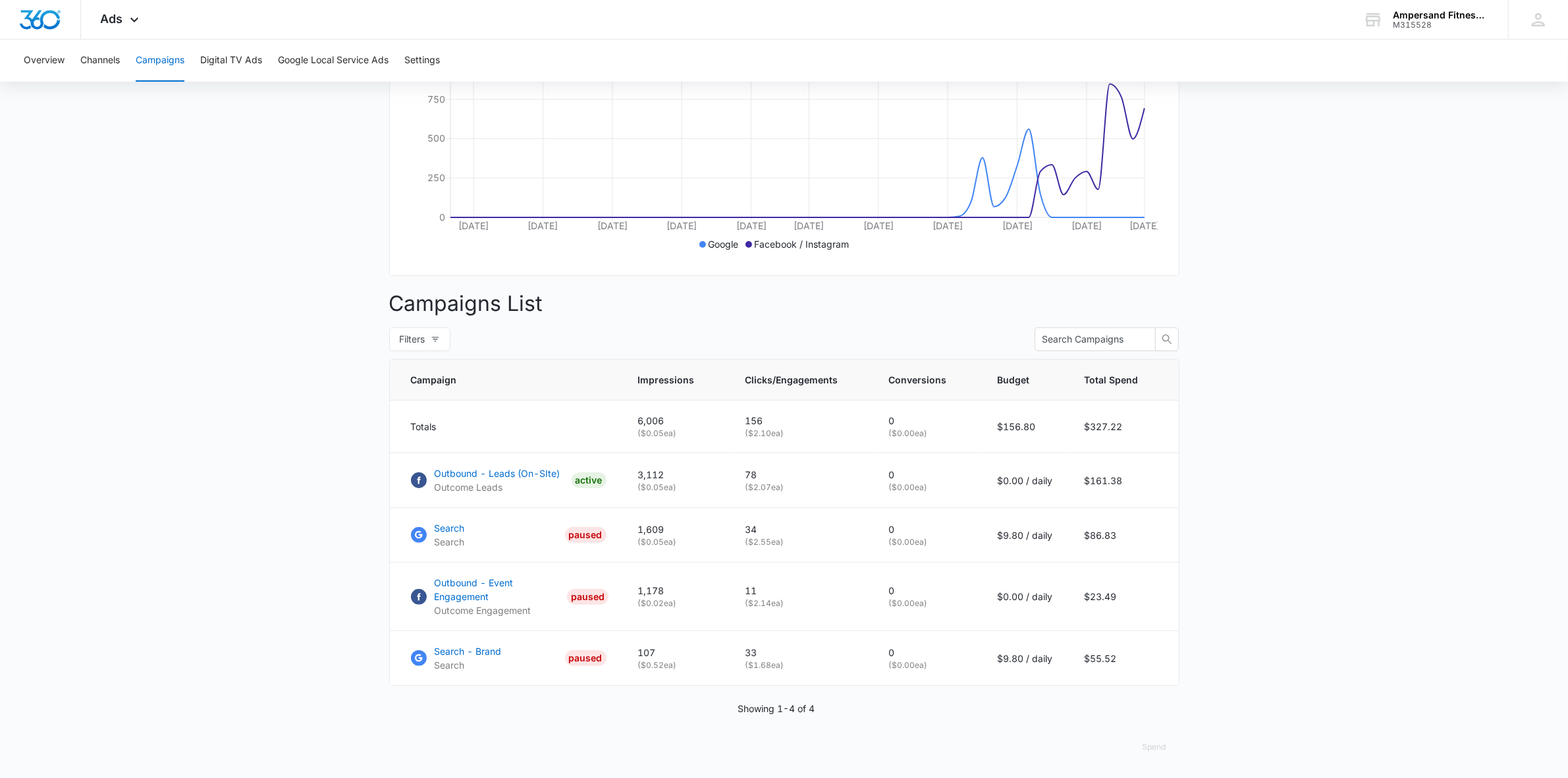
scroll to position [298, 0]
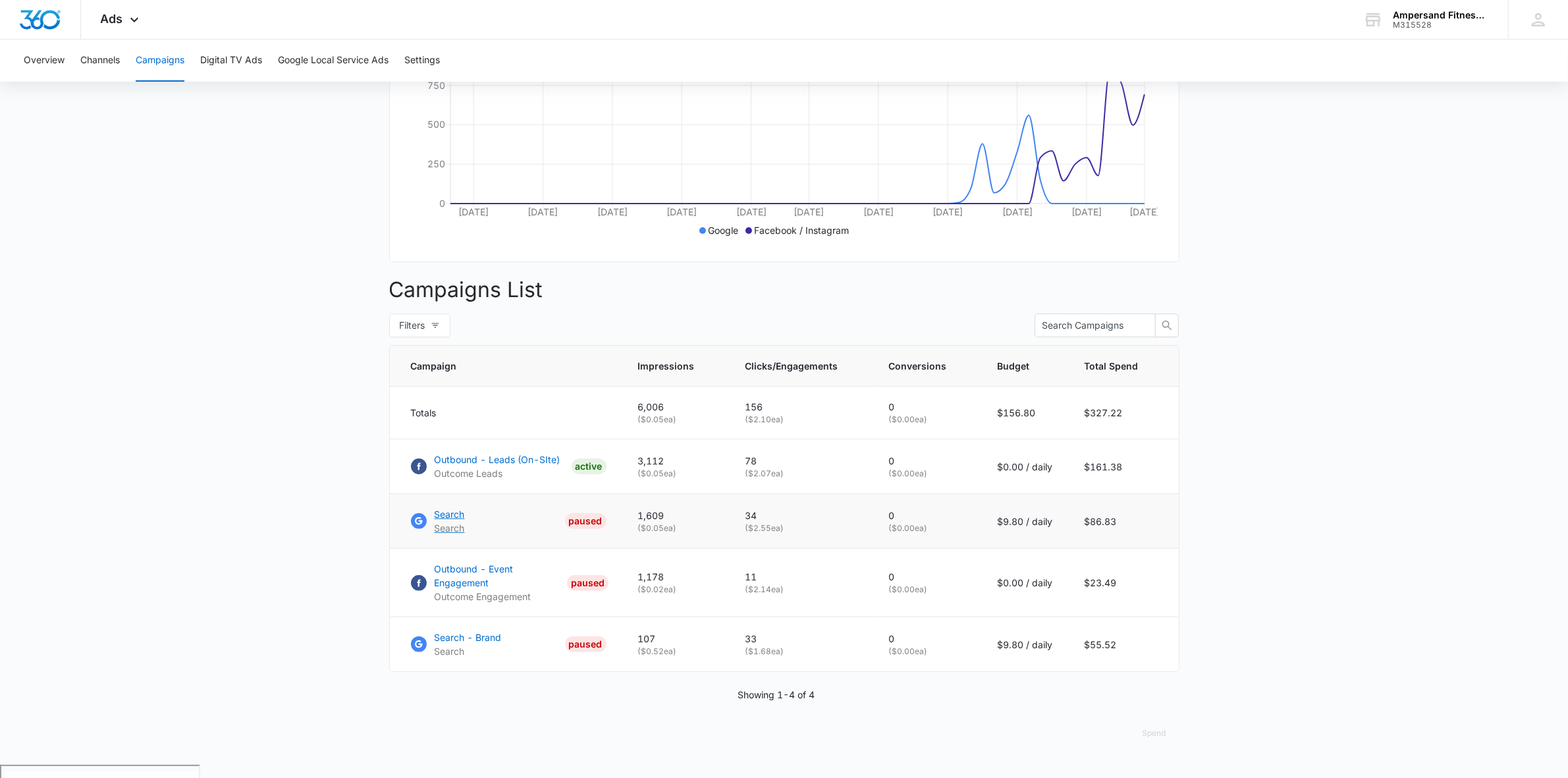
click at [506, 530] on link "Search Search PAUSED" at bounding box center [509, 521] width 195 height 28
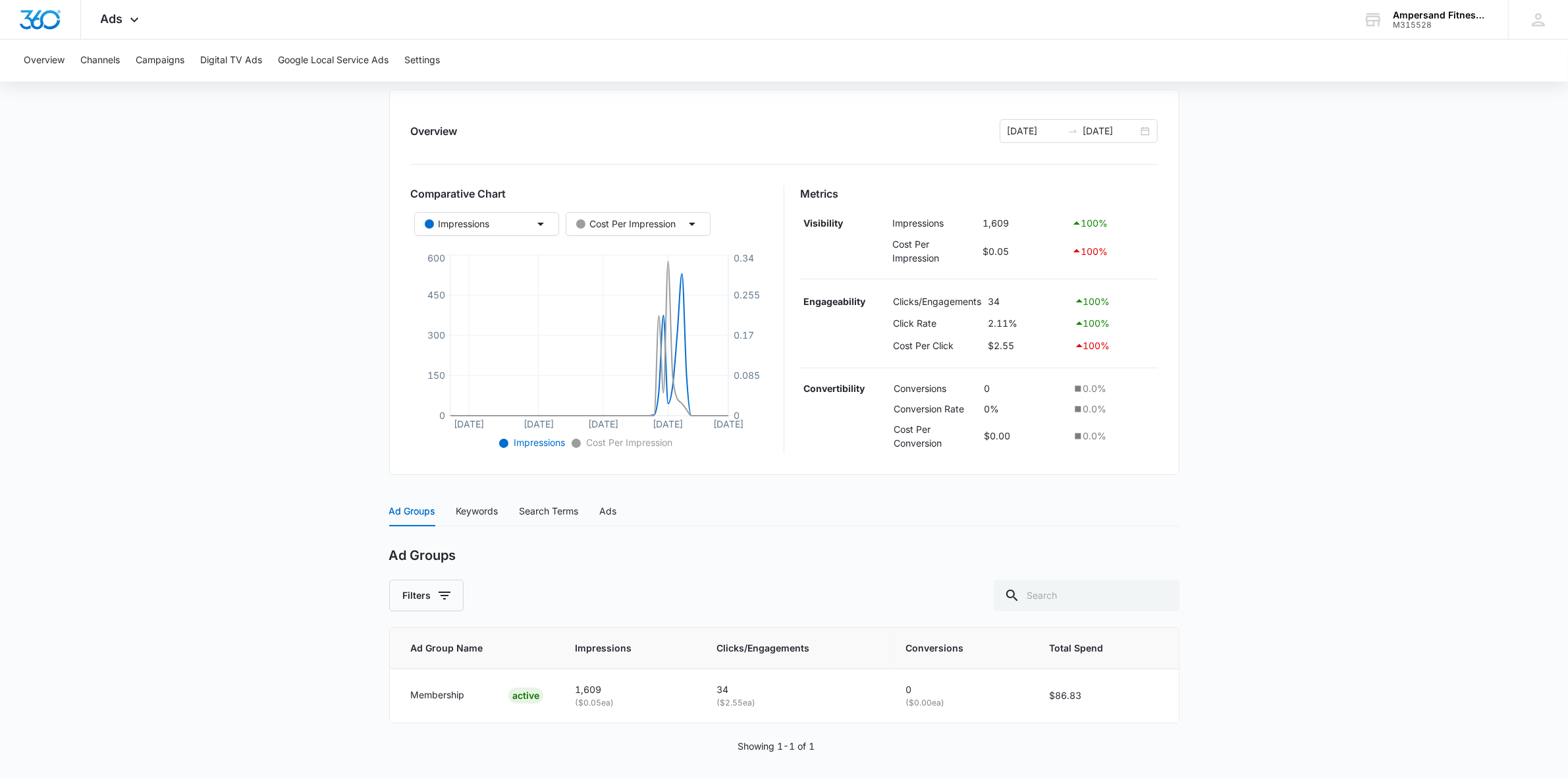
scroll to position [138, 0]
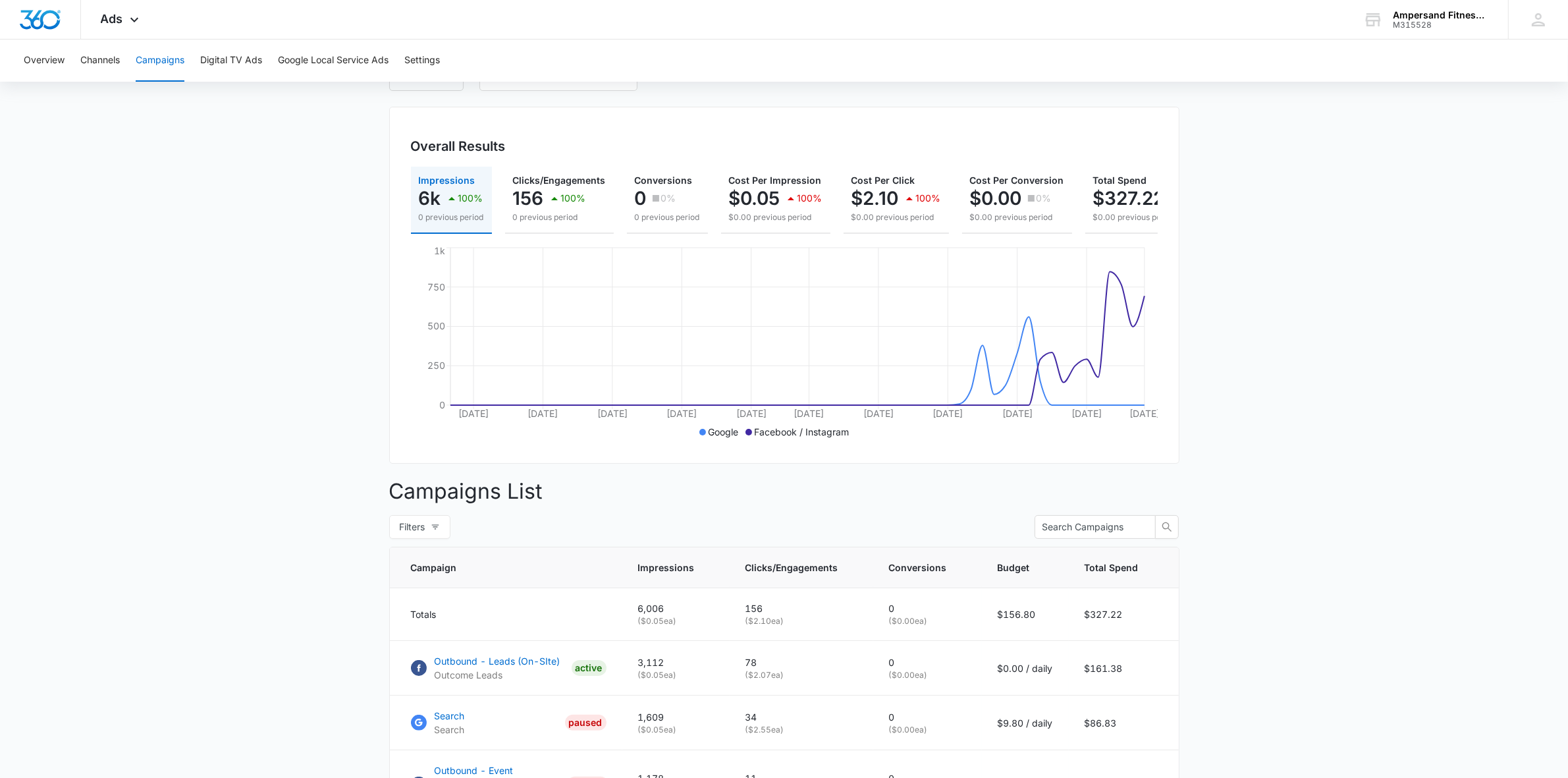
scroll to position [247, 0]
